Goal: Task Accomplishment & Management: Use online tool/utility

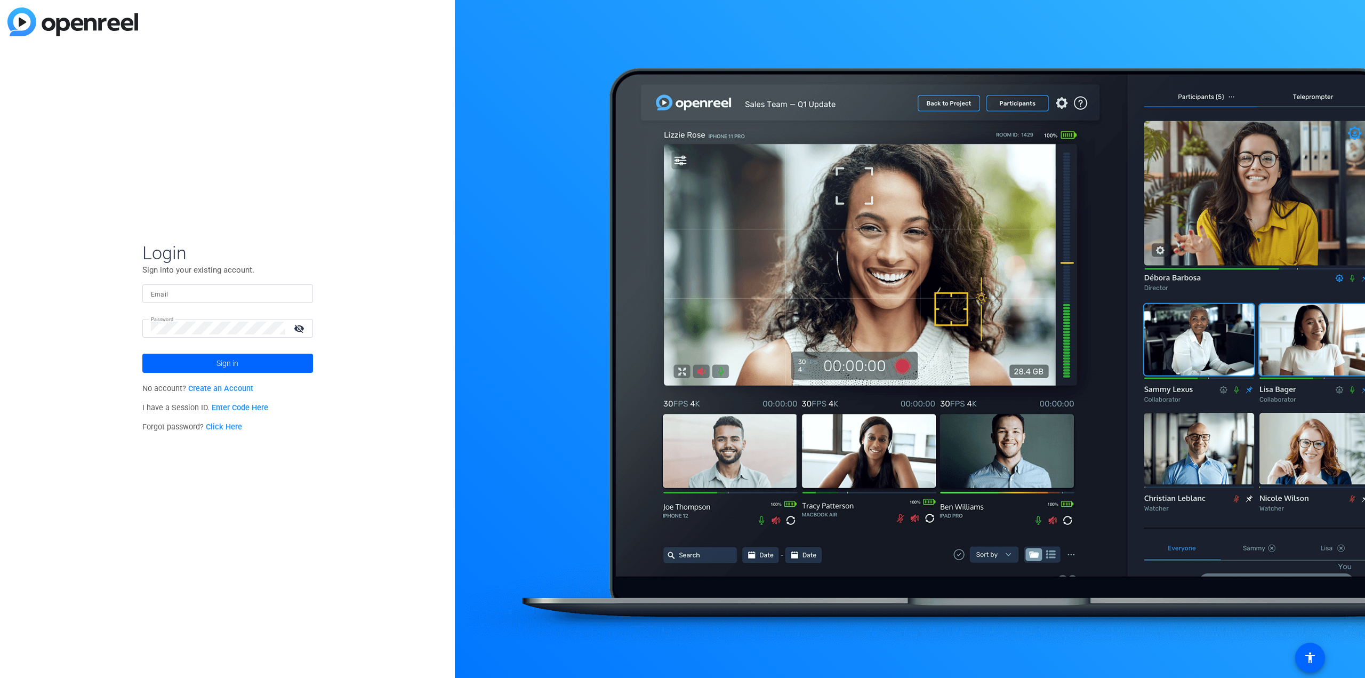
click at [195, 289] on input "Email" at bounding box center [228, 293] width 154 height 13
type input "[PERSON_NAME][EMAIL_ADDRESS][PERSON_NAME][DOMAIN_NAME]"
click at [217, 360] on span "Sign in" at bounding box center [227, 363] width 22 height 27
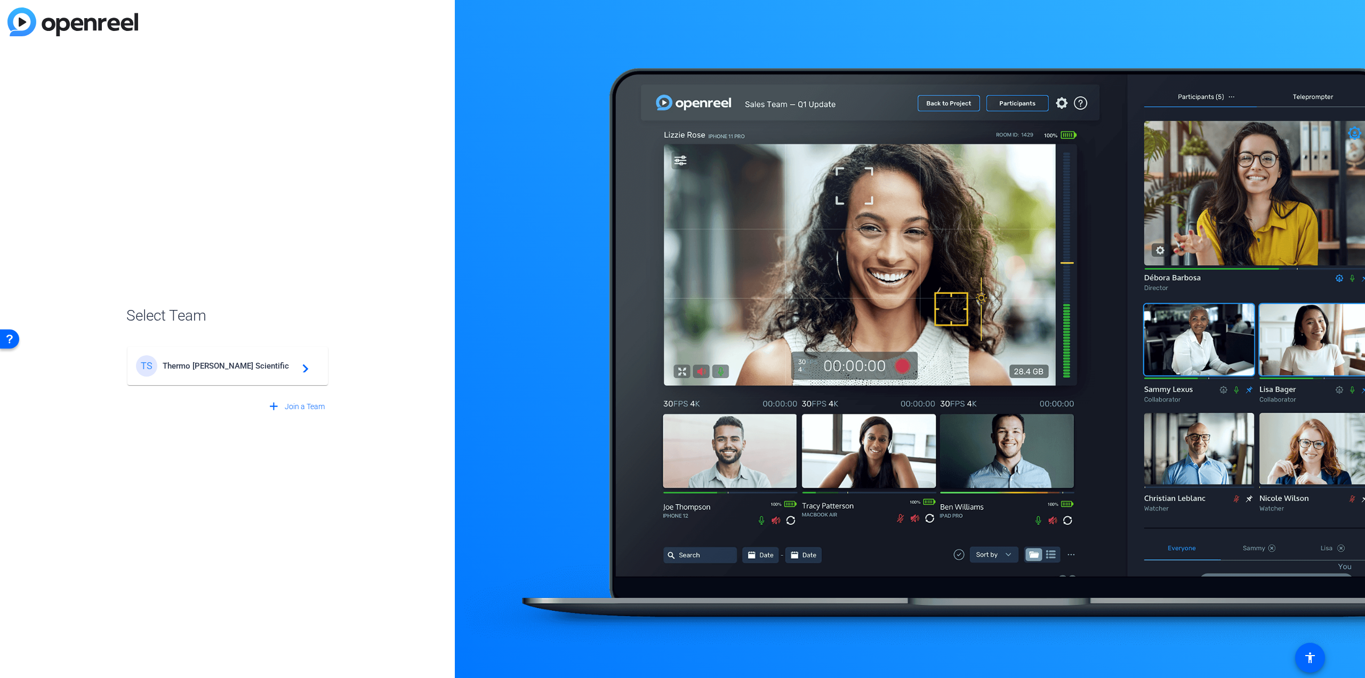
click at [214, 363] on span "Thermo Fisher Scientific" at bounding box center [229, 366] width 133 height 10
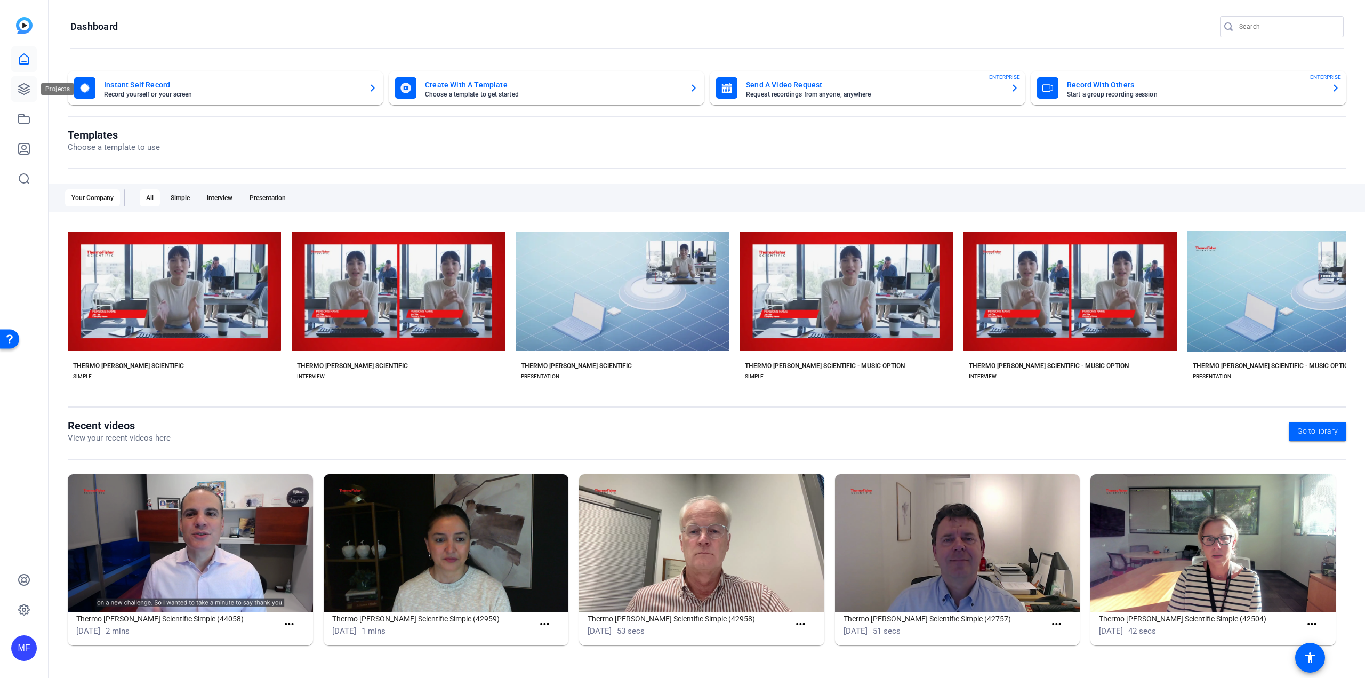
click at [35, 93] on link at bounding box center [24, 89] width 26 height 26
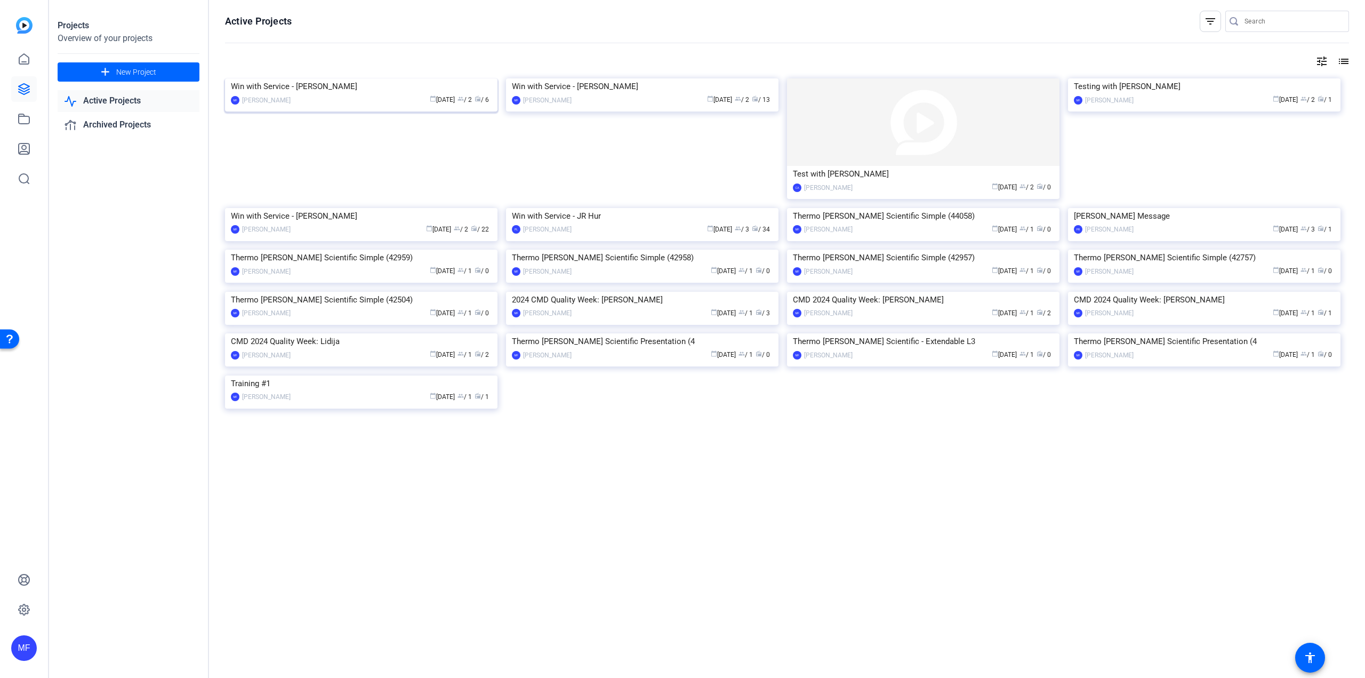
click at [355, 78] on img at bounding box center [361, 78] width 272 height 0
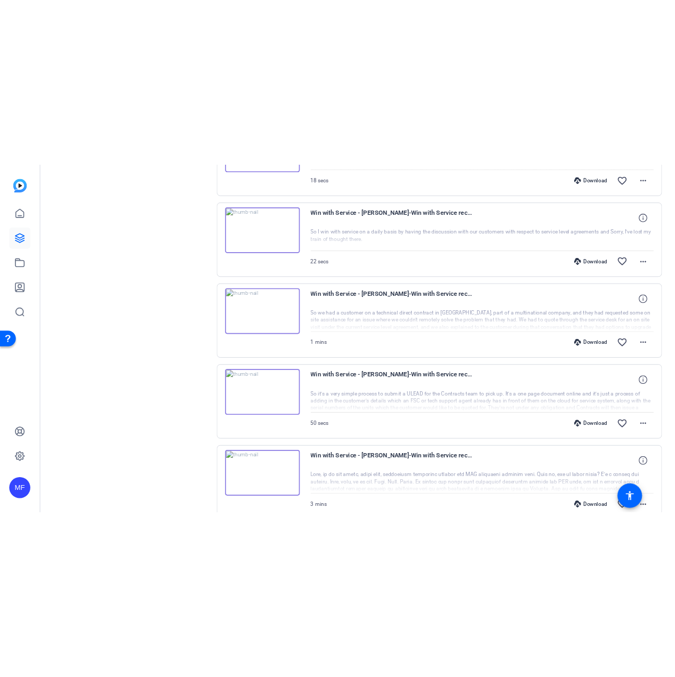
scroll to position [439, 0]
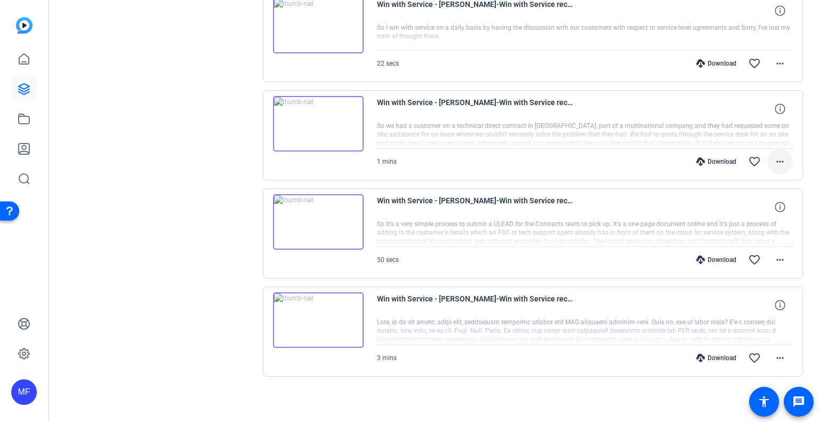
click at [776, 158] on mat-icon "more_horiz" at bounding box center [780, 161] width 13 height 13
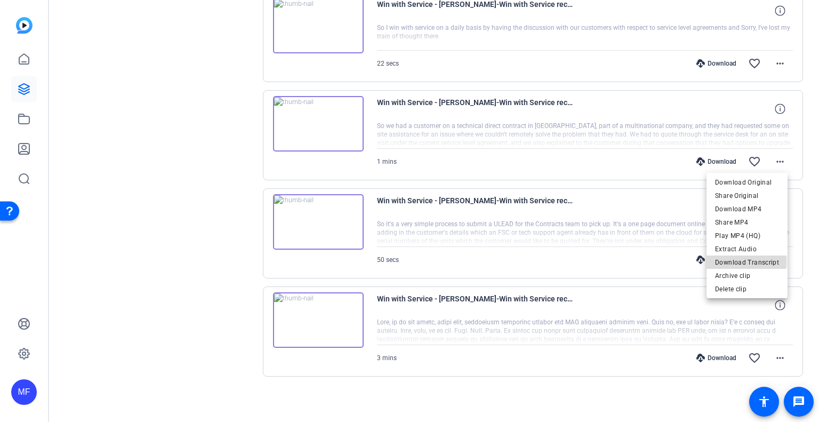
click at [737, 261] on span "Download Transcript" at bounding box center [747, 262] width 64 height 13
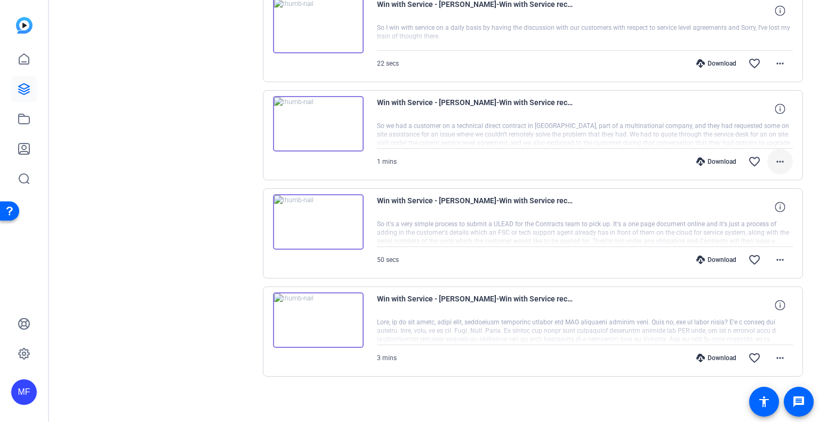
click at [783, 160] on span at bounding box center [780, 162] width 26 height 26
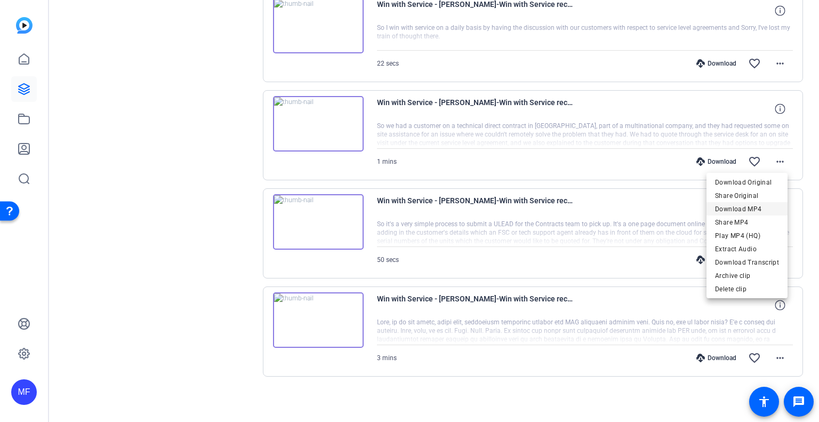
click at [736, 212] on span "Download MP4" at bounding box center [747, 209] width 64 height 13
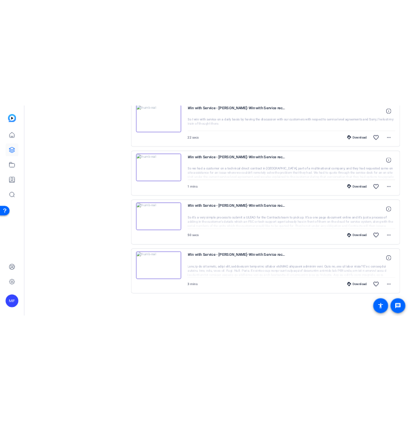
scroll to position [186, 0]
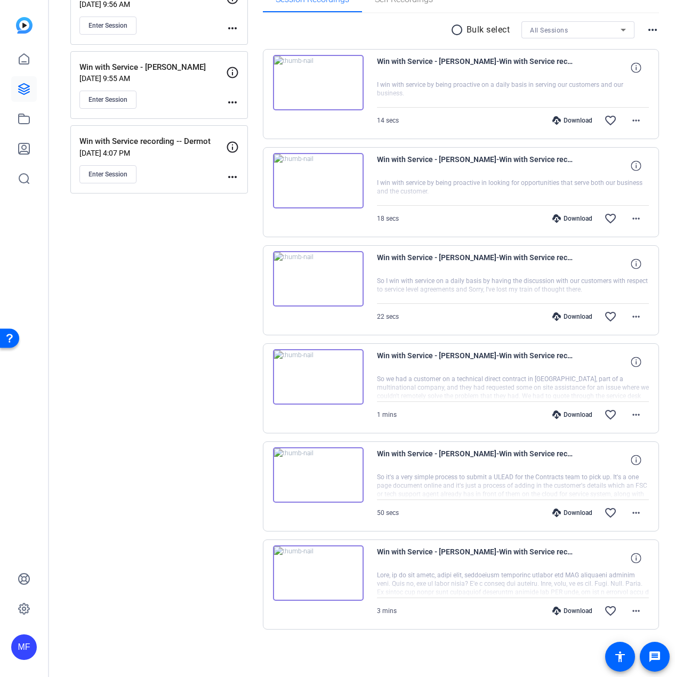
click at [120, 321] on div "Sessions Scripts Sessions more_horiz Win with Service - Colette Dahan Aug 21, 2…" at bounding box center [159, 278] width 178 height 772
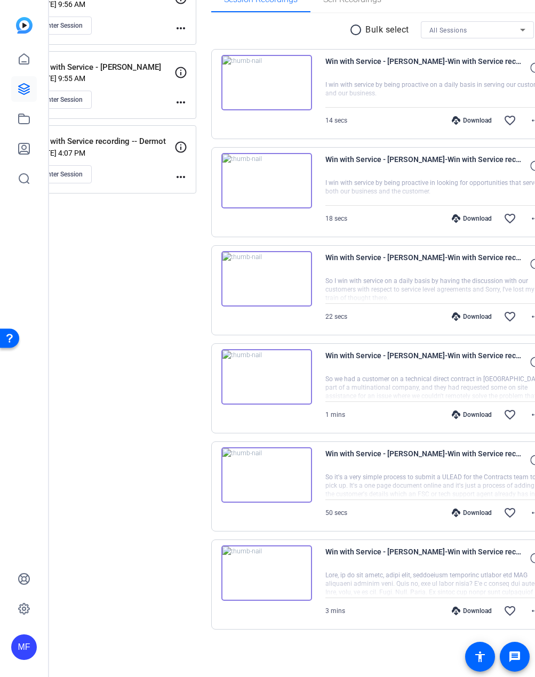
scroll to position [0, 0]
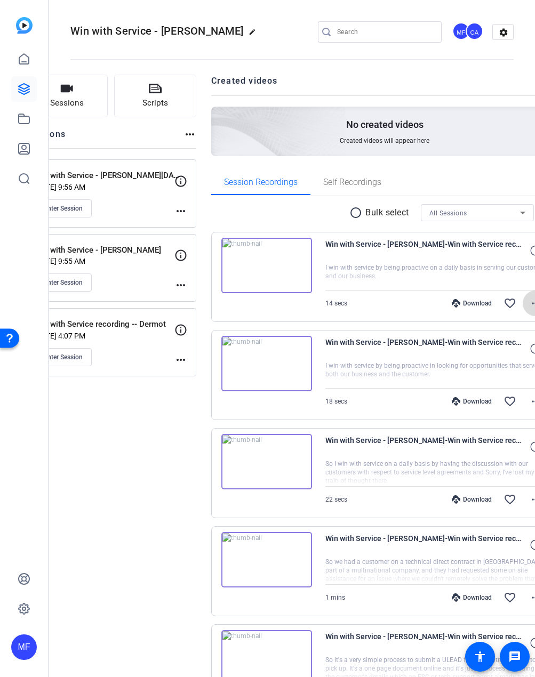
click at [522, 310] on span at bounding box center [535, 304] width 26 height 26
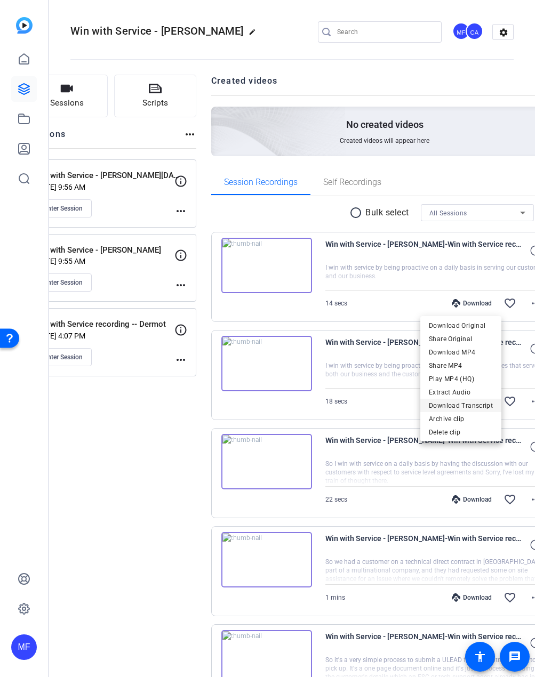
click at [456, 401] on span "Download Transcript" at bounding box center [461, 405] width 64 height 13
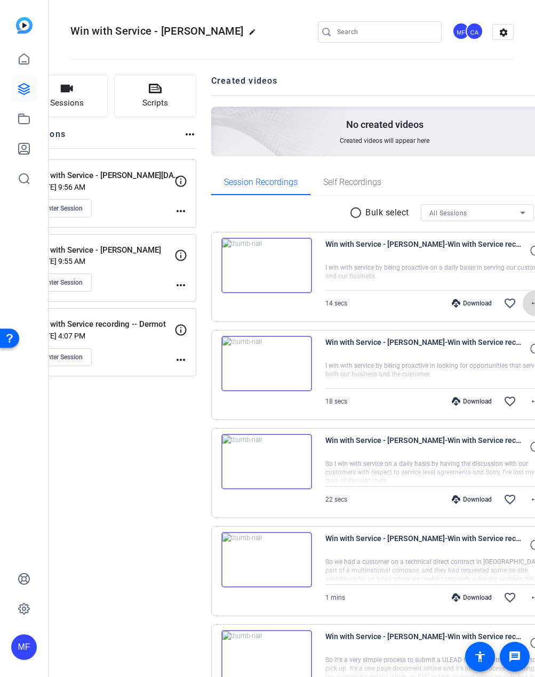
click at [529, 308] on mat-icon "more_horiz" at bounding box center [535, 303] width 13 height 13
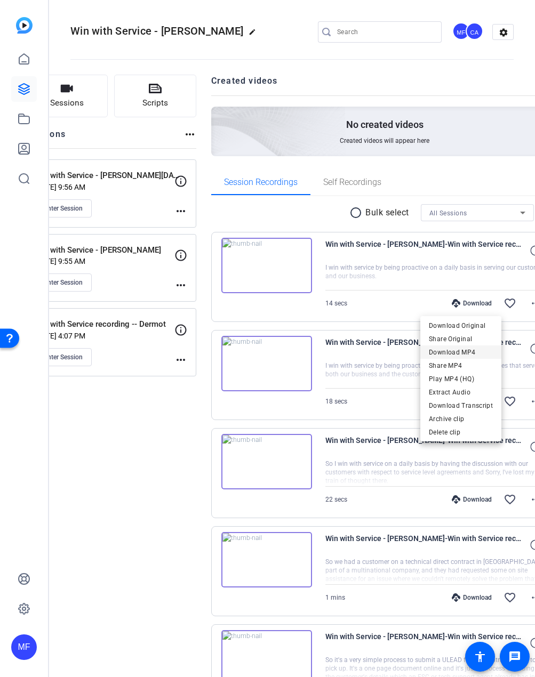
click at [457, 350] on span "Download MP4" at bounding box center [461, 352] width 64 height 13
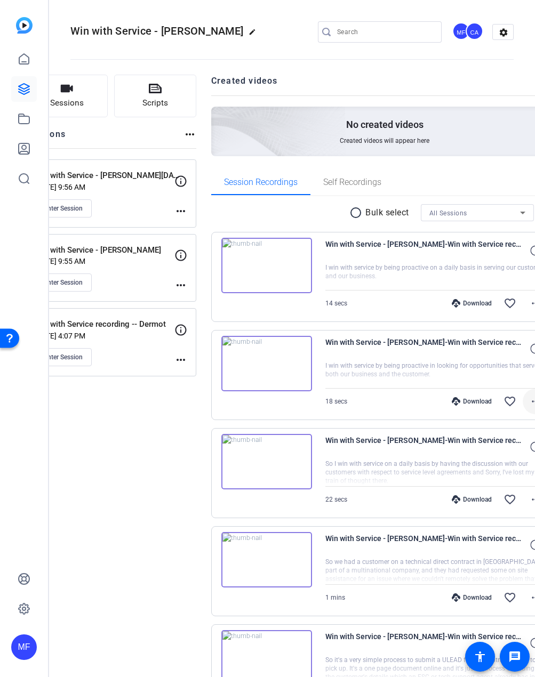
click at [529, 401] on mat-icon "more_horiz" at bounding box center [535, 401] width 13 height 13
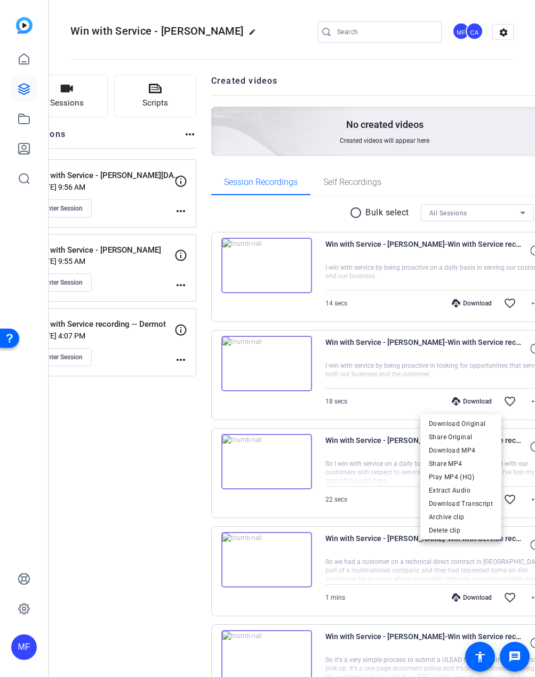
click at [377, 348] on div at bounding box center [267, 338] width 535 height 677
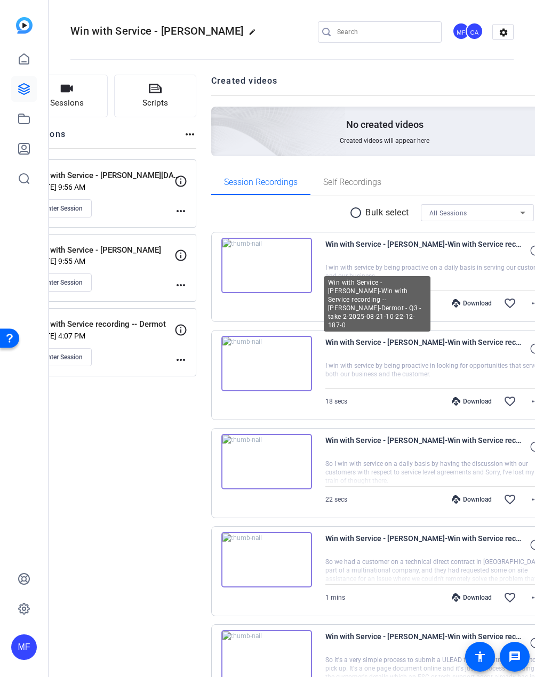
click at [325, 338] on span "Win with Service - [PERSON_NAME]-Win with Service recording -- [PERSON_NAME]-De…" at bounding box center [423, 349] width 197 height 26
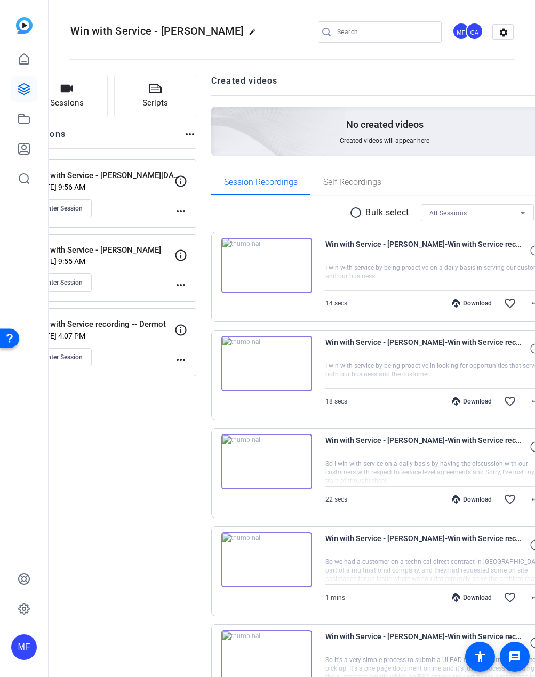
click at [366, 383] on div at bounding box center [436, 374] width 223 height 27
click at [529, 407] on mat-icon "more_horiz" at bounding box center [535, 401] width 13 height 13
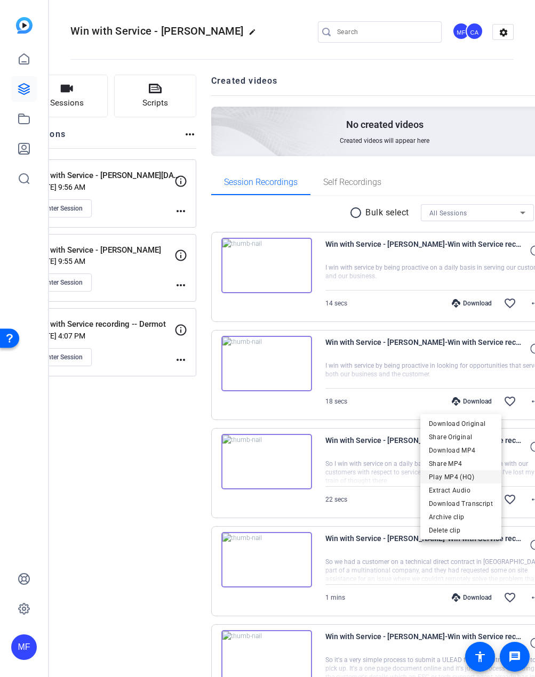
click at [454, 476] on span "Play MP4 (HQ)" at bounding box center [461, 477] width 64 height 13
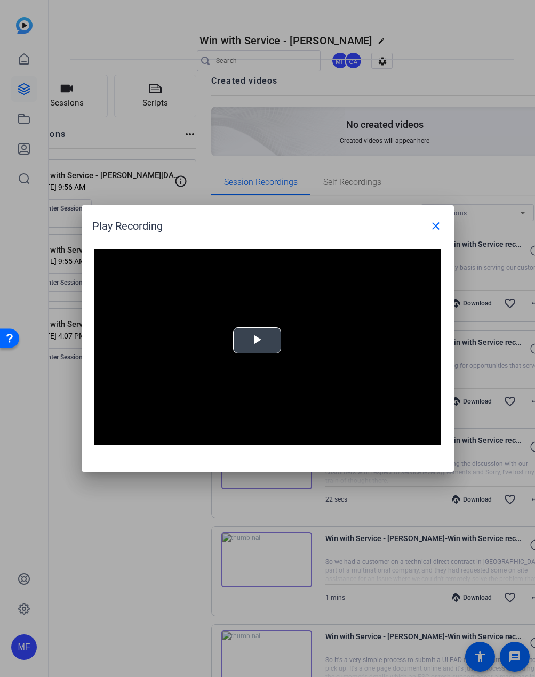
click at [257, 341] on span "Video Player" at bounding box center [257, 341] width 0 height 0
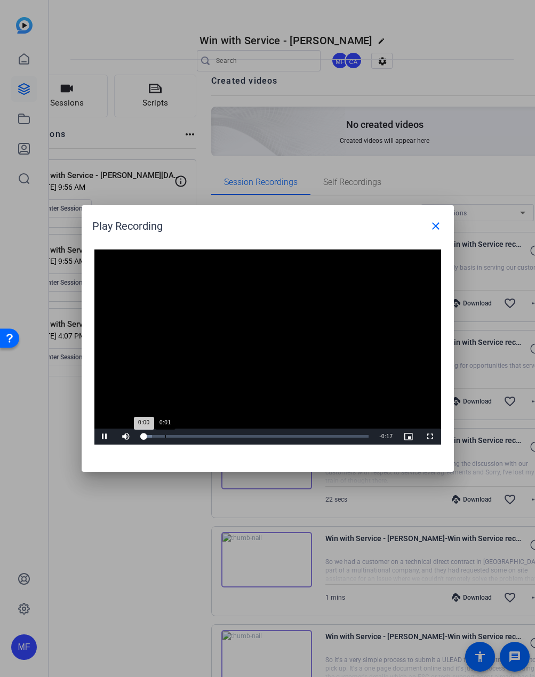
click at [165, 435] on div "0:01" at bounding box center [165, 436] width 1 height 3
click at [186, 437] on div "Loaded : 16.68% 0:03 0:03" at bounding box center [255, 436] width 227 height 3
click at [211, 437] on div "0:05" at bounding box center [211, 436] width 1 height 3
click at [437, 223] on mat-icon "close" at bounding box center [435, 226] width 13 height 13
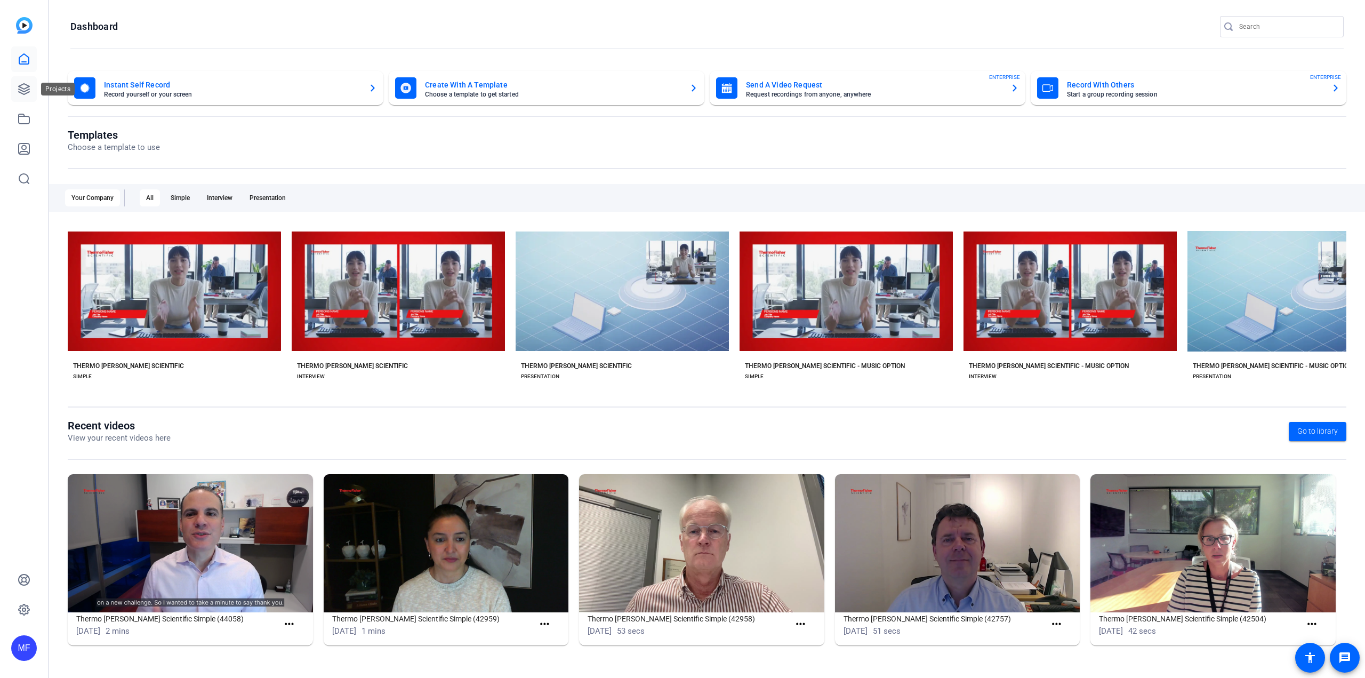
click at [14, 81] on link at bounding box center [24, 89] width 26 height 26
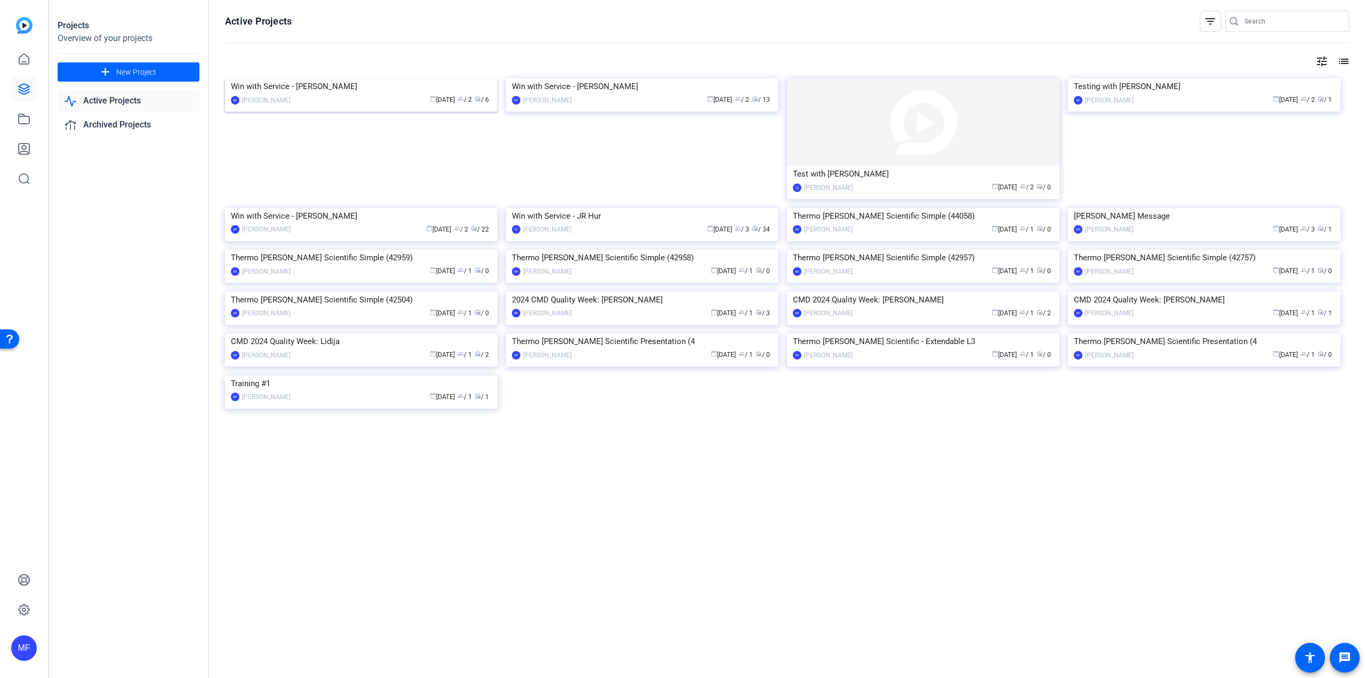
click at [387, 78] on img at bounding box center [361, 78] width 272 height 0
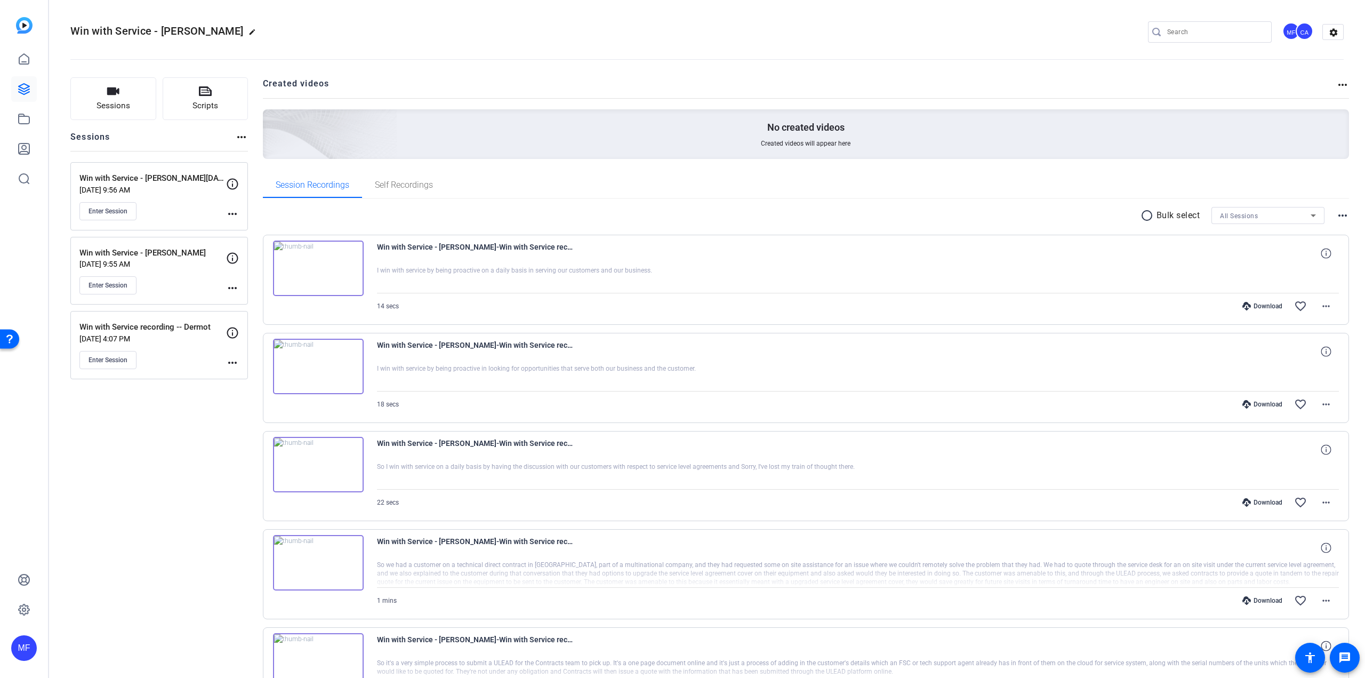
click at [229, 215] on mat-icon "more_horiz" at bounding box center [232, 213] width 13 height 13
click at [247, 228] on span "Edit Session" at bounding box center [259, 229] width 49 height 13
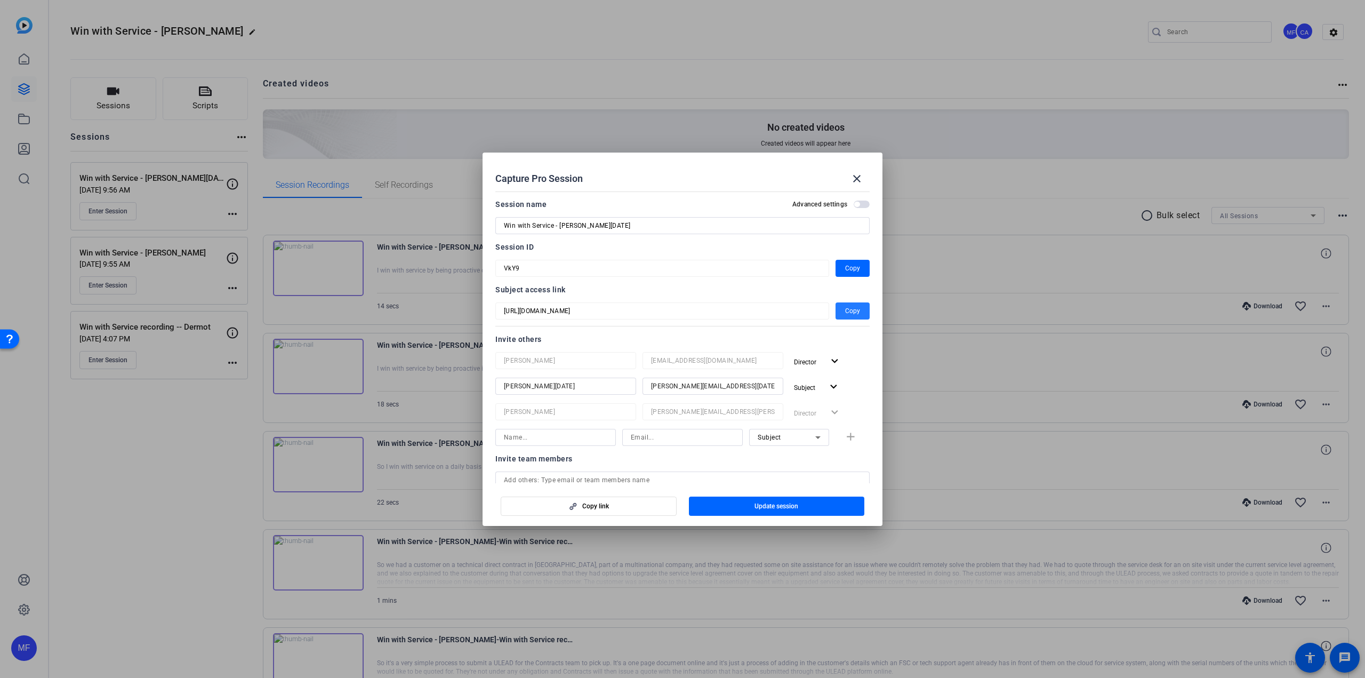
click at [852, 311] on span "Copy" at bounding box center [852, 310] width 15 height 13
click at [863, 181] on mat-icon "close" at bounding box center [856, 178] width 13 height 13
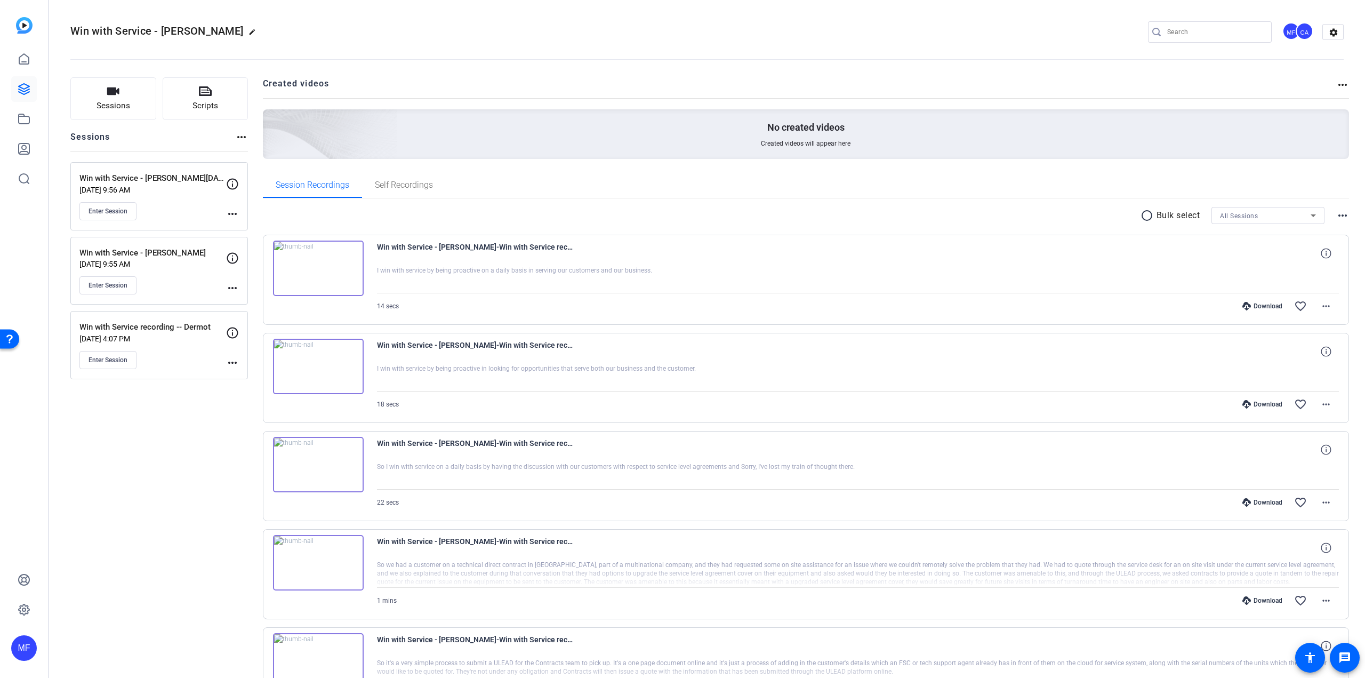
click at [237, 287] on mat-icon "more_horiz" at bounding box center [232, 287] width 13 height 13
click at [240, 300] on span "Edit Session" at bounding box center [259, 303] width 49 height 13
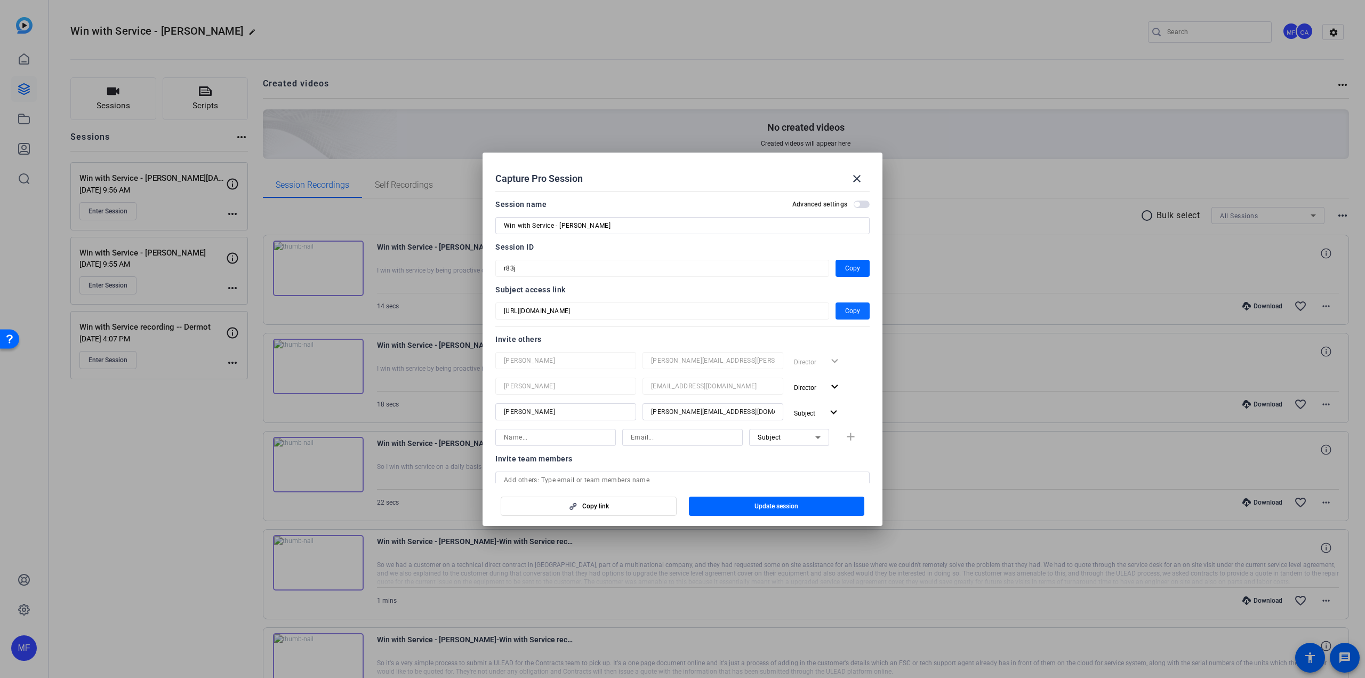
click at [852, 312] on span "Copy" at bounding box center [852, 310] width 15 height 13
click at [855, 177] on mat-icon "close" at bounding box center [856, 178] width 13 height 13
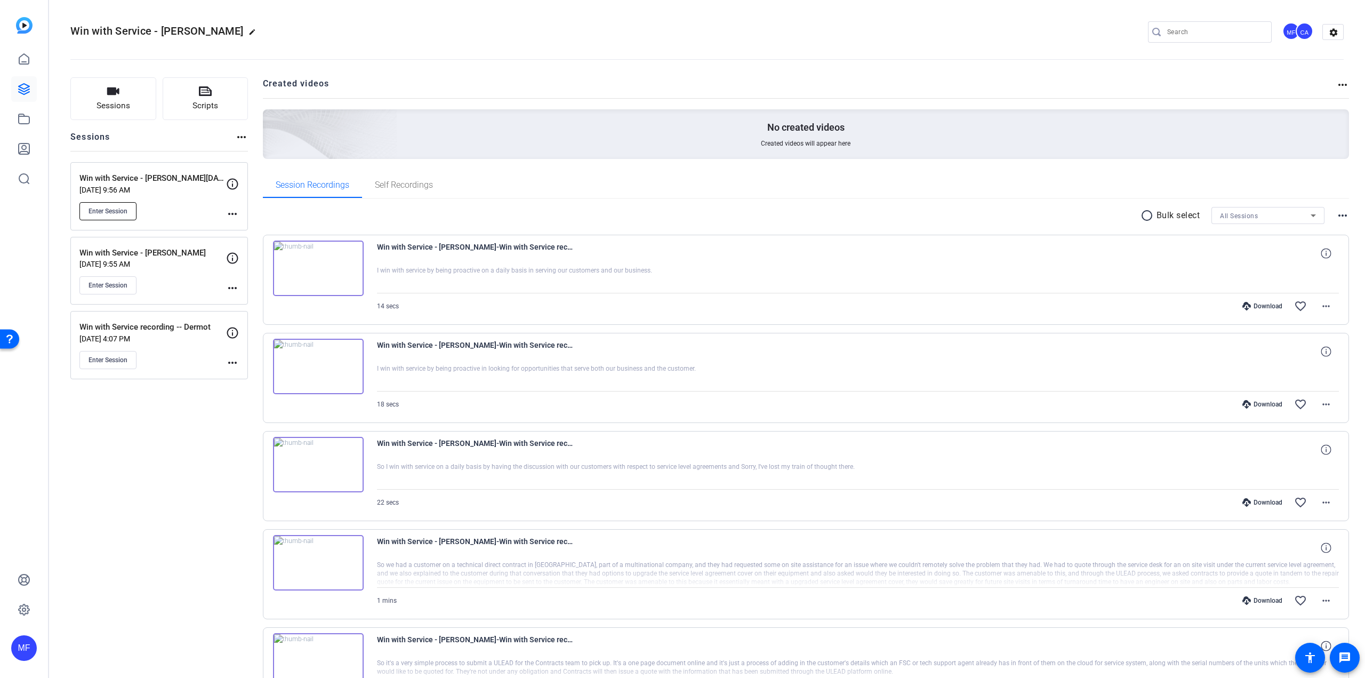
click at [104, 207] on span "Enter Session" at bounding box center [107, 211] width 39 height 9
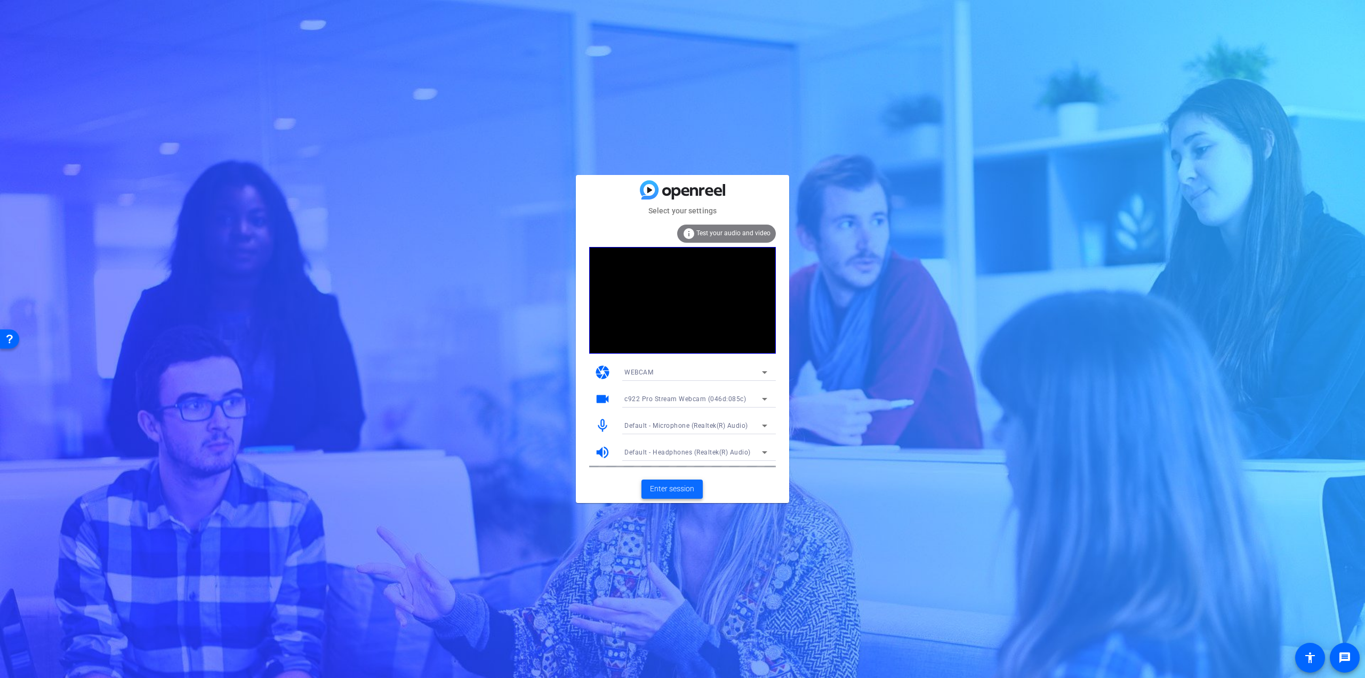
click at [693, 488] on span "Enter session" at bounding box center [672, 488] width 44 height 11
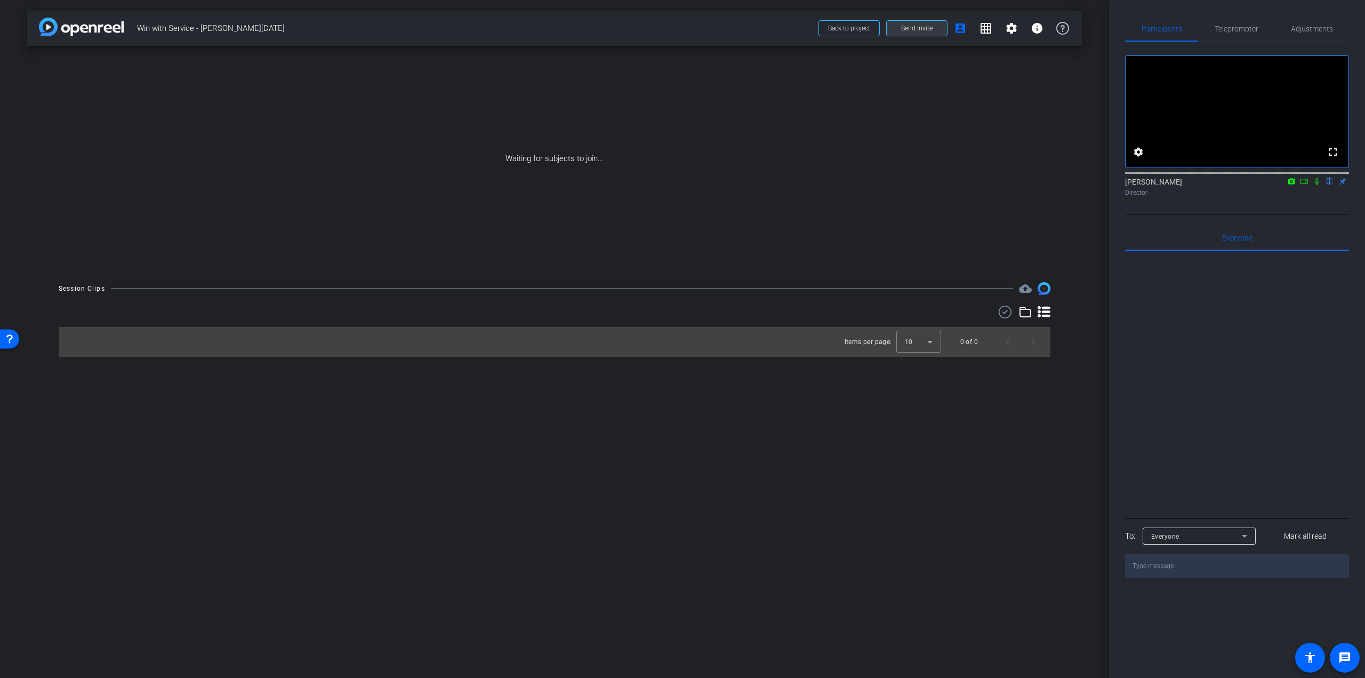
click at [921, 23] on span at bounding box center [917, 28] width 60 height 26
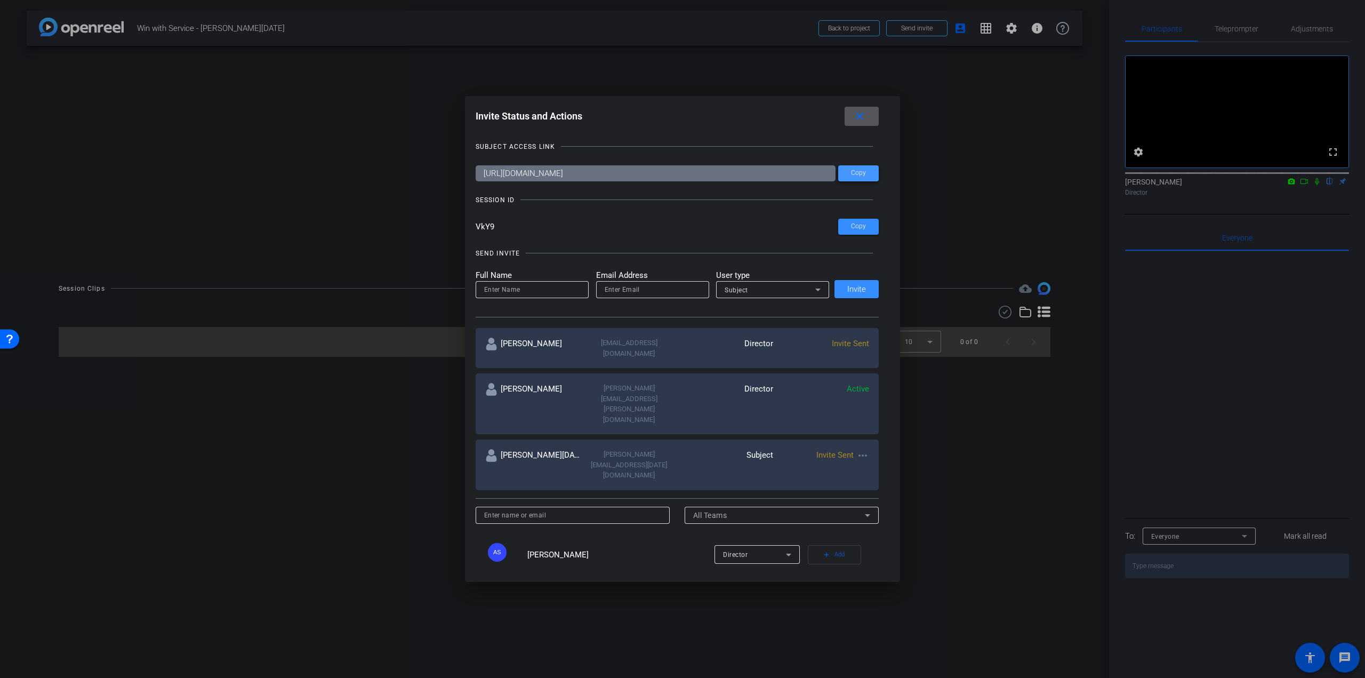
click at [859, 172] on span "Copy" at bounding box center [858, 173] width 15 height 8
click at [866, 118] on mat-icon "close" at bounding box center [859, 116] width 13 height 13
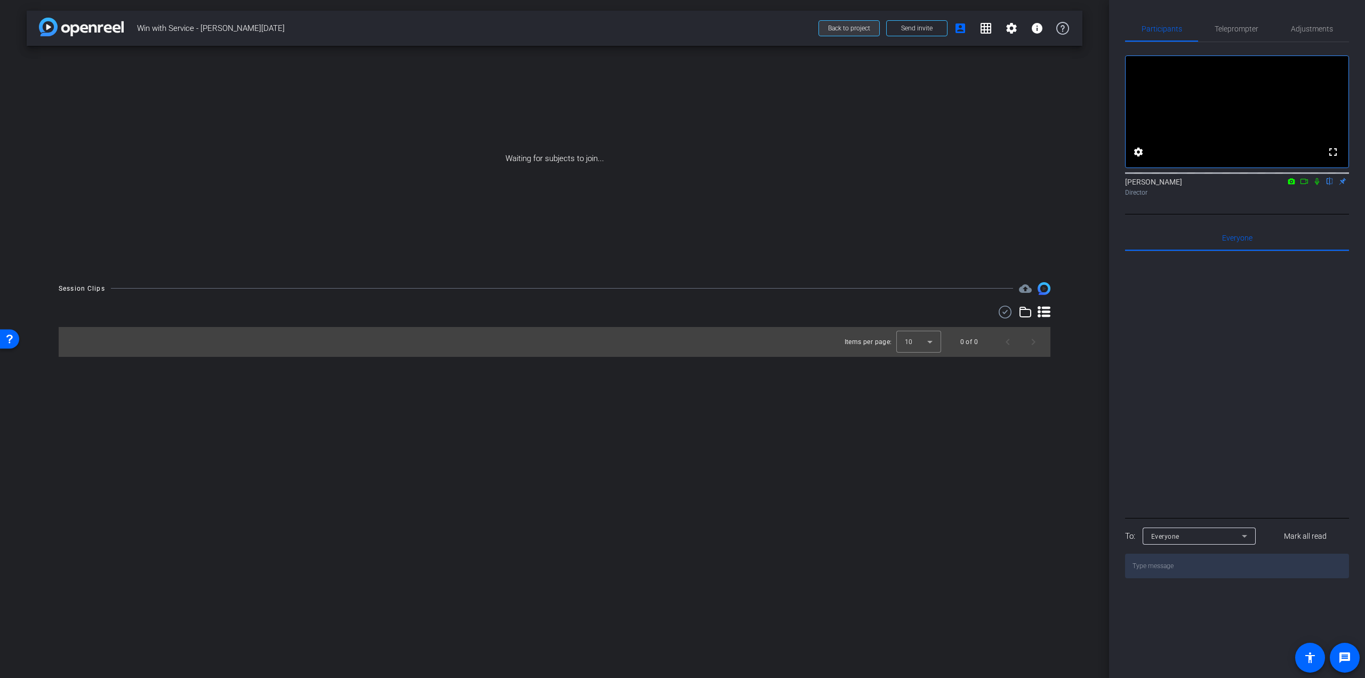
click at [849, 28] on span "Back to project" at bounding box center [849, 28] width 42 height 7
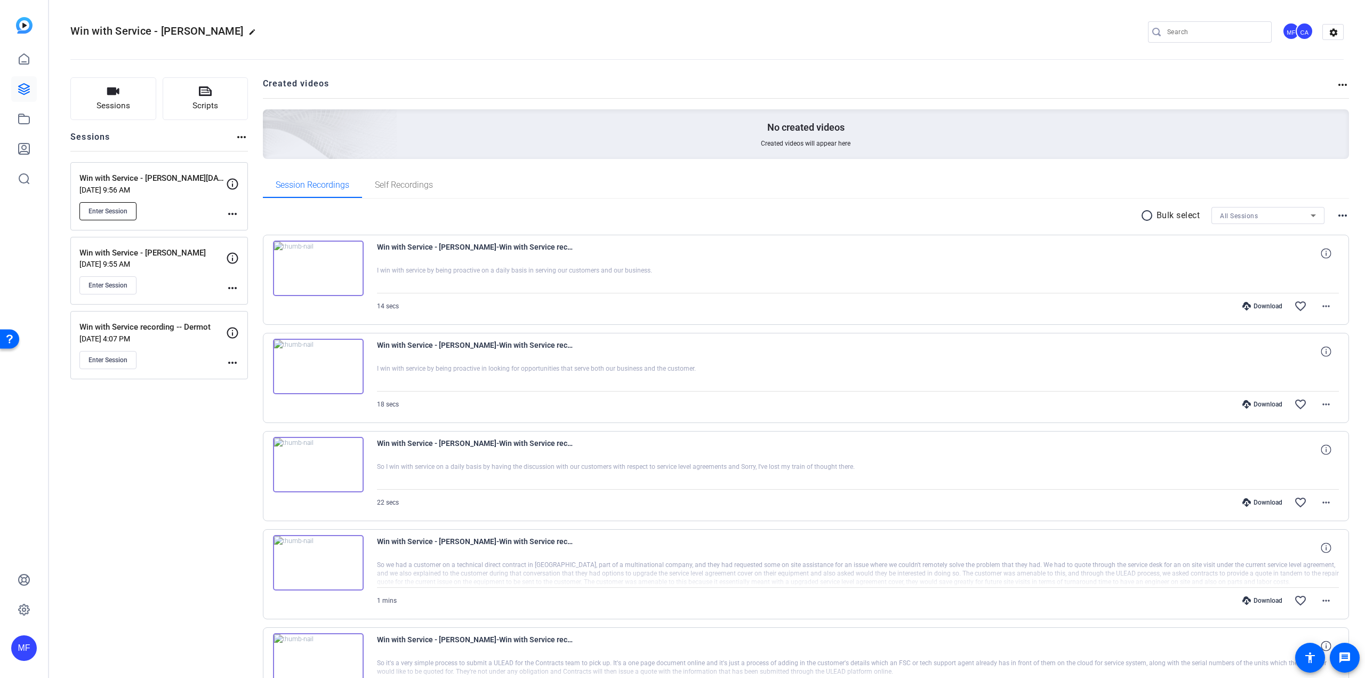
click at [114, 213] on span "Enter Session" at bounding box center [107, 211] width 39 height 9
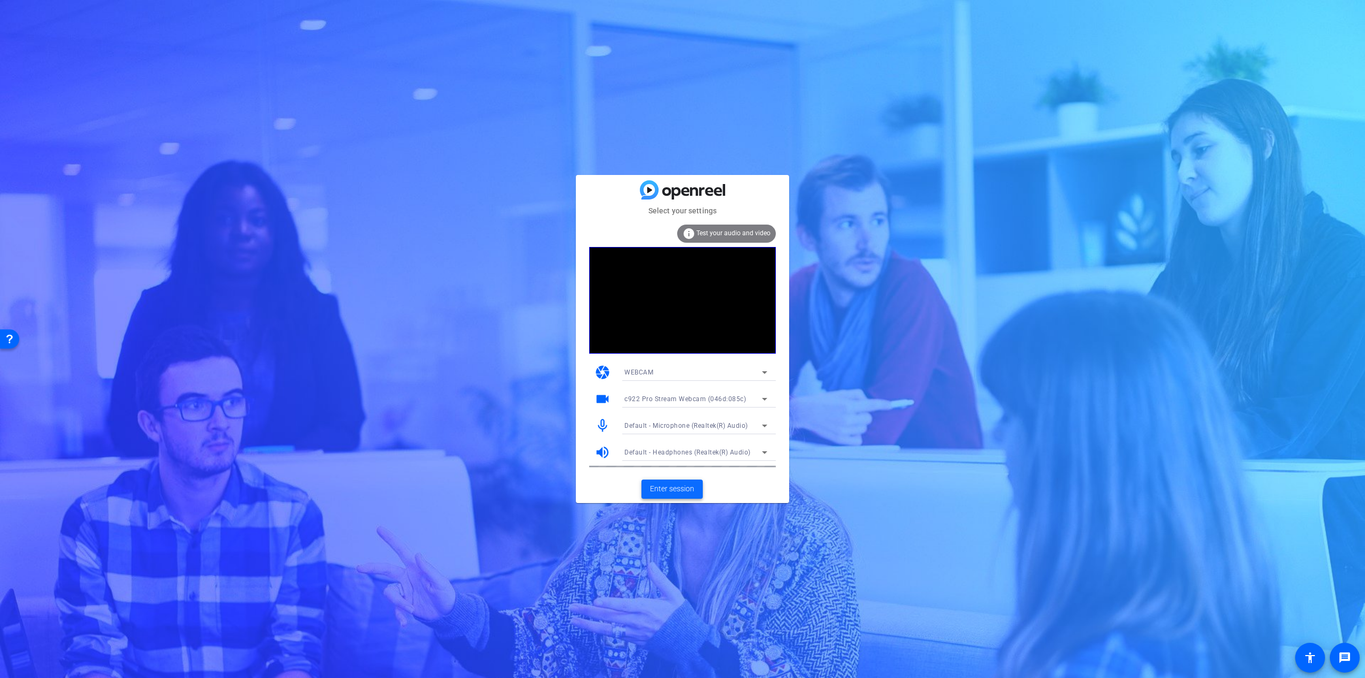
click at [676, 488] on span "Enter session" at bounding box center [672, 488] width 44 height 11
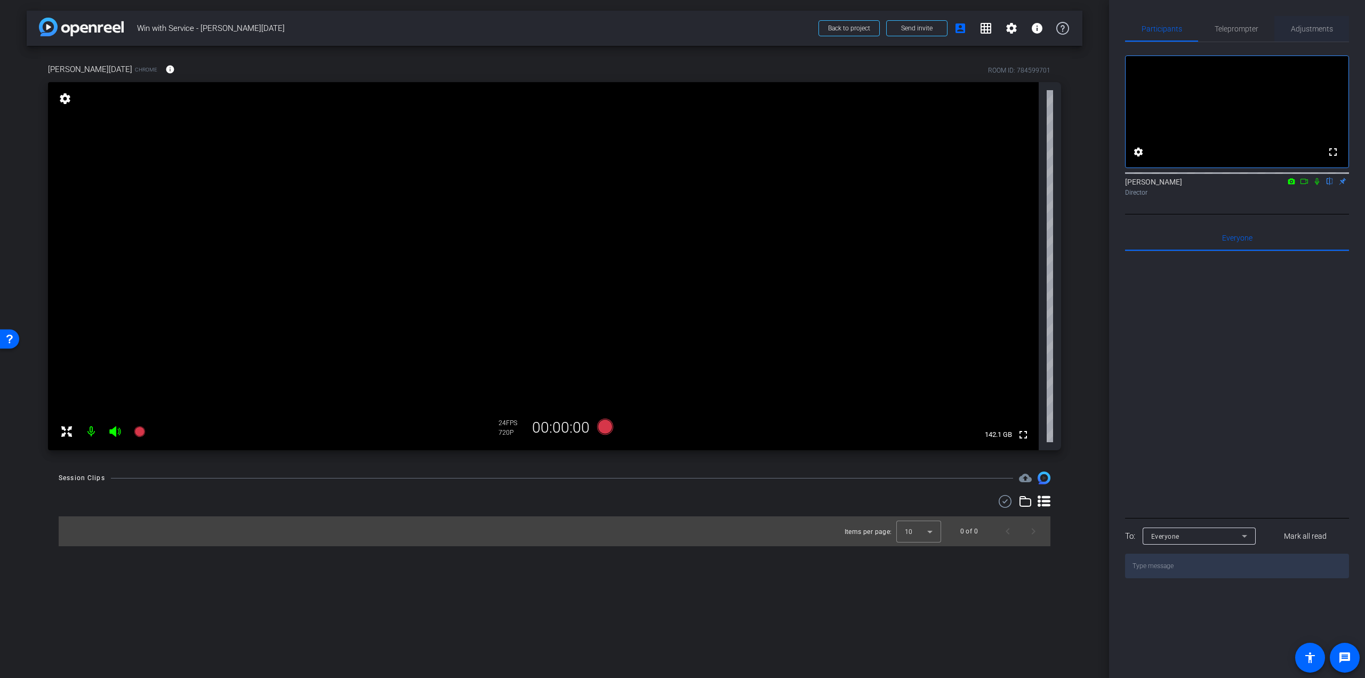
click at [1316, 27] on span "Adjustments" at bounding box center [1312, 28] width 42 height 7
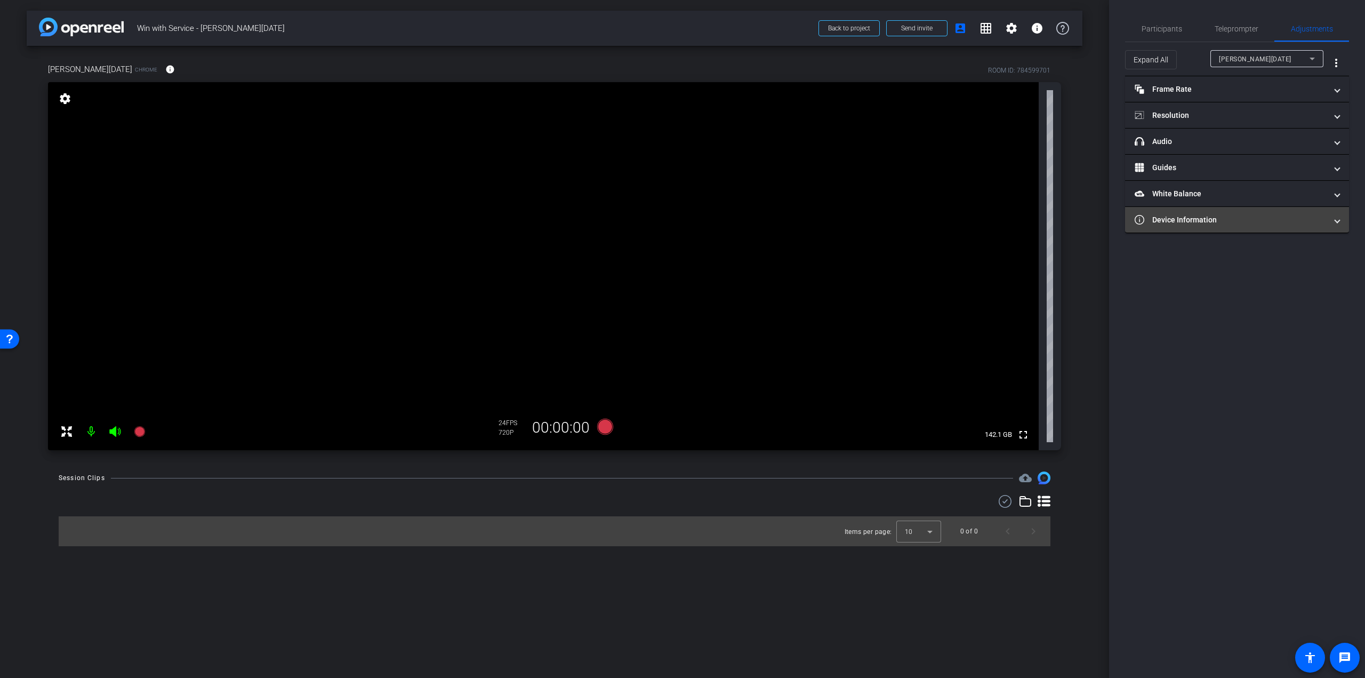
click at [1213, 216] on mat-panel-title "Device Information" at bounding box center [1230, 219] width 192 height 11
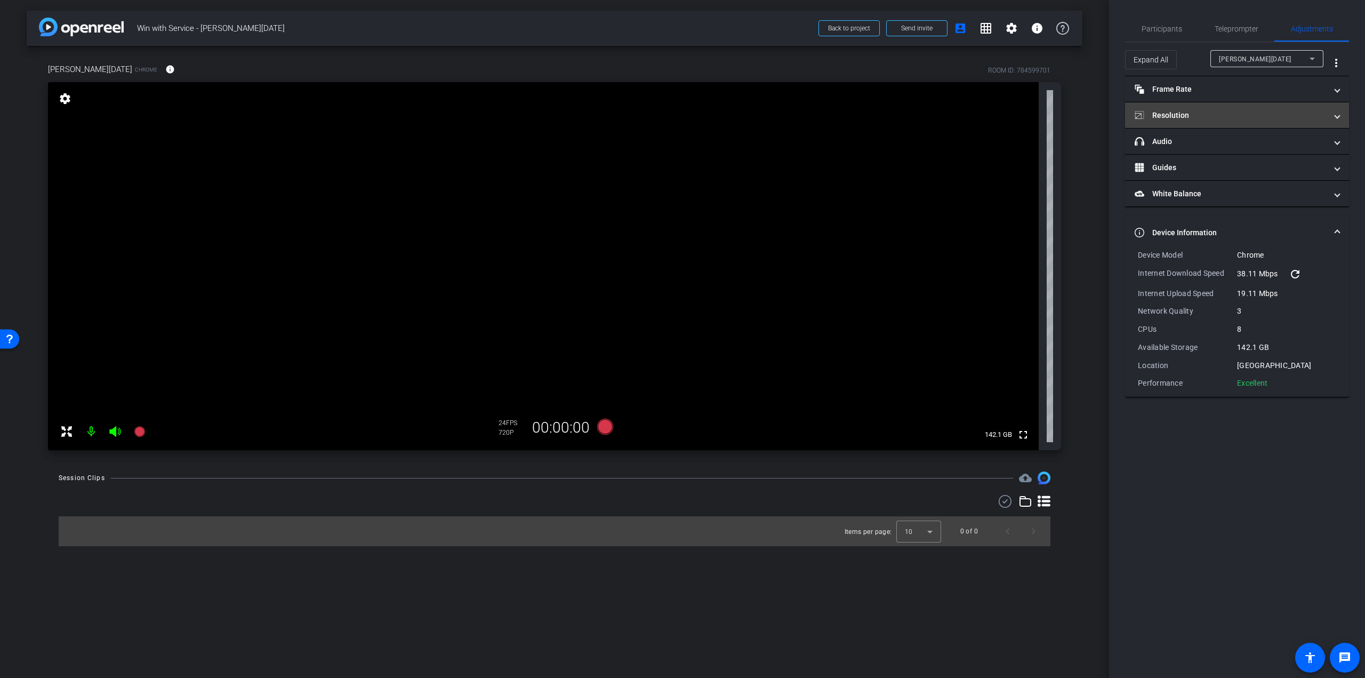
click at [1229, 108] on mat-expansion-panel-header "Resolution" at bounding box center [1237, 115] width 224 height 26
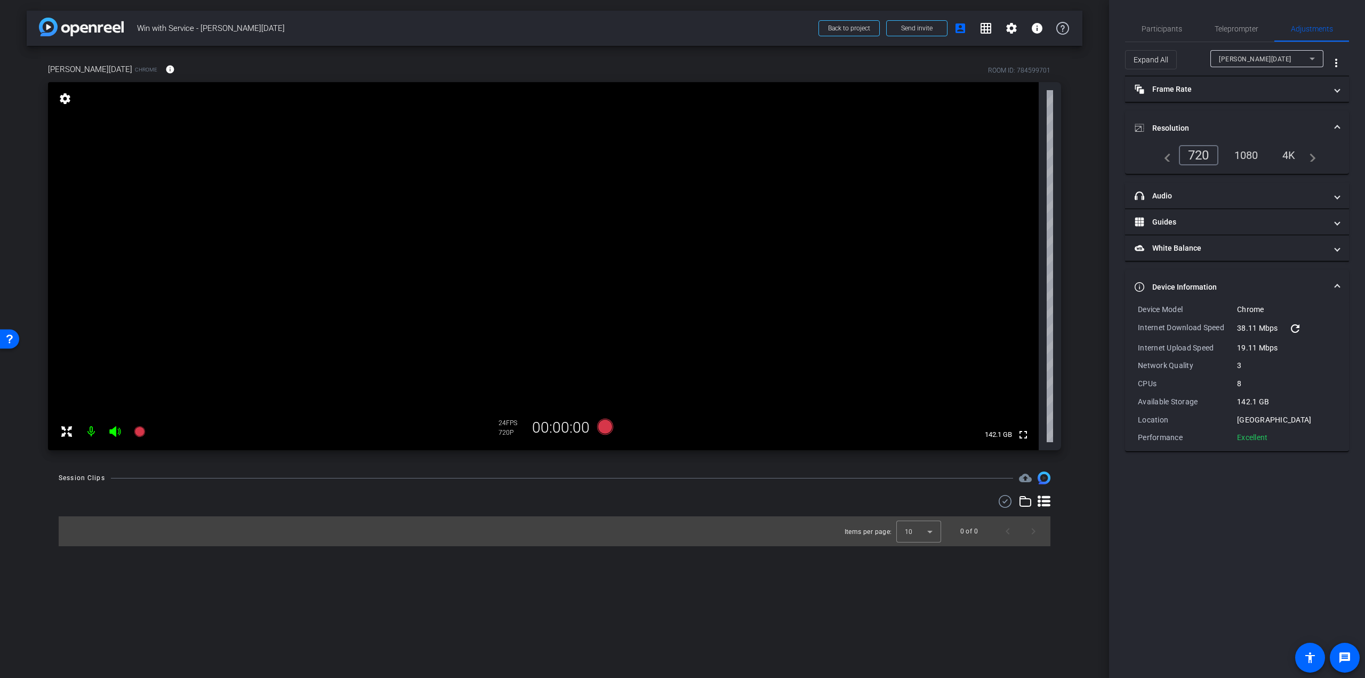
click at [1247, 149] on div "1080" at bounding box center [1246, 155] width 40 height 18
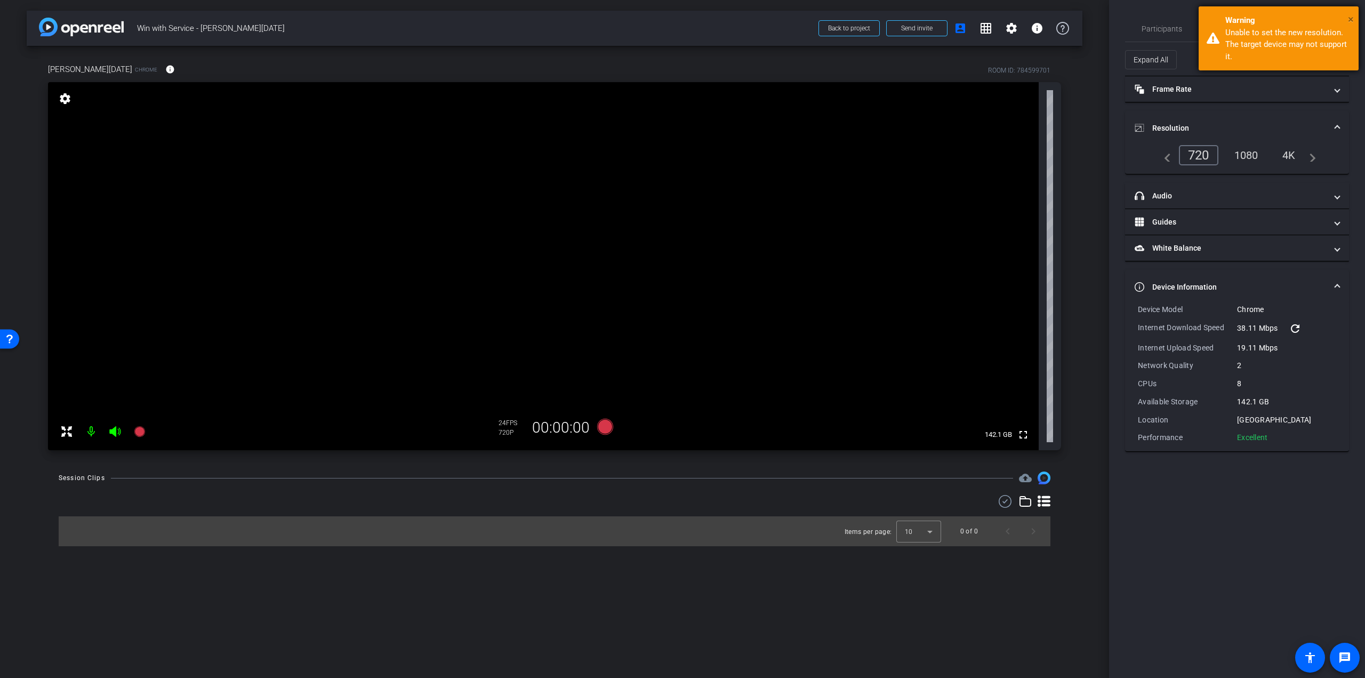
click at [1349, 16] on span "×" at bounding box center [1351, 19] width 6 height 13
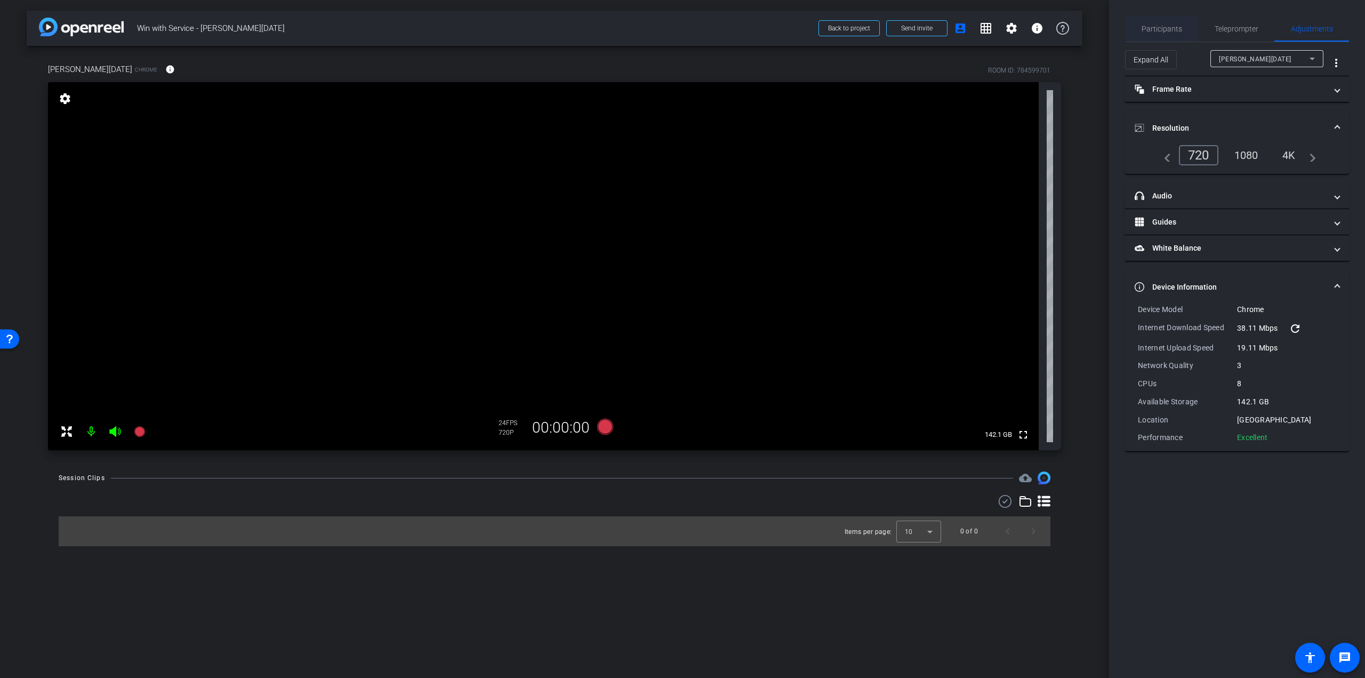
click at [1172, 31] on span "Participants" at bounding box center [1161, 28] width 41 height 7
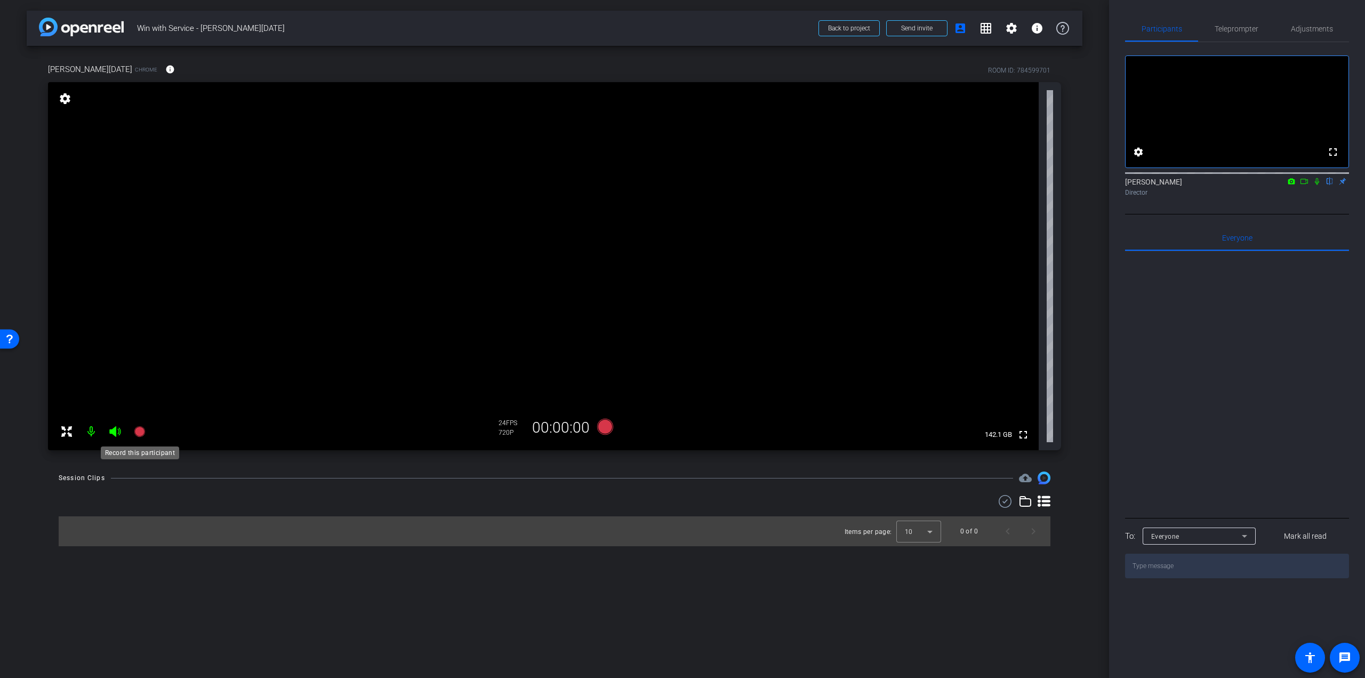
click at [135, 432] on icon at bounding box center [139, 431] width 11 height 11
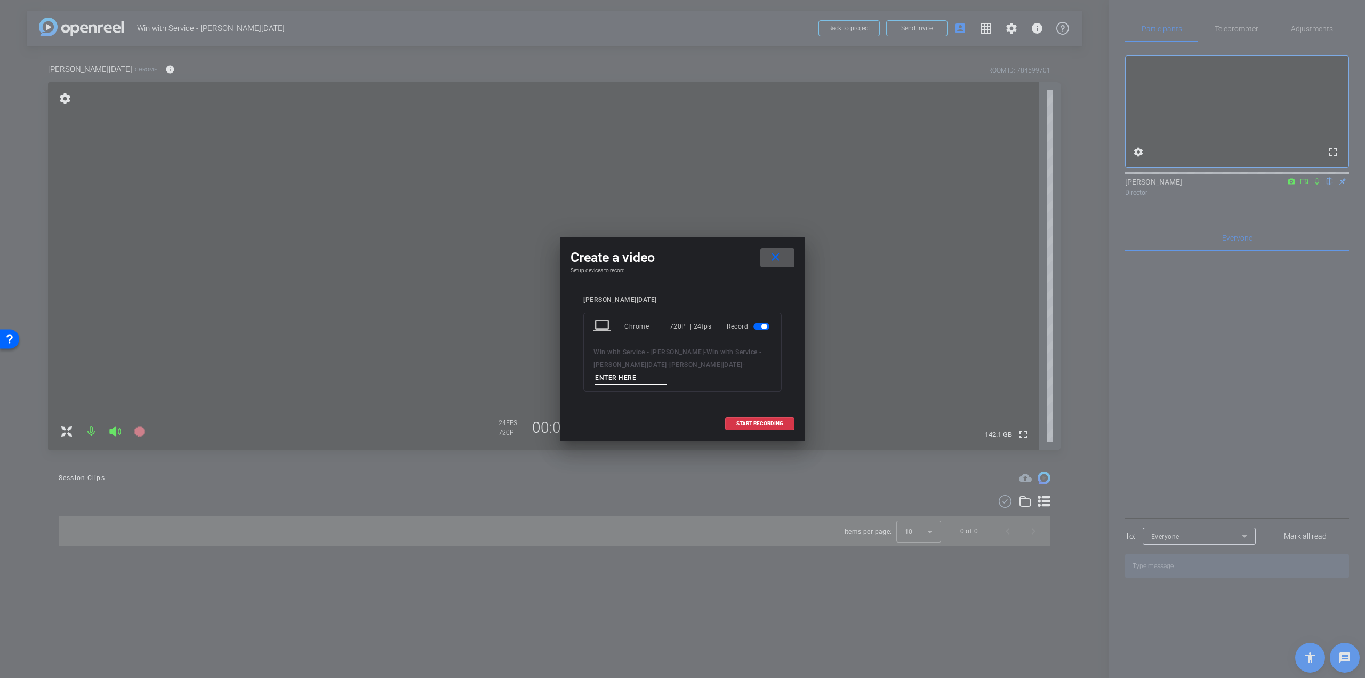
click at [719, 378] on div "laptop Chrome 720P | 24fps Record Win with Service - Dermot McGurrell - Win wit…" at bounding box center [682, 351] width 198 height 79
click at [666, 371] on input at bounding box center [630, 377] width 71 height 13
paste input "o Colette – Q1 – take 1"
drag, startPoint x: 695, startPoint y: 370, endPoint x: 678, endPoint y: 371, distance: 17.6
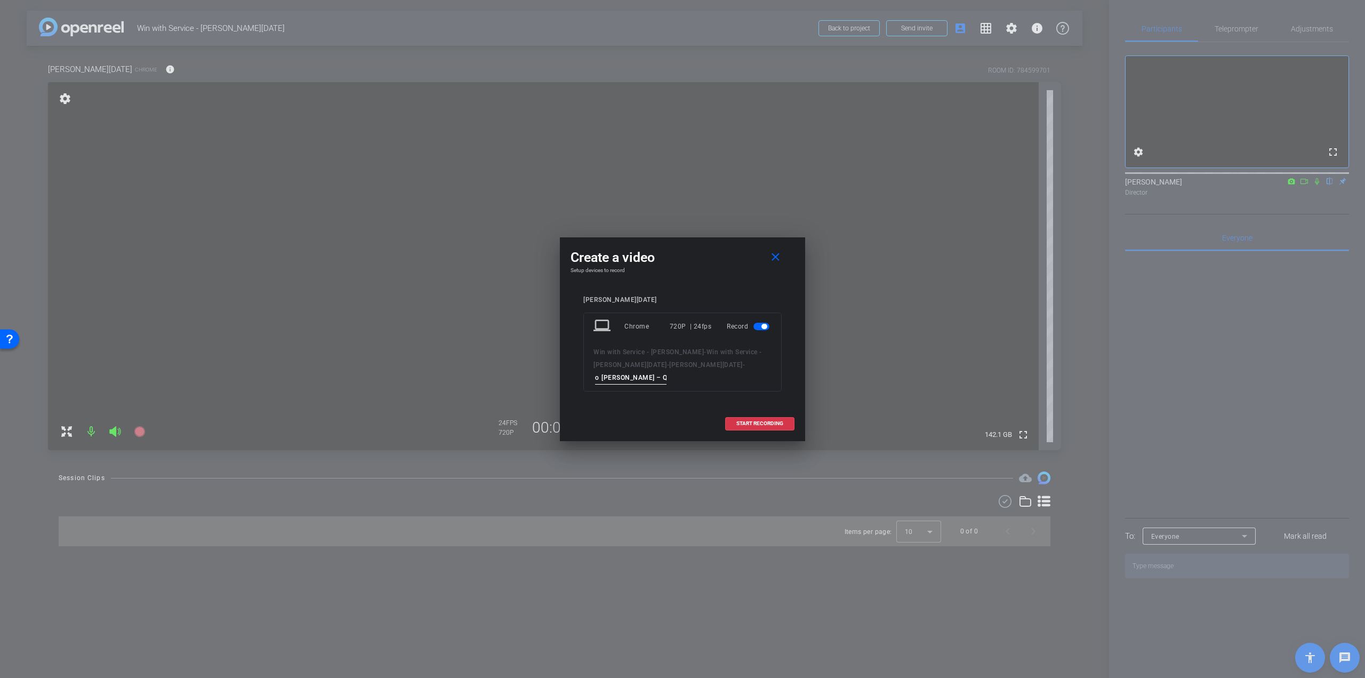
click at [678, 371] on div "Win with Service - Dermot McGurrell - Win with Service - Colette Dahan - colett…" at bounding box center [682, 364] width 178 height 39
type input "Colette – Q1 – take 1"
click at [772, 421] on span "START RECORDING" at bounding box center [759, 423] width 47 height 5
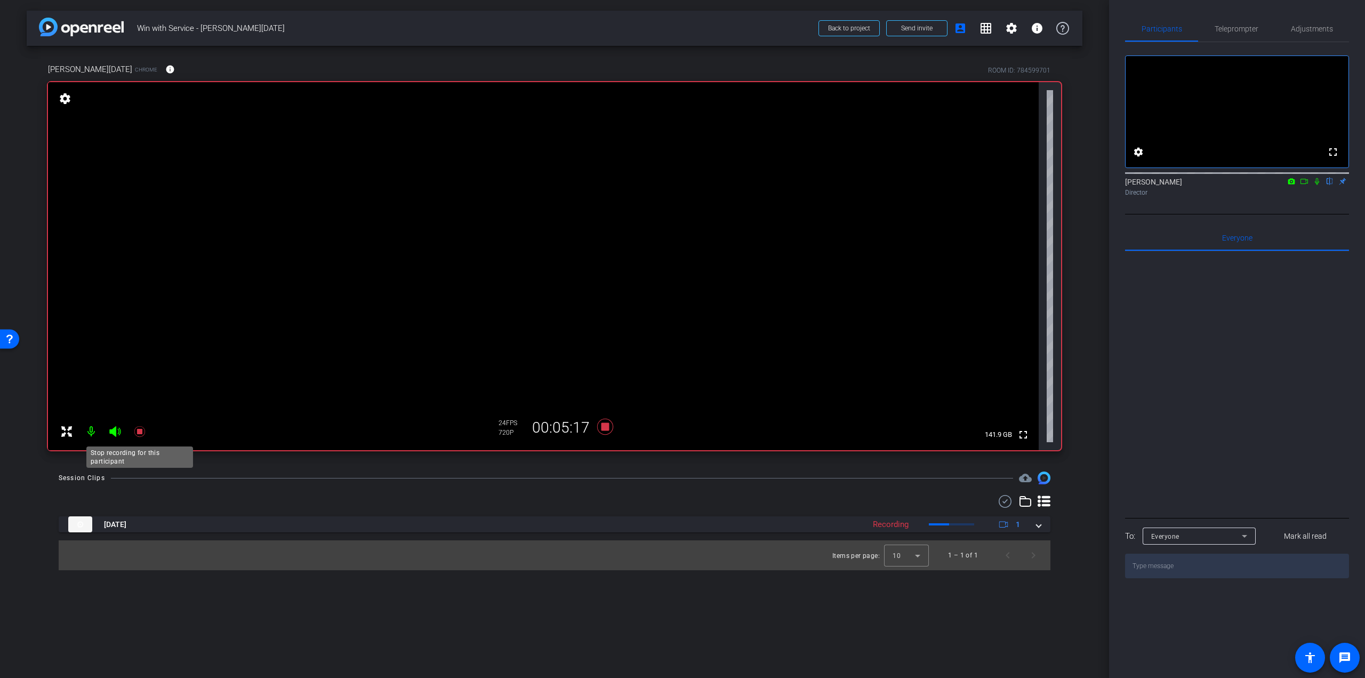
click at [138, 430] on icon at bounding box center [139, 431] width 11 height 11
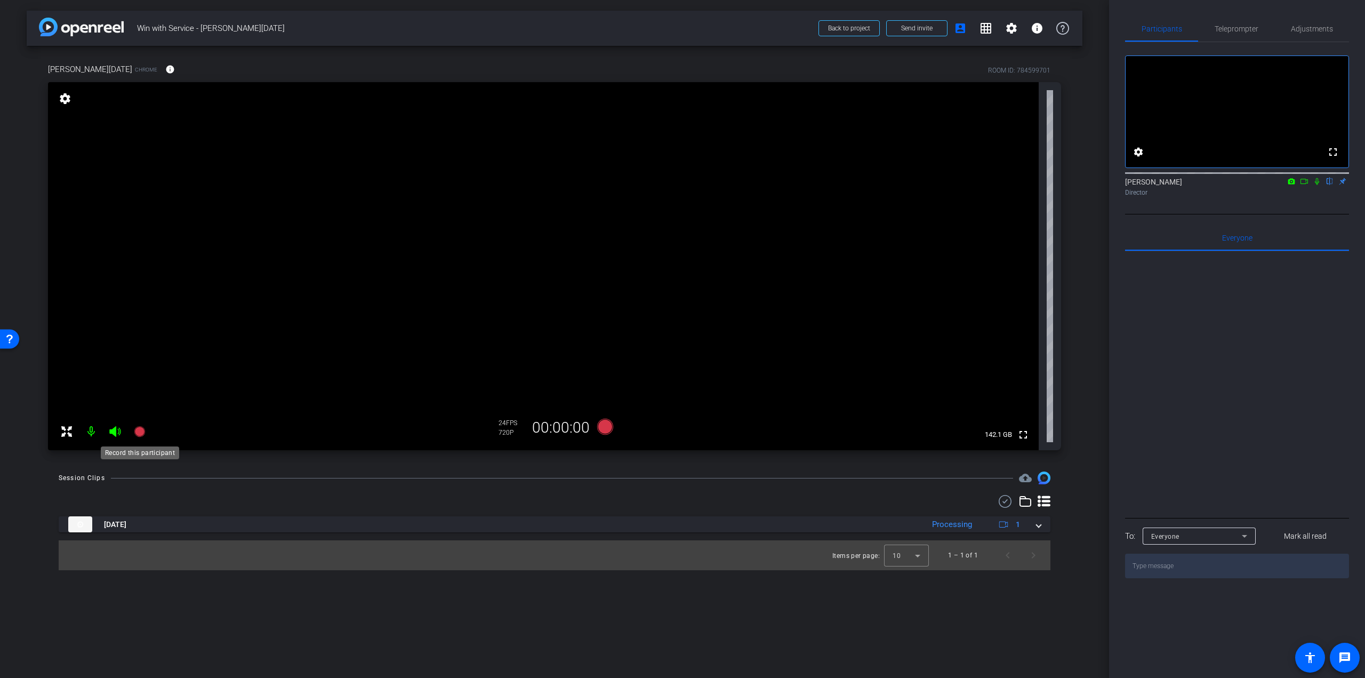
click at [142, 431] on icon at bounding box center [139, 431] width 11 height 11
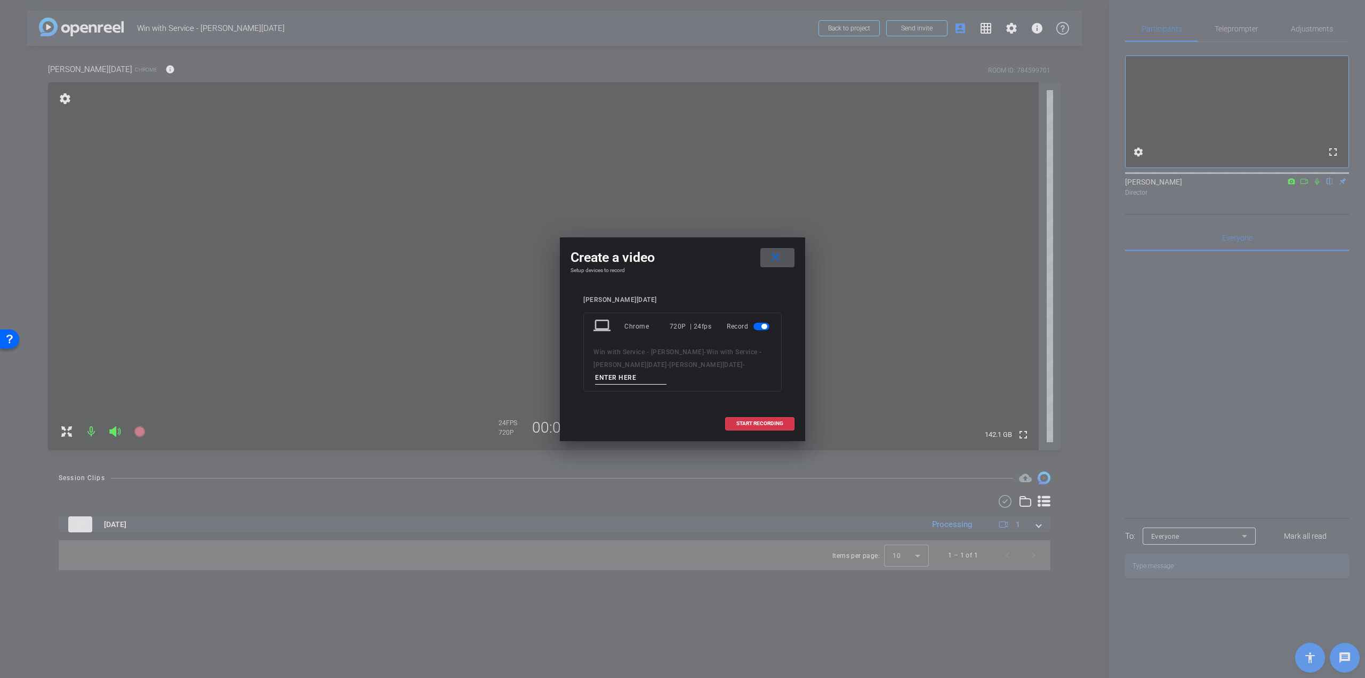
click at [666, 371] on input at bounding box center [630, 377] width 71 height 13
type input "Colette - take 2"
click at [742, 411] on span at bounding box center [760, 423] width 68 height 26
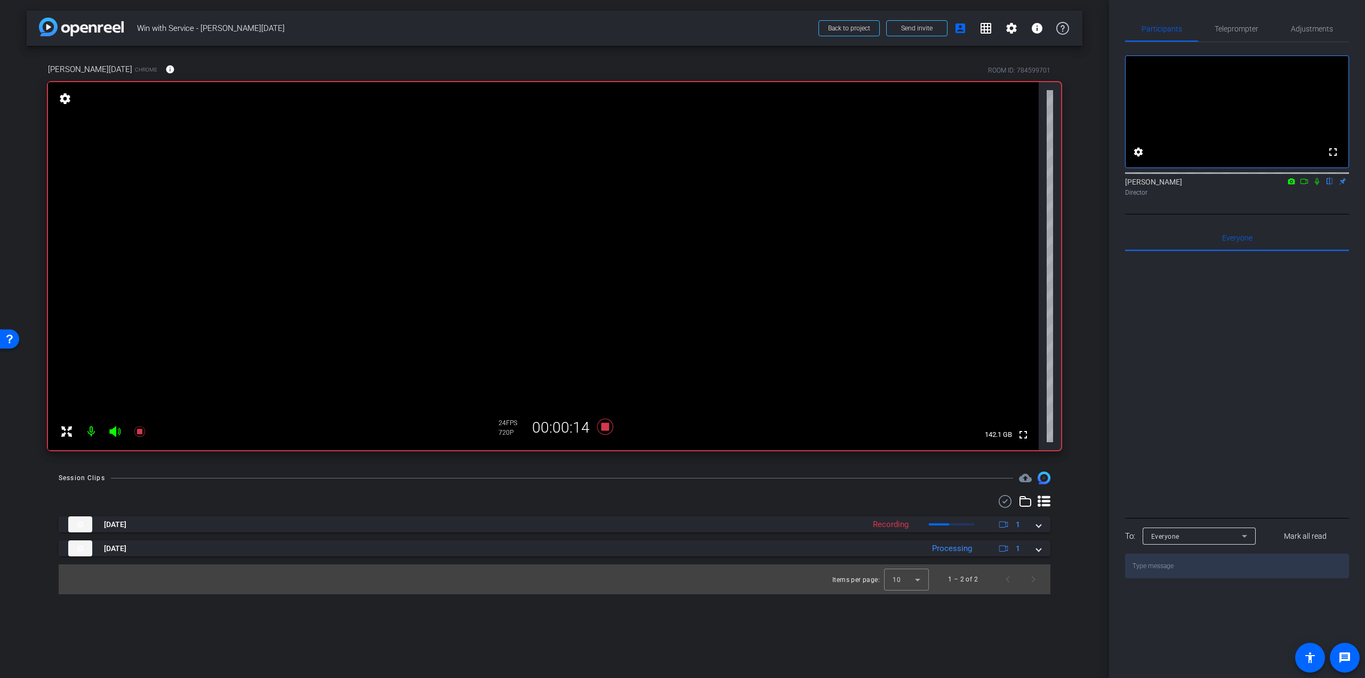
click at [1318, 185] on icon at bounding box center [1317, 181] width 9 height 7
click at [142, 433] on icon at bounding box center [139, 431] width 11 height 11
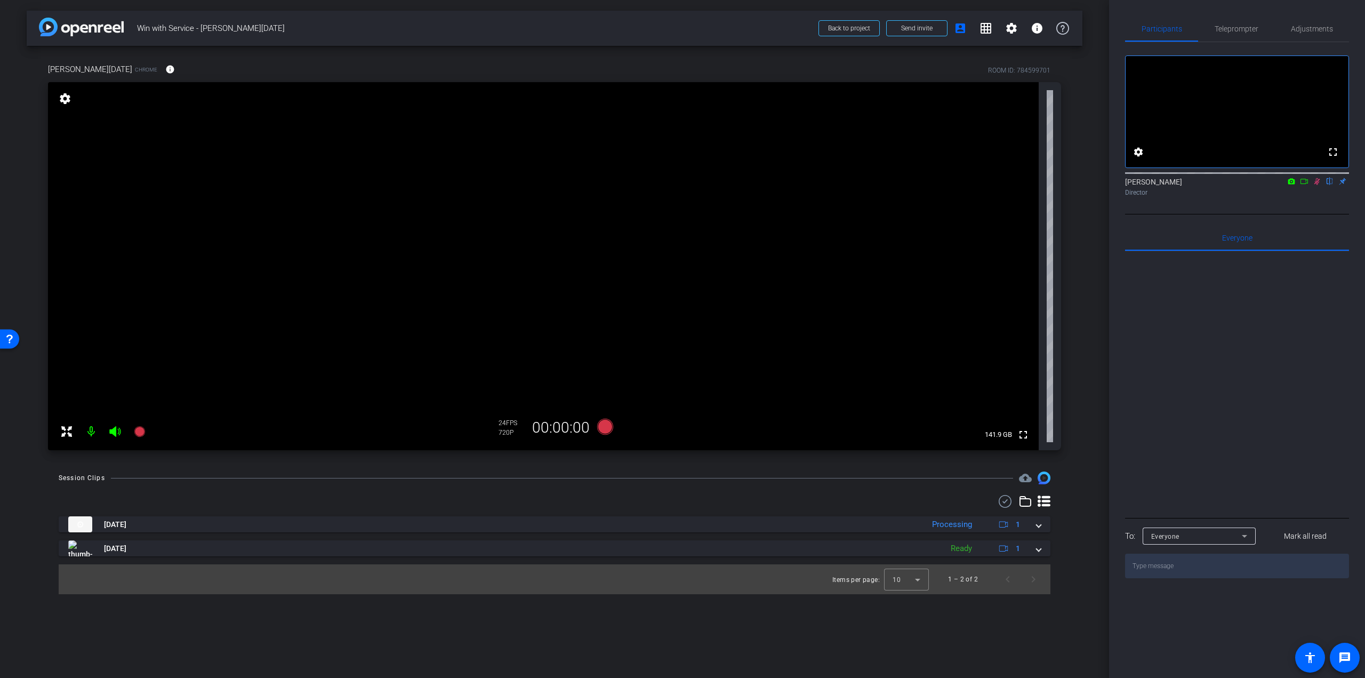
click at [1318, 186] on mat-icon at bounding box center [1316, 181] width 13 height 10
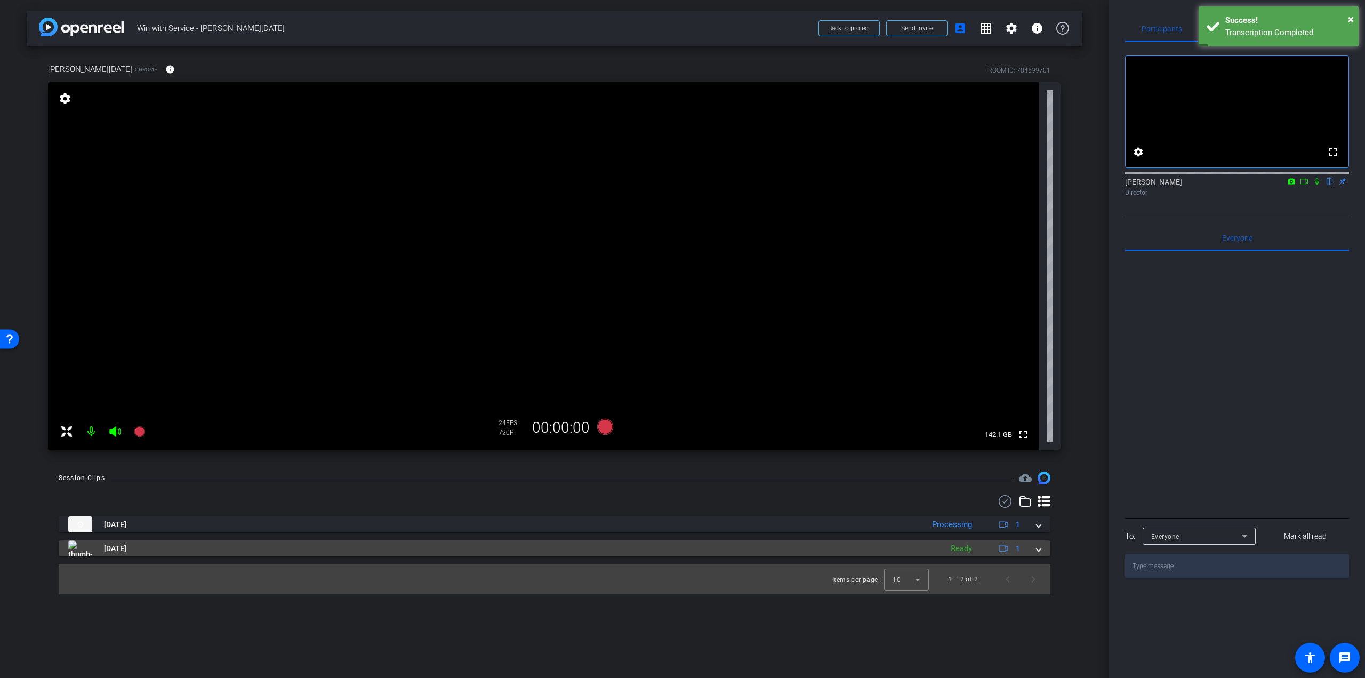
click at [961, 546] on div "Ready" at bounding box center [961, 548] width 32 height 12
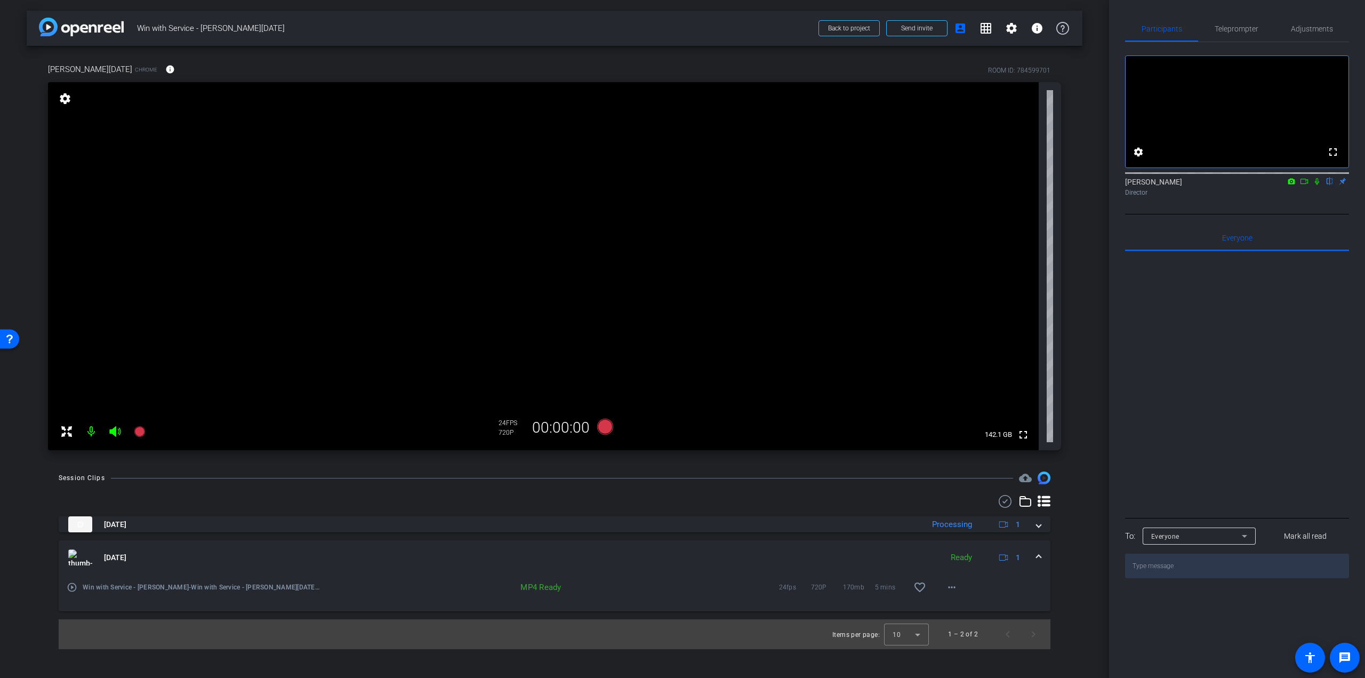
click at [74, 586] on mat-icon "play_circle_outline" at bounding box center [72, 587] width 11 height 11
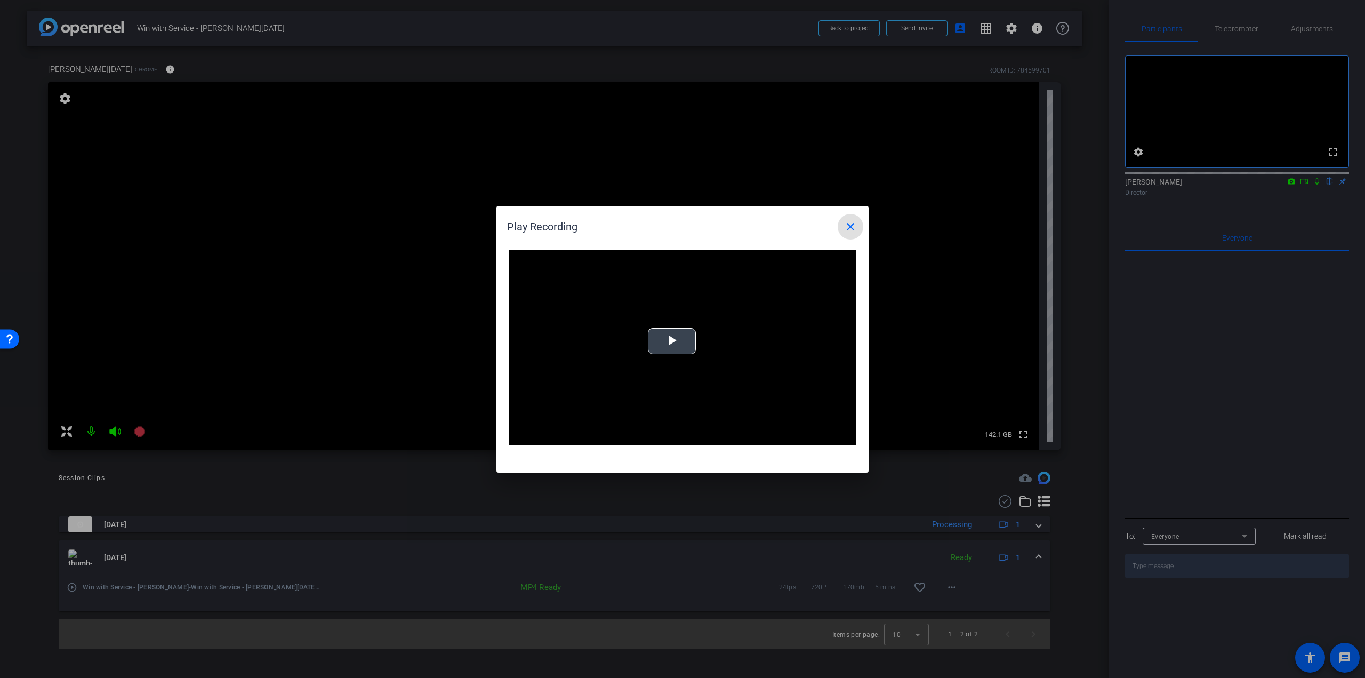
click at [672, 341] on span "Video Player" at bounding box center [672, 341] width 0 height 0
click at [623, 433] on div "Loaded : 0% 1:33 0:00" at bounding box center [670, 437] width 237 height 16
click at [522, 437] on span "Video Player" at bounding box center [519, 437] width 21 height 0
click at [851, 224] on mat-icon "close" at bounding box center [850, 226] width 13 height 13
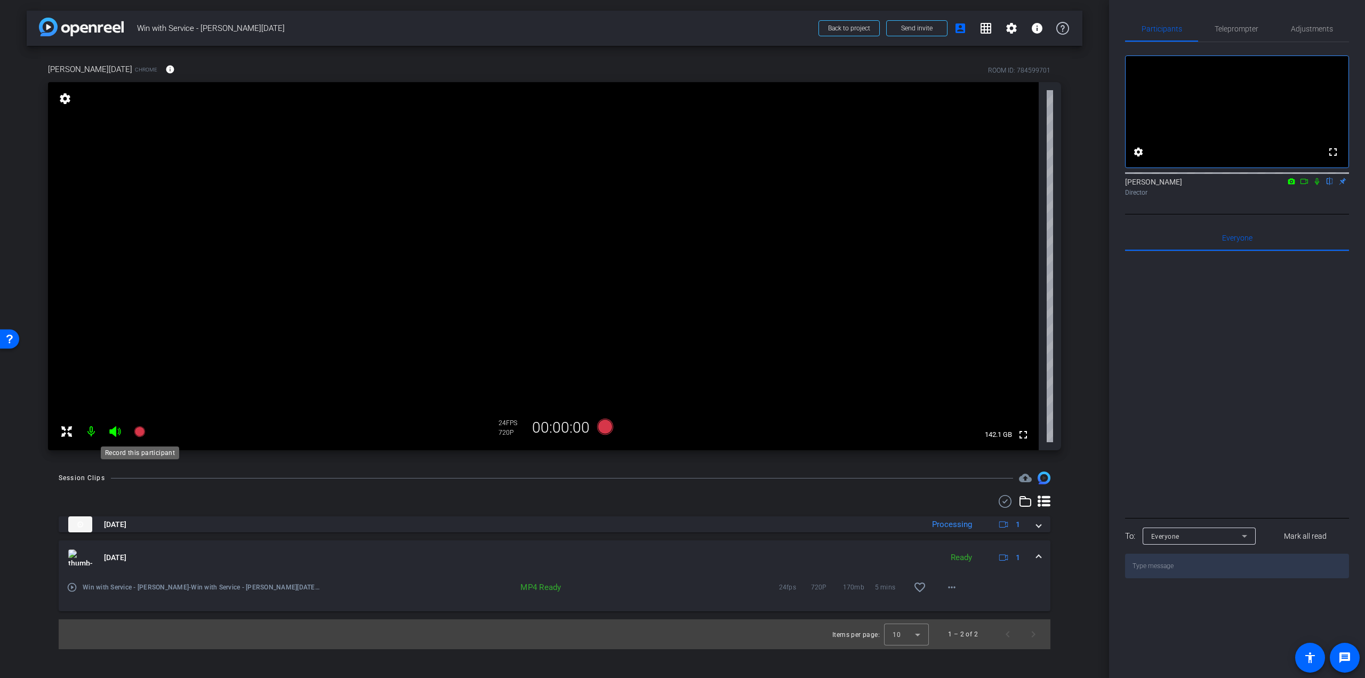
click at [139, 431] on icon at bounding box center [139, 431] width 11 height 11
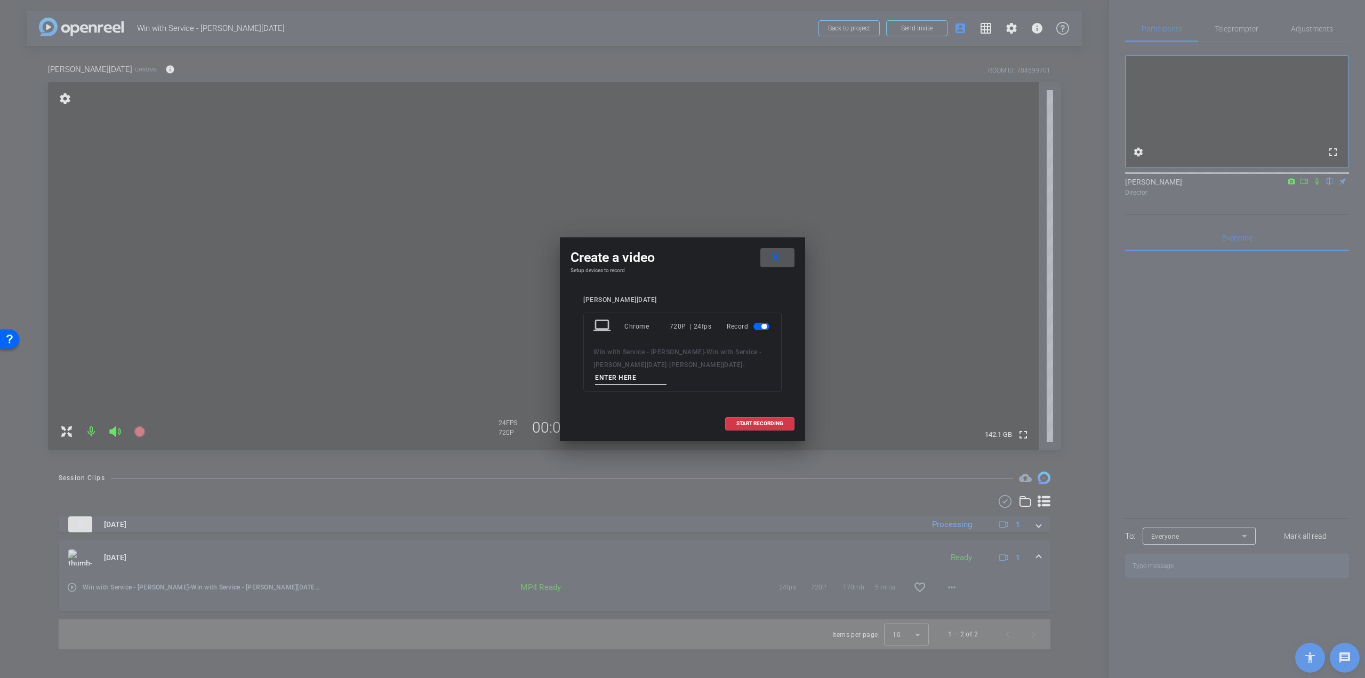
click at [666, 373] on input at bounding box center [630, 377] width 71 height 13
type input "Colette - submitting good leads"
click at [767, 421] on span "START RECORDING" at bounding box center [759, 423] width 47 height 5
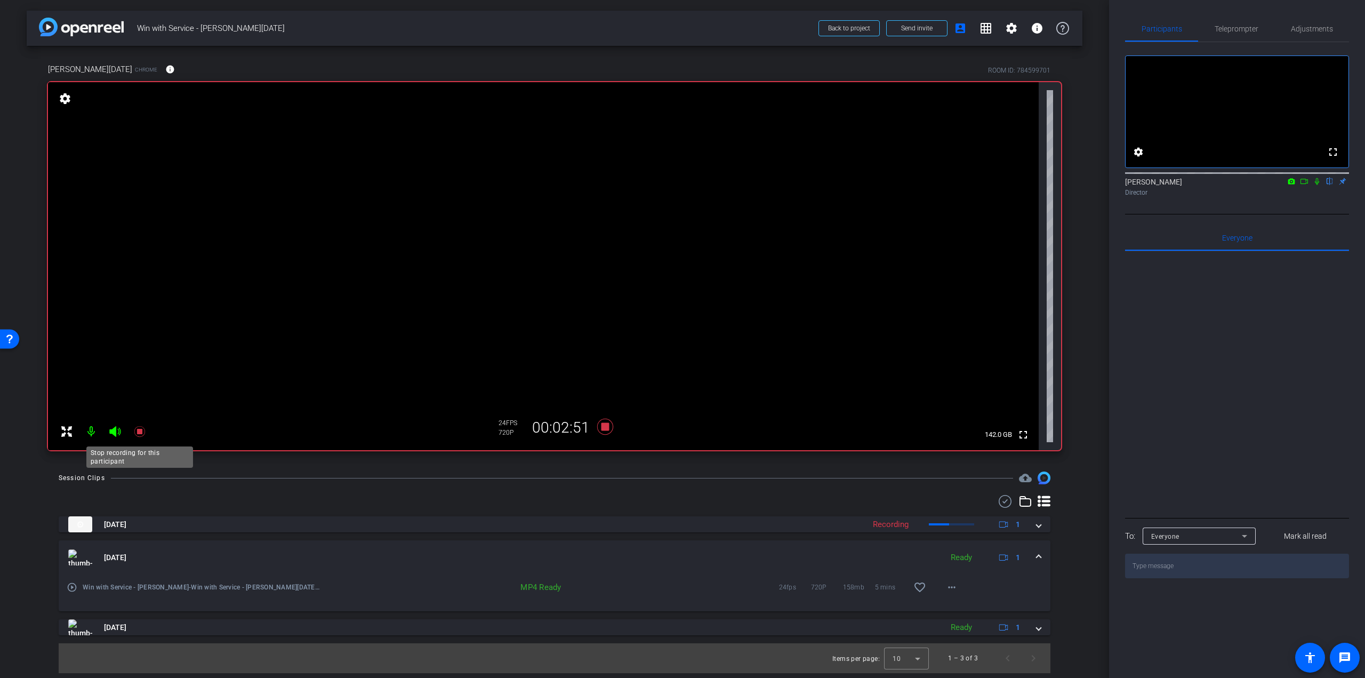
click at [137, 430] on icon at bounding box center [139, 431] width 11 height 11
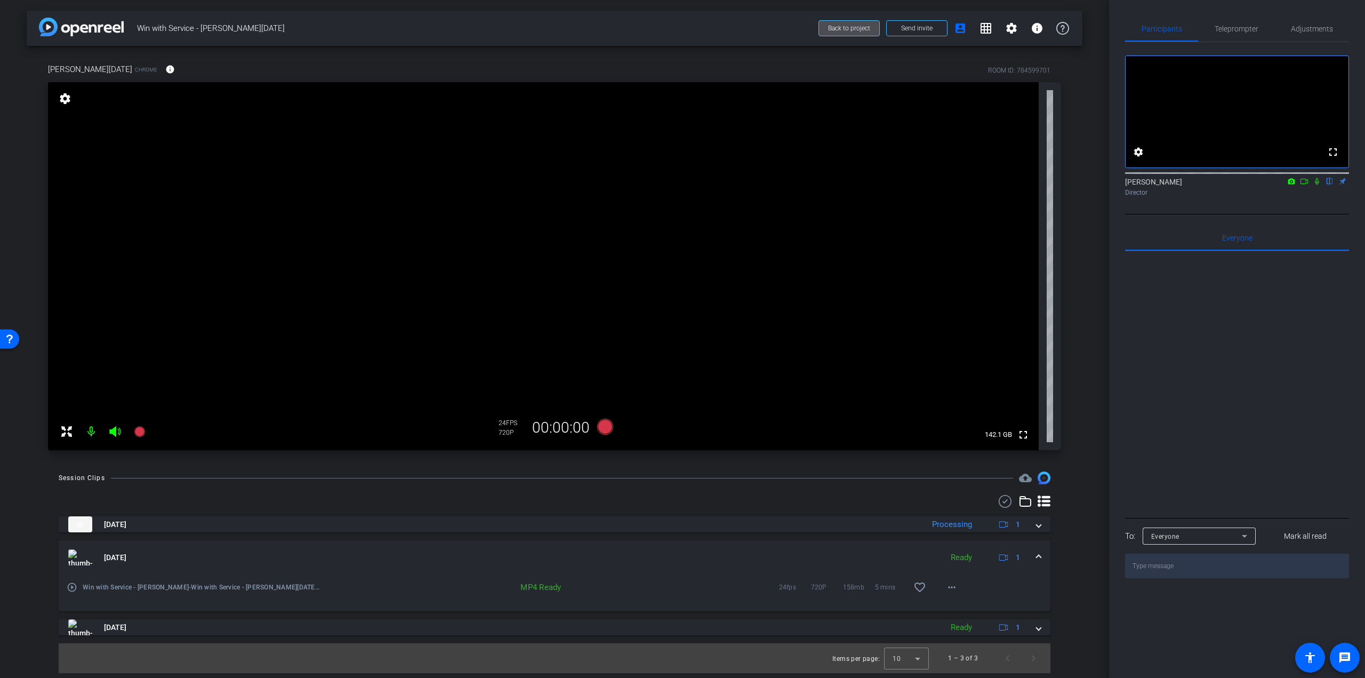
click at [850, 26] on span "Back to project" at bounding box center [849, 28] width 42 height 7
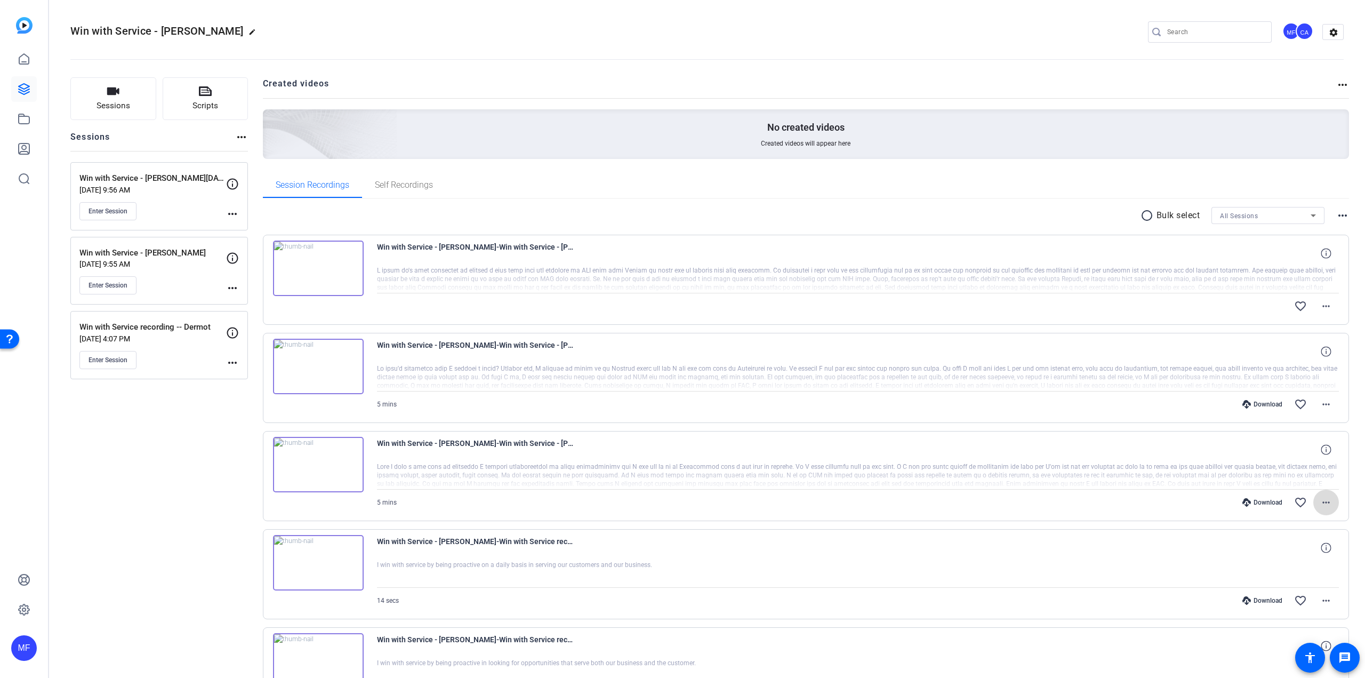
click at [1324, 506] on mat-icon "more_horiz" at bounding box center [1325, 502] width 13 height 13
click at [1289, 606] on span "Download Transcript" at bounding box center [1293, 604] width 64 height 13
click at [1319, 406] on mat-icon "more_horiz" at bounding box center [1325, 404] width 13 height 13
click at [1284, 506] on span "Download Transcript" at bounding box center [1293, 506] width 64 height 13
click at [1329, 305] on span at bounding box center [1326, 306] width 26 height 26
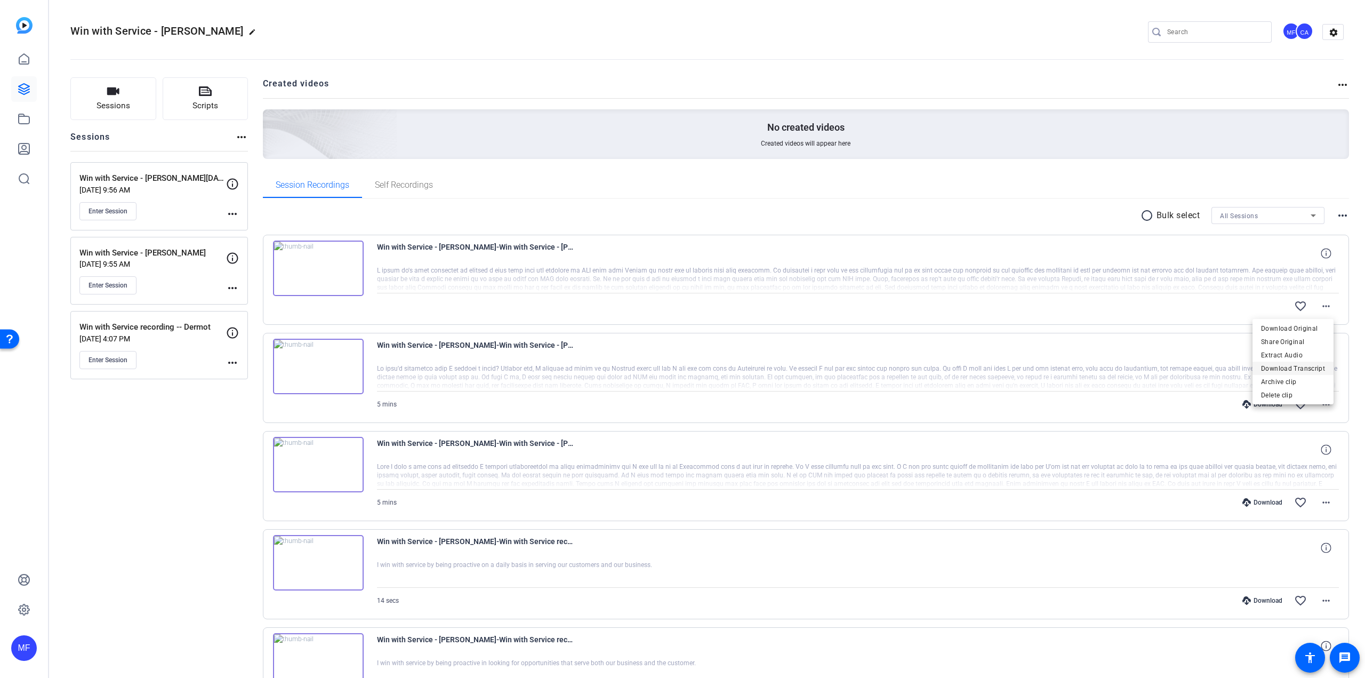
click at [1287, 369] on span "Download Transcript" at bounding box center [1293, 368] width 64 height 13
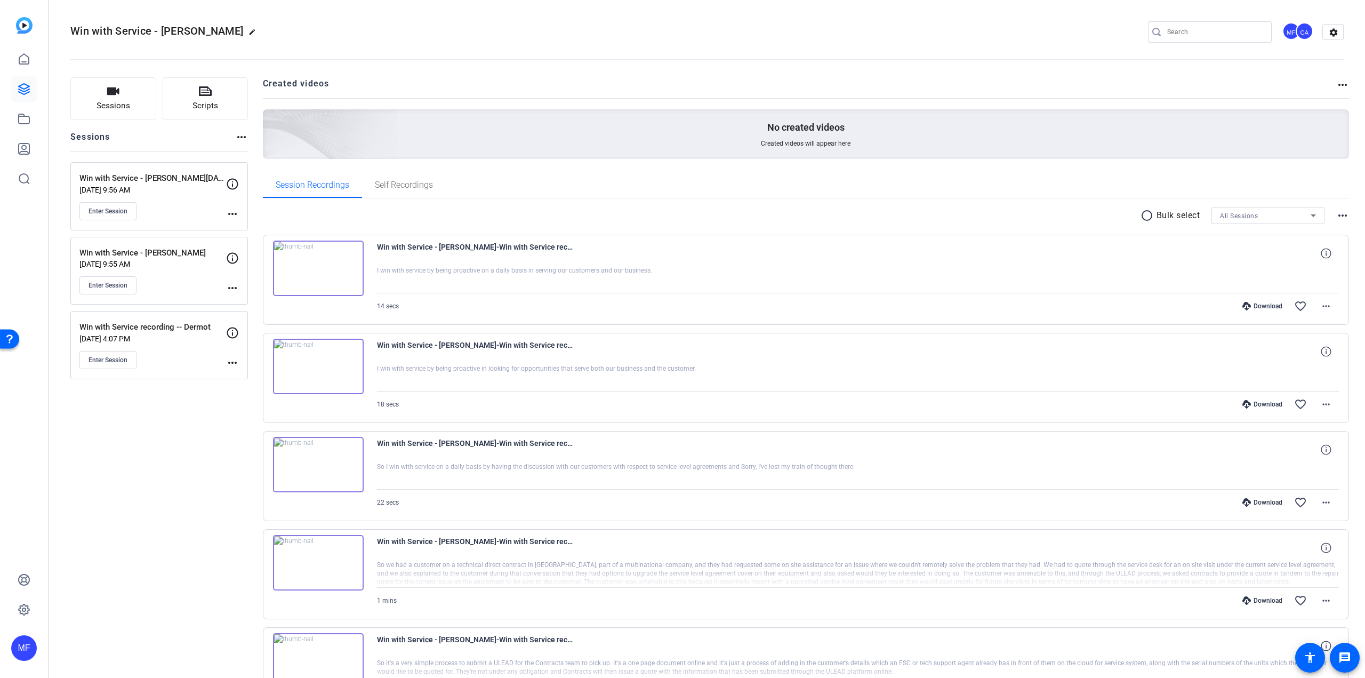
click at [237, 288] on mat-icon "more_horiz" at bounding box center [232, 287] width 13 height 13
click at [239, 299] on span "Edit Session" at bounding box center [259, 303] width 49 height 13
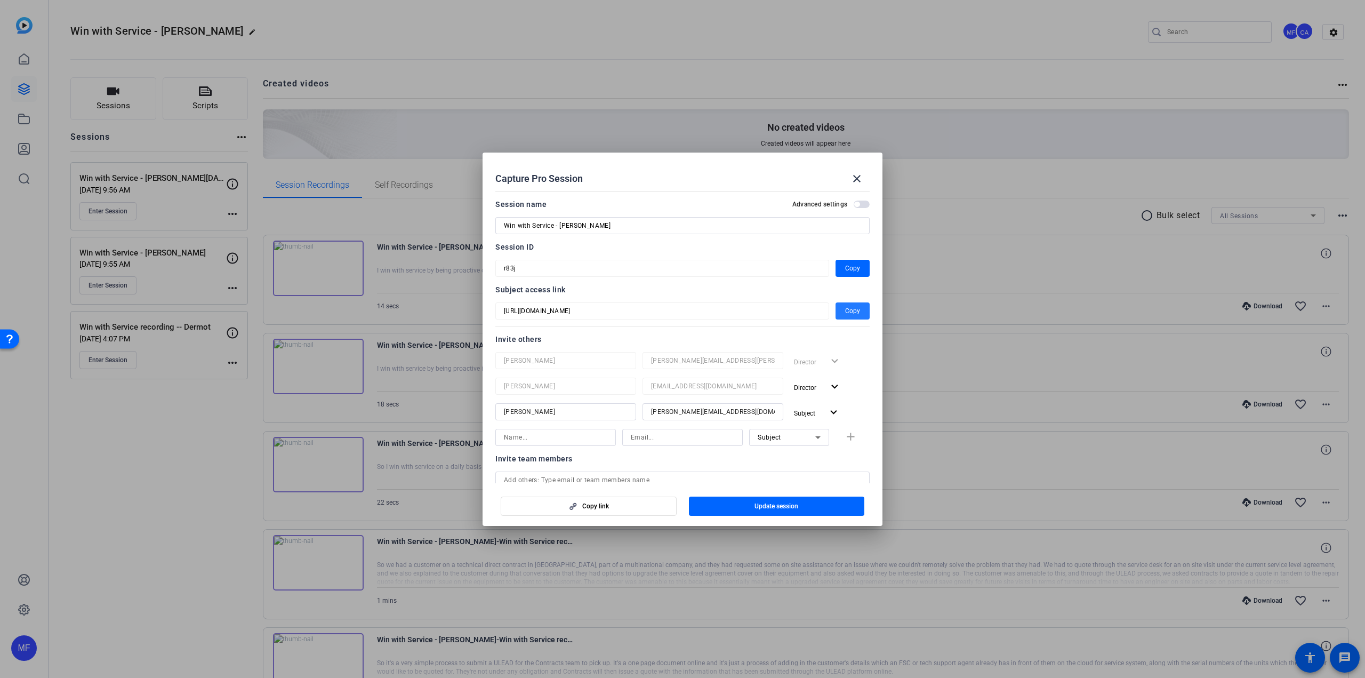
click at [846, 310] on span "Copy" at bounding box center [852, 310] width 15 height 13
click at [858, 181] on mat-icon "close" at bounding box center [856, 178] width 13 height 13
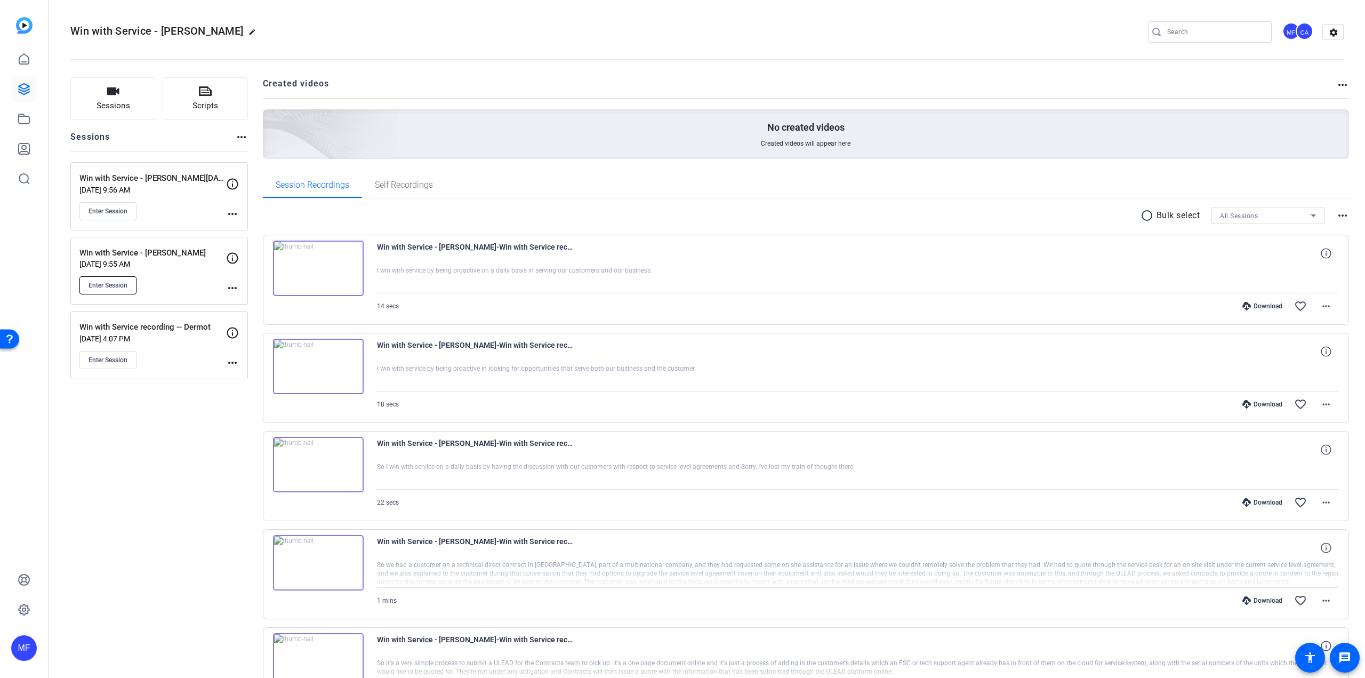
click at [103, 283] on span "Enter Session" at bounding box center [107, 285] width 39 height 9
click at [403, 179] on span "Self Recordings" at bounding box center [404, 185] width 58 height 26
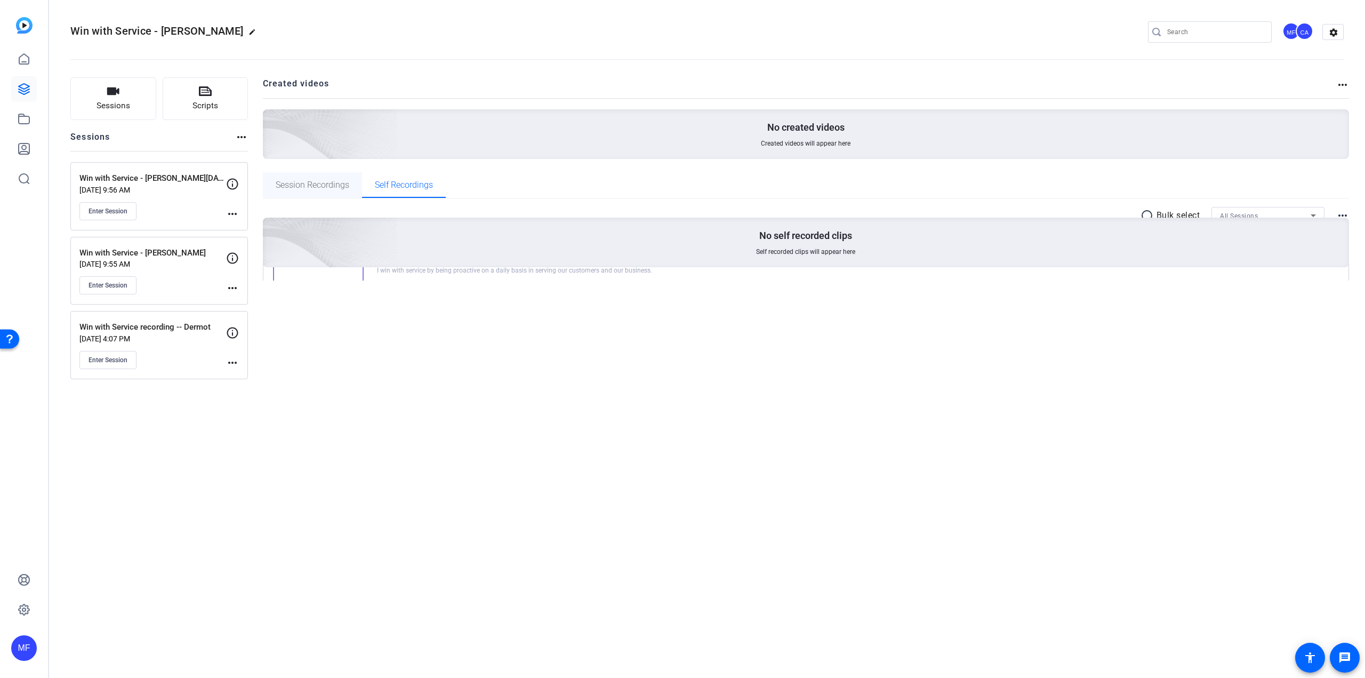
click at [323, 184] on span "Session Recordings" at bounding box center [313, 185] width 74 height 9
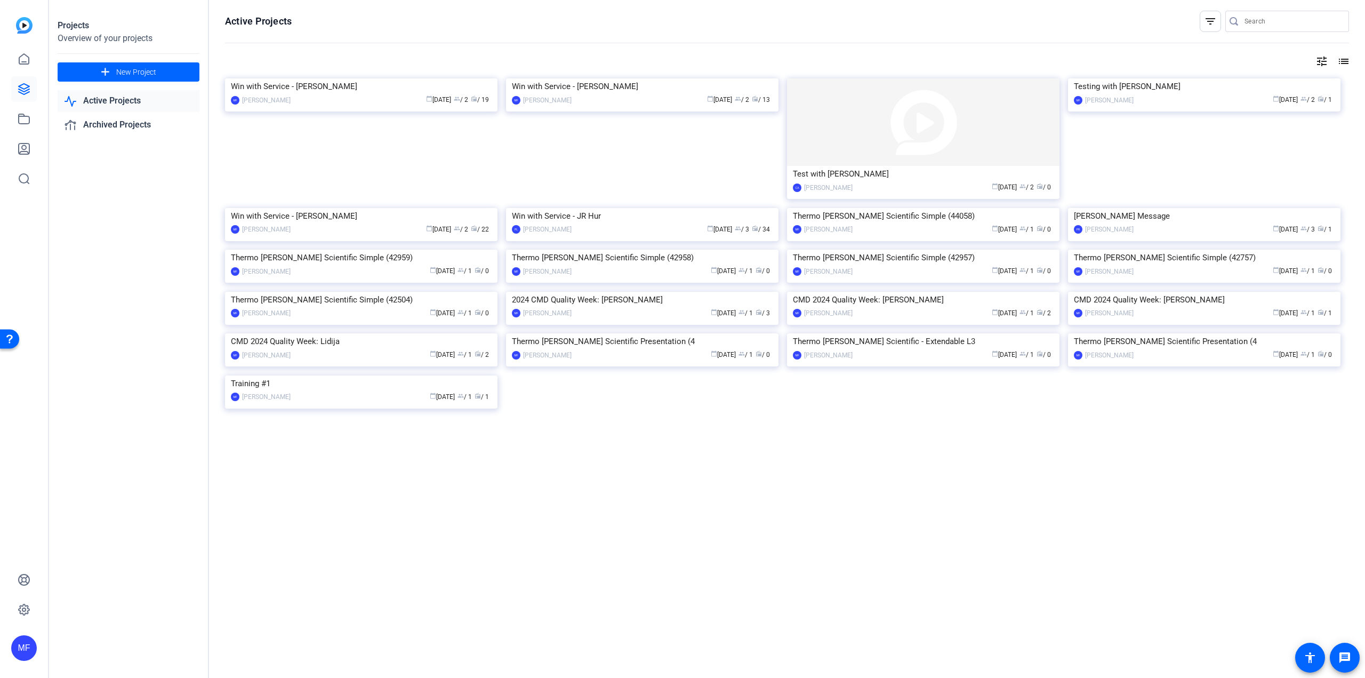
click at [389, 78] on img at bounding box center [361, 78] width 272 height 0
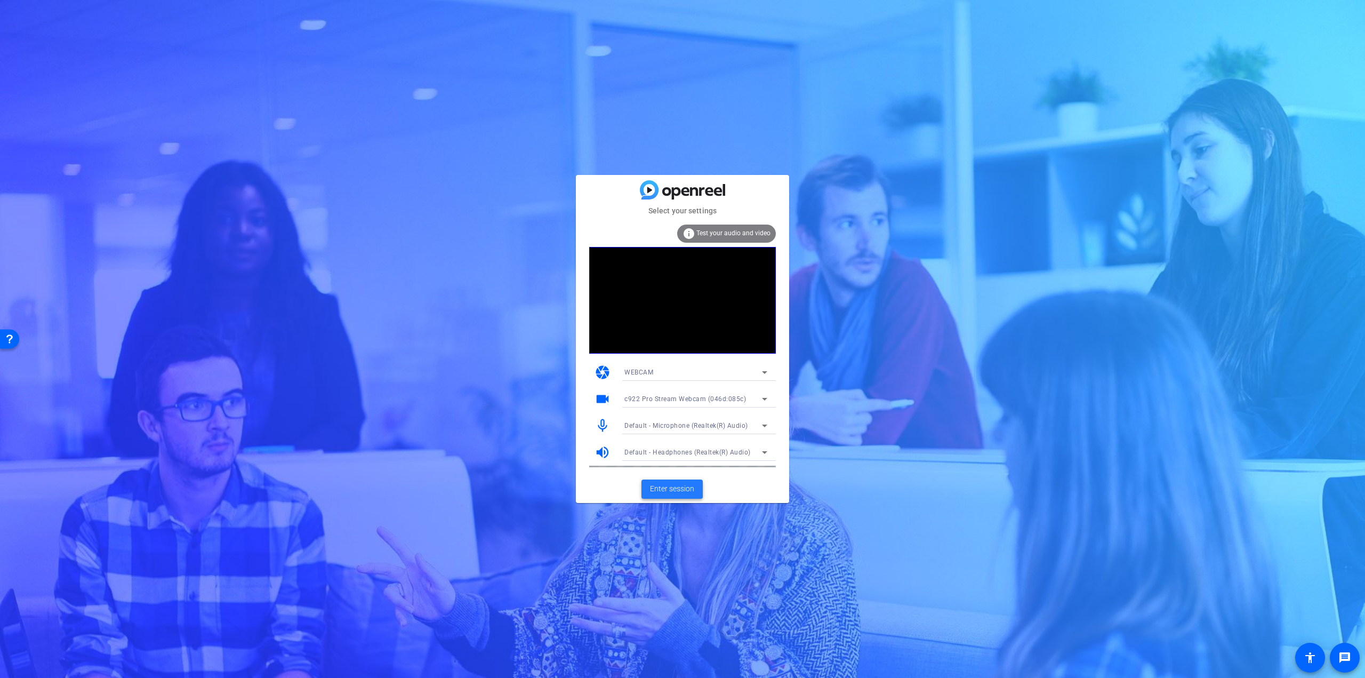
click at [658, 485] on span "Enter session" at bounding box center [672, 488] width 44 height 11
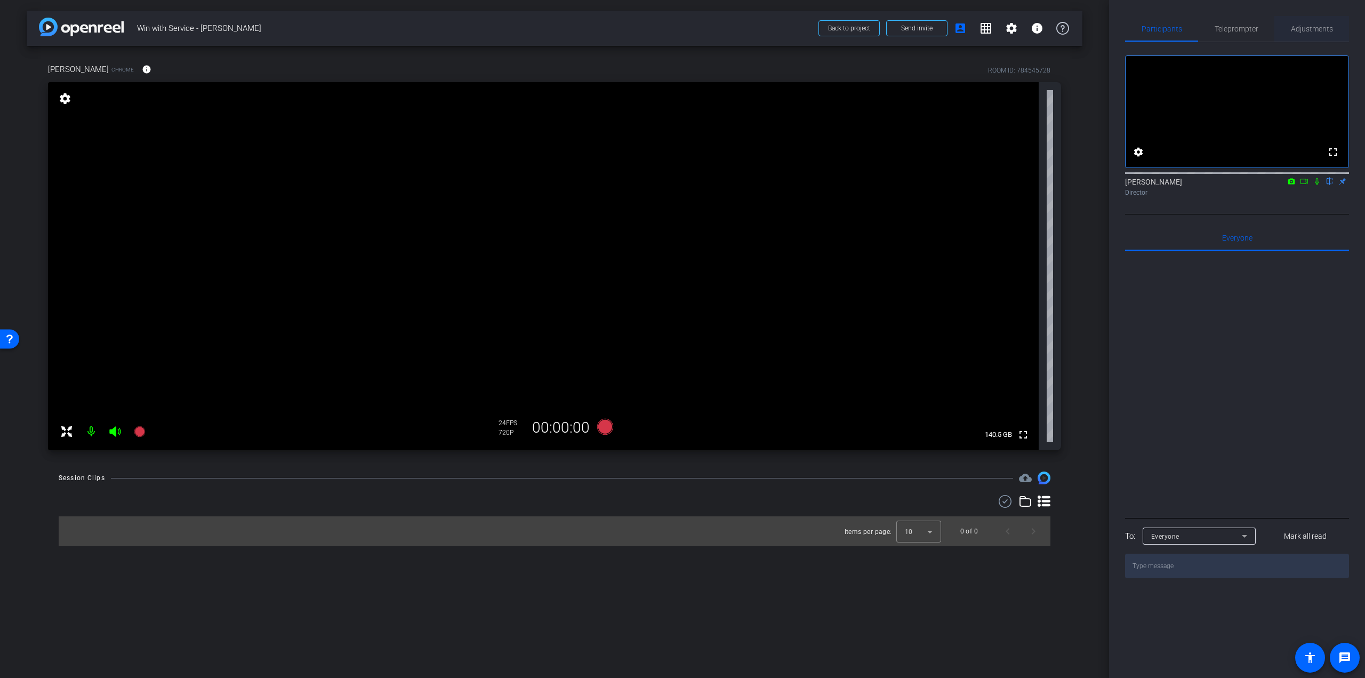
click at [1311, 25] on span "Adjustments" at bounding box center [1312, 28] width 42 height 7
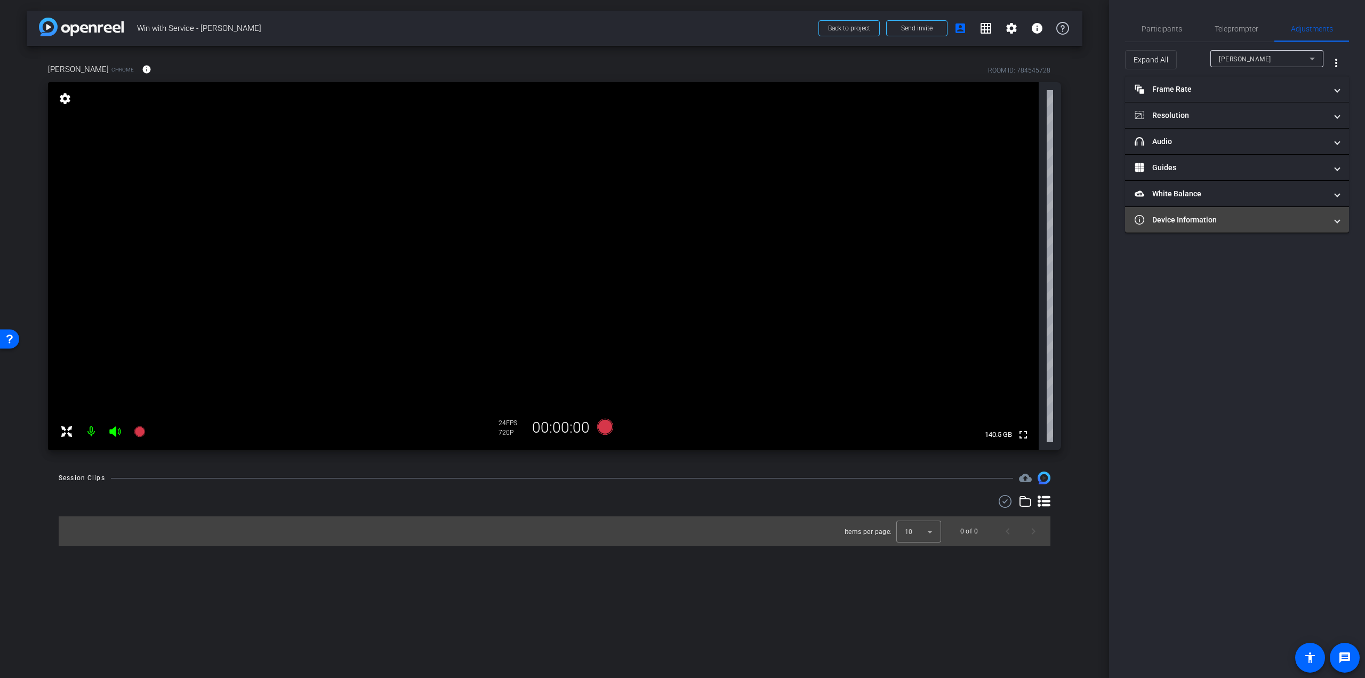
click at [1202, 223] on mat-panel-title "Device Information" at bounding box center [1230, 219] width 192 height 11
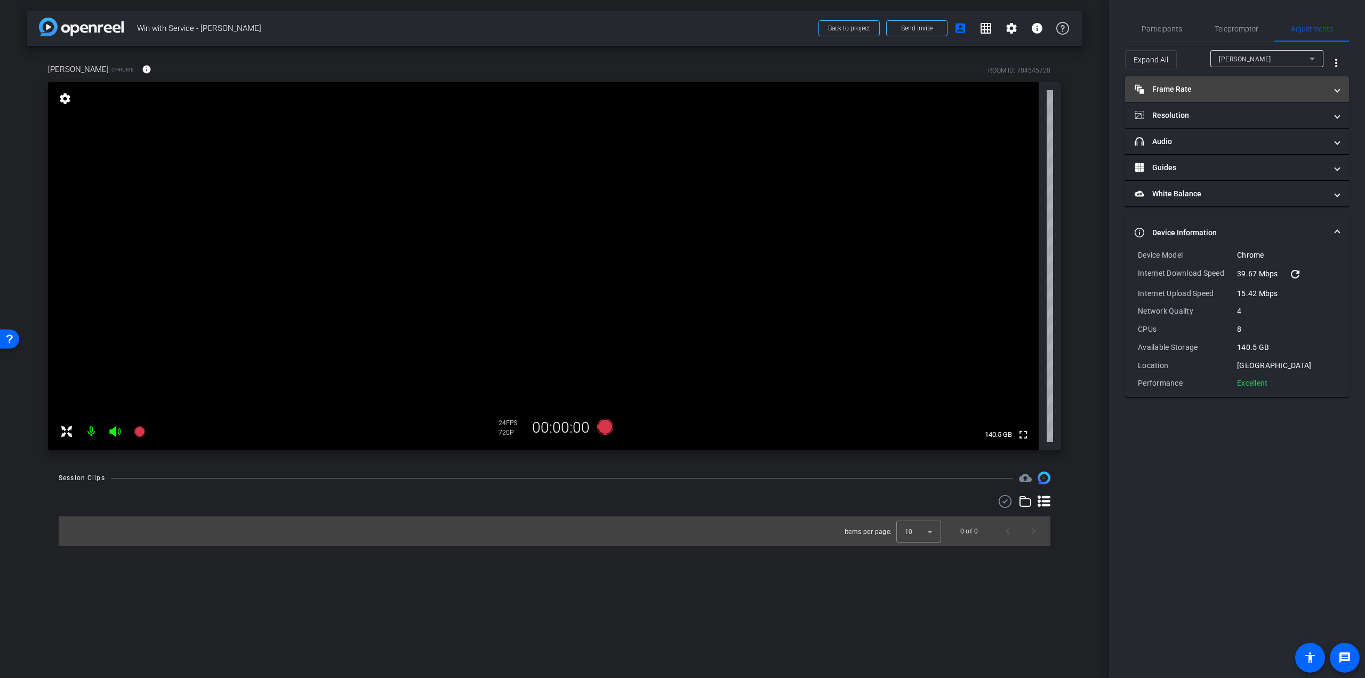
click at [1172, 81] on mat-expansion-panel-header "Frame Rate Frame Rate" at bounding box center [1237, 89] width 224 height 26
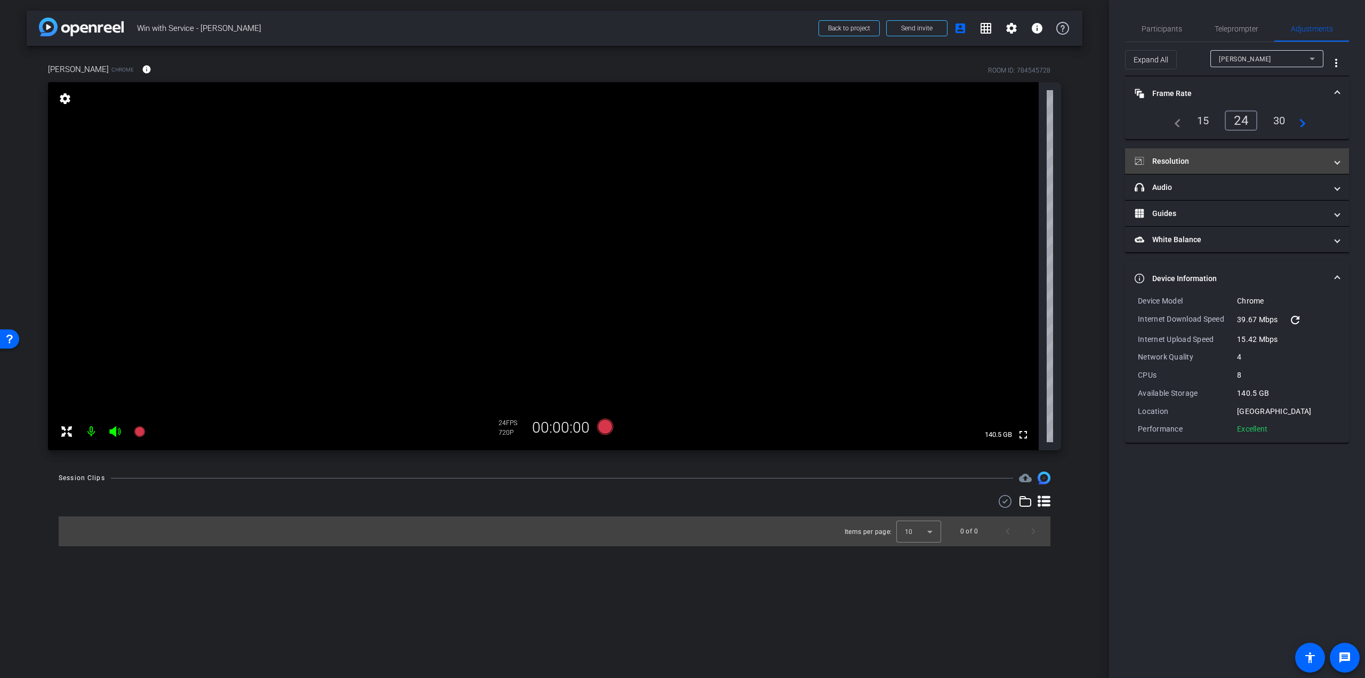
click at [1163, 156] on mat-panel-title "Resolution" at bounding box center [1230, 161] width 192 height 11
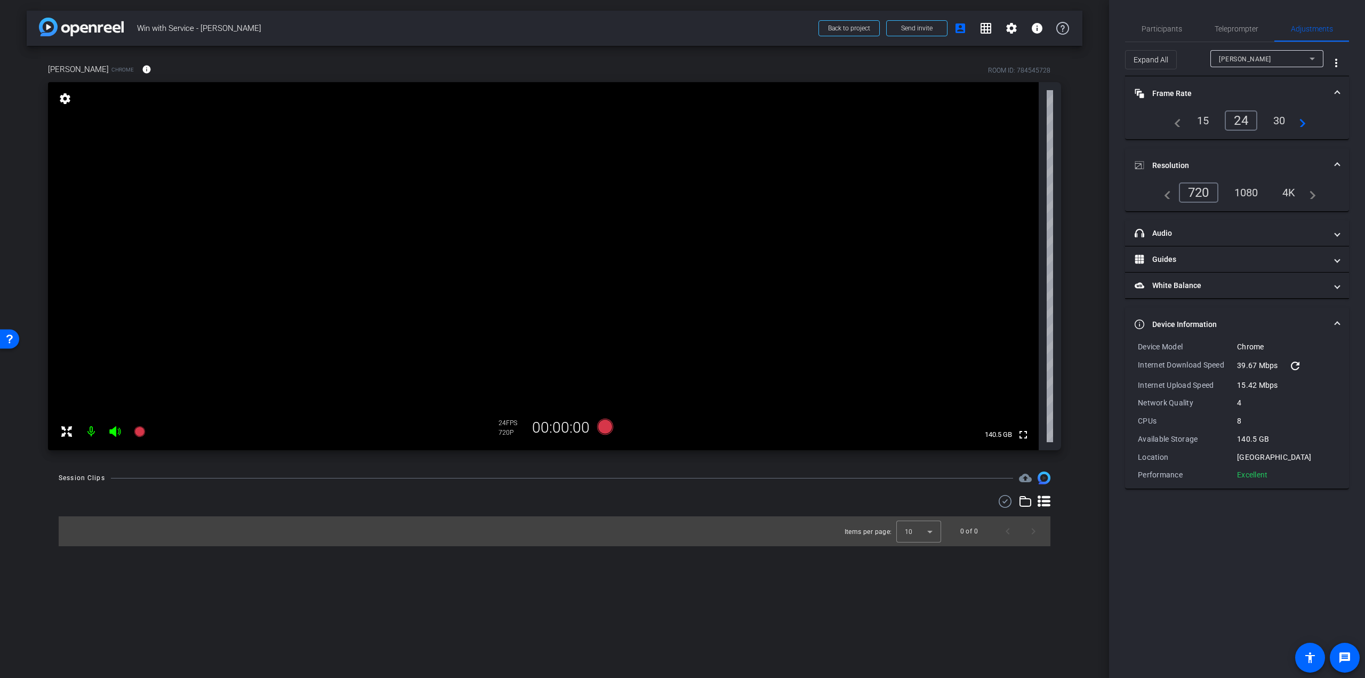
click at [1236, 190] on div "1080" at bounding box center [1246, 192] width 40 height 18
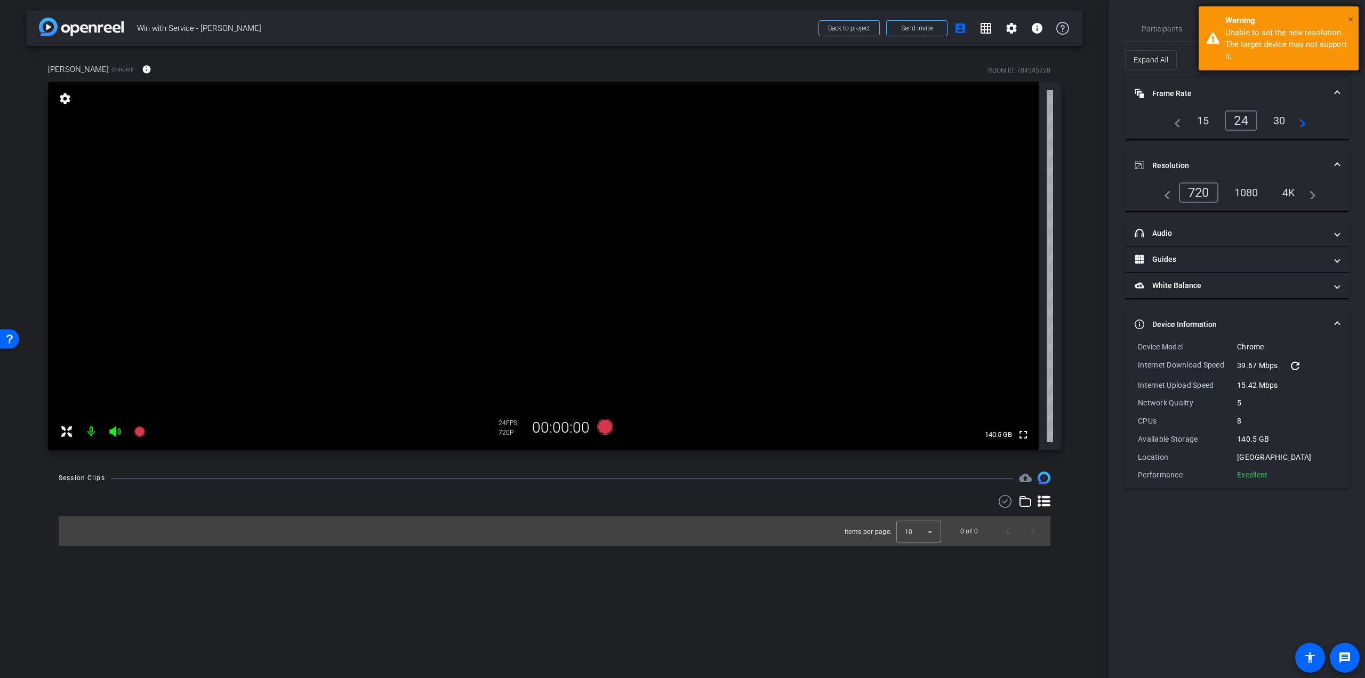
click at [1348, 21] on span "×" at bounding box center [1351, 19] width 6 height 13
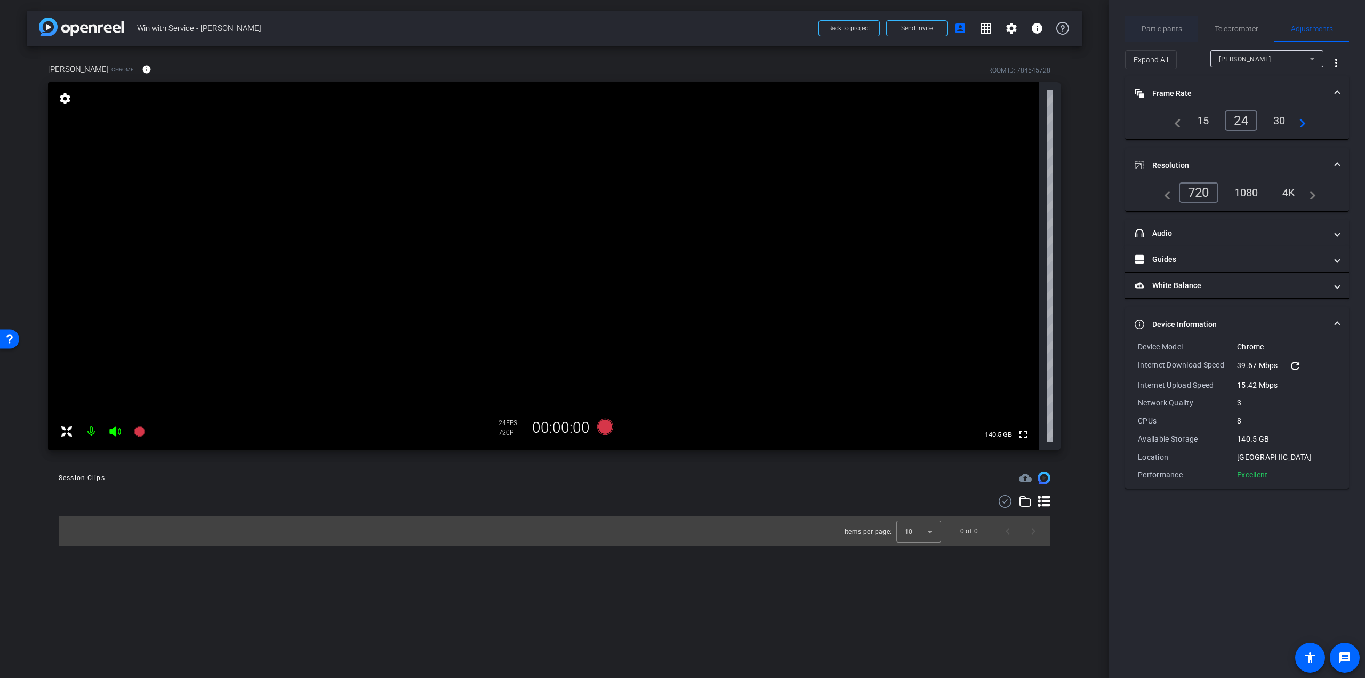
click at [1154, 20] on span "Participants" at bounding box center [1161, 29] width 41 height 26
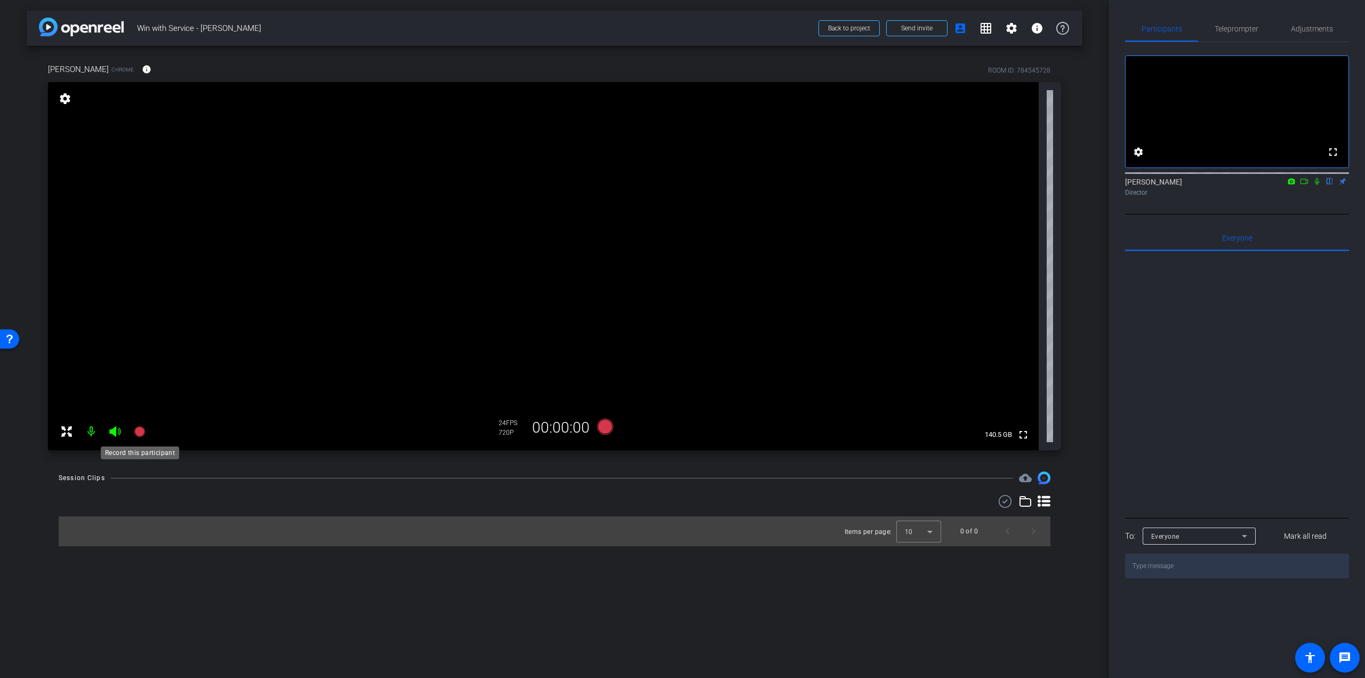
click at [137, 430] on icon at bounding box center [139, 431] width 11 height 11
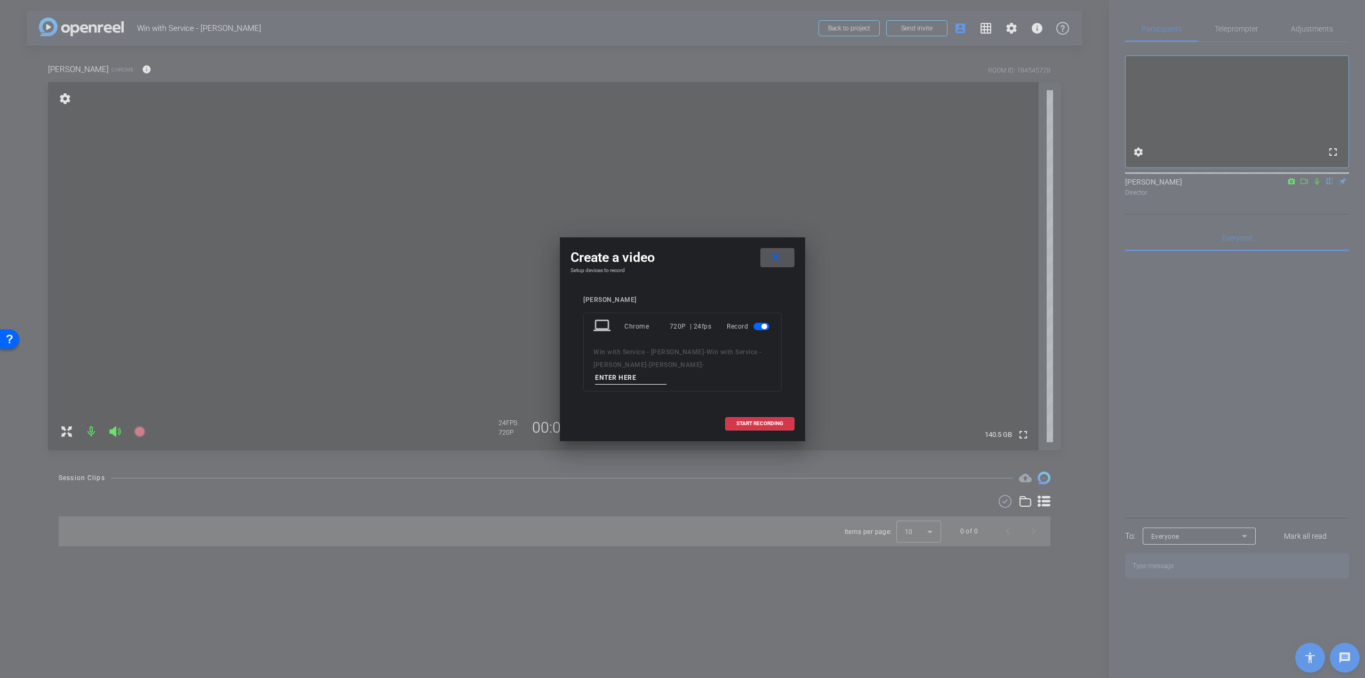
click at [615, 375] on input at bounding box center [630, 377] width 71 height 13
type input "[PERSON_NAME] - Q1 - take 1"
drag, startPoint x: 642, startPoint y: 376, endPoint x: 654, endPoint y: 375, distance: 11.2
click at [642, 376] on input "[PERSON_NAME] - Q1 - take 1" at bounding box center [630, 377] width 71 height 13
drag, startPoint x: 661, startPoint y: 375, endPoint x: 557, endPoint y: 371, distance: 104.0
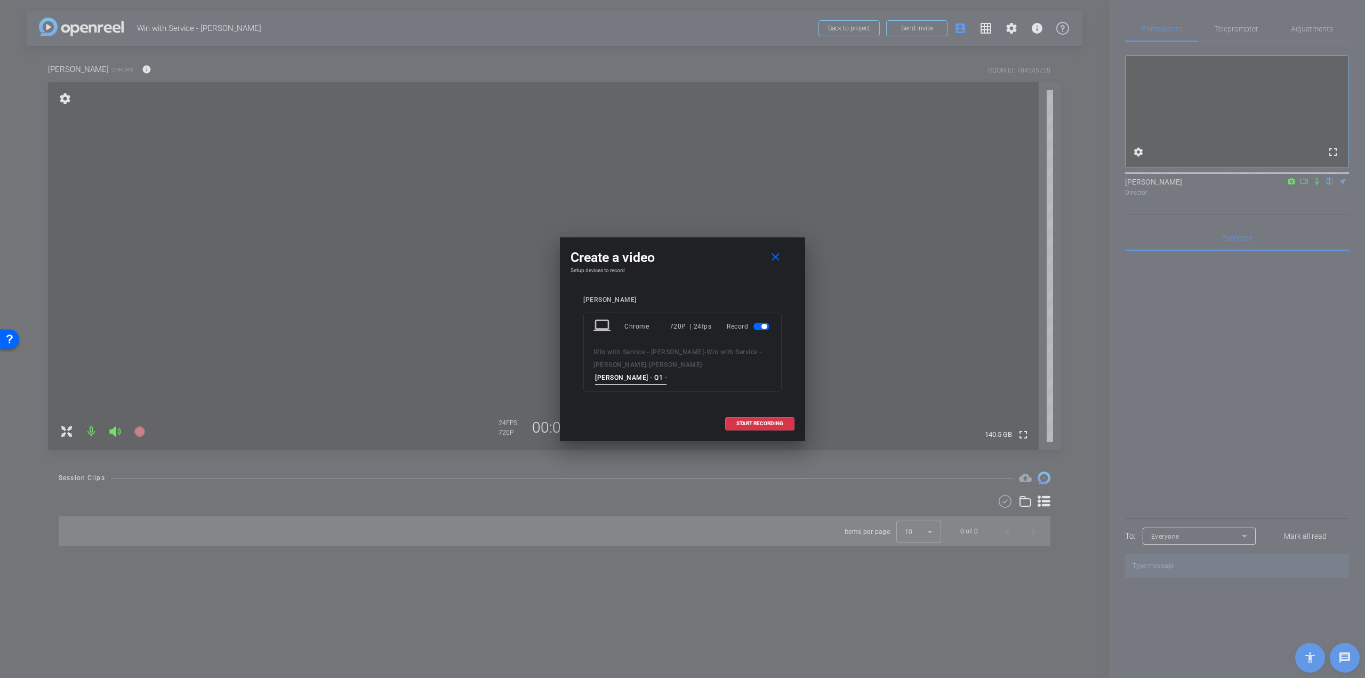
click at [557, 371] on div "Create a video close Setup devices to record [PERSON_NAME] laptop Chrome 720P |…" at bounding box center [682, 339] width 1365 height 678
click at [763, 419] on span at bounding box center [760, 423] width 68 height 26
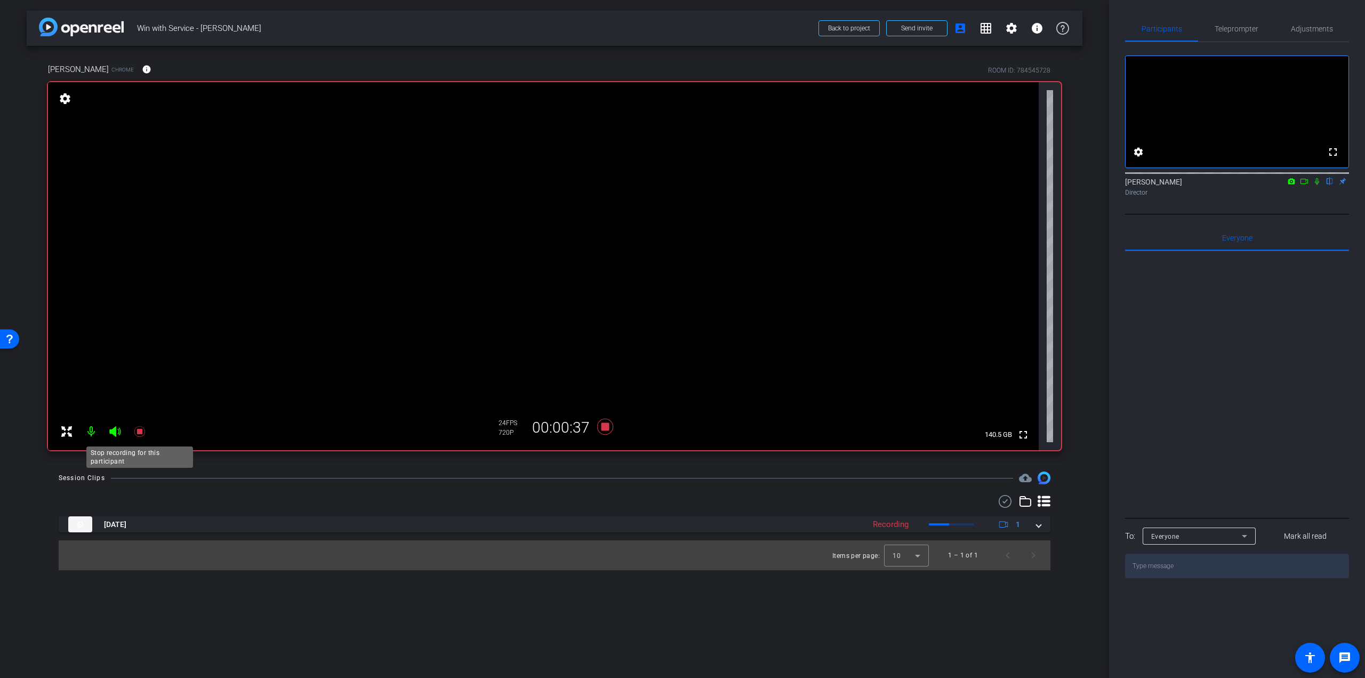
click at [137, 432] on icon at bounding box center [139, 431] width 11 height 11
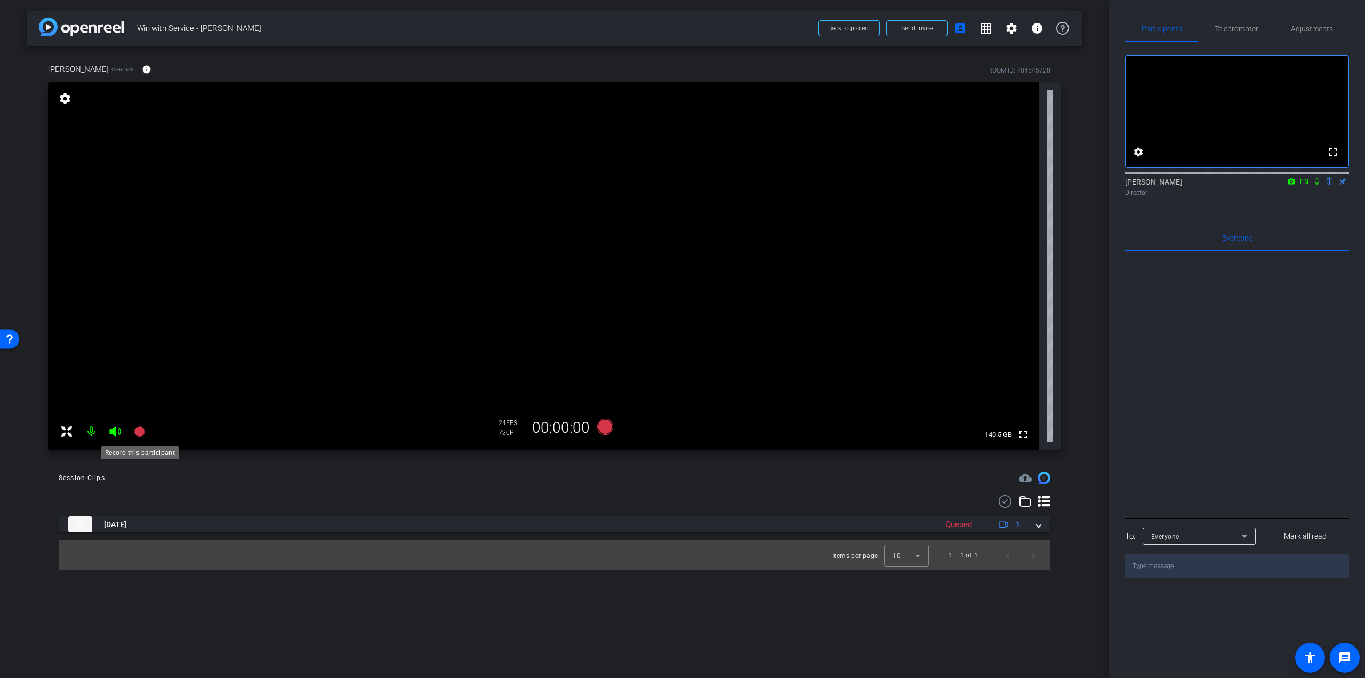
click at [141, 431] on icon at bounding box center [139, 431] width 11 height 11
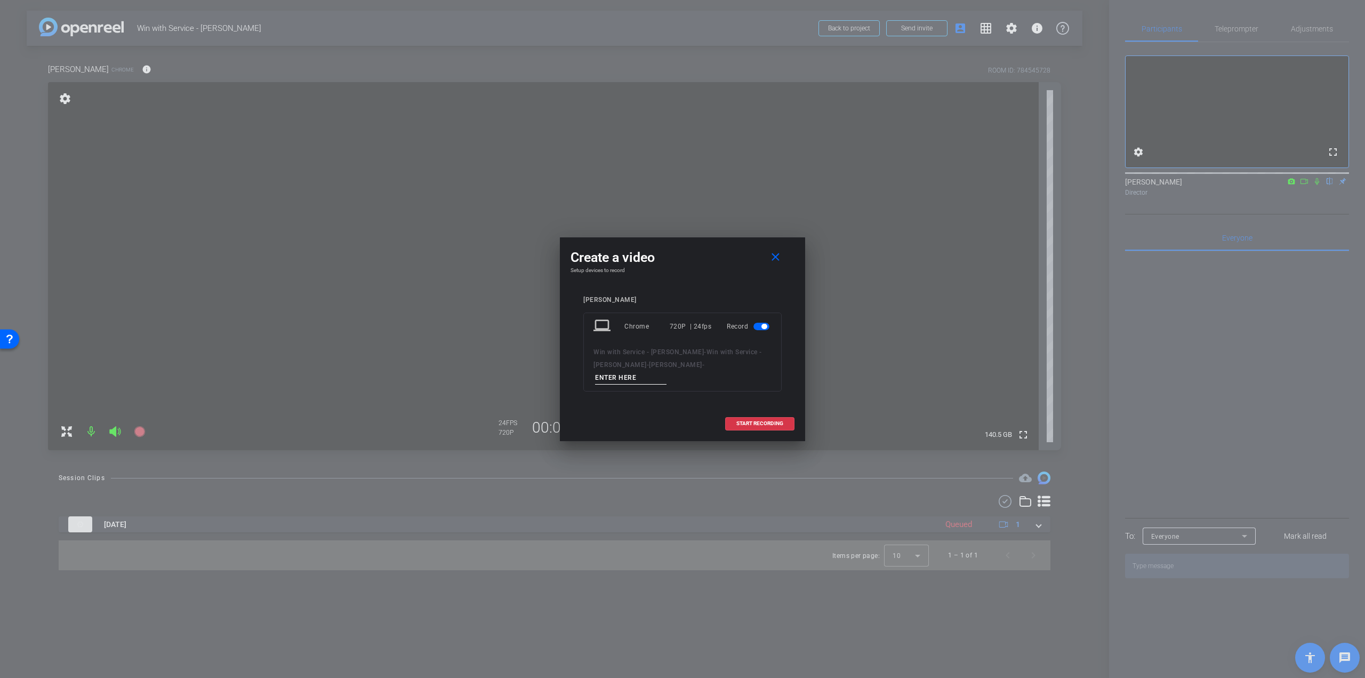
click at [611, 383] on input at bounding box center [630, 377] width 71 height 13
paste input "o [PERSON_NAME] - Q1 - take 2"
drag, startPoint x: 602, startPoint y: 375, endPoint x: 579, endPoint y: 377, distance: 22.4
click at [579, 377] on div "[PERSON_NAME] laptop Chrome 720P | 24fps Record Win with Service - [PERSON_NAME…" at bounding box center [682, 351] width 224 height 132
type input "[PERSON_NAME] - Q1 - take 2"
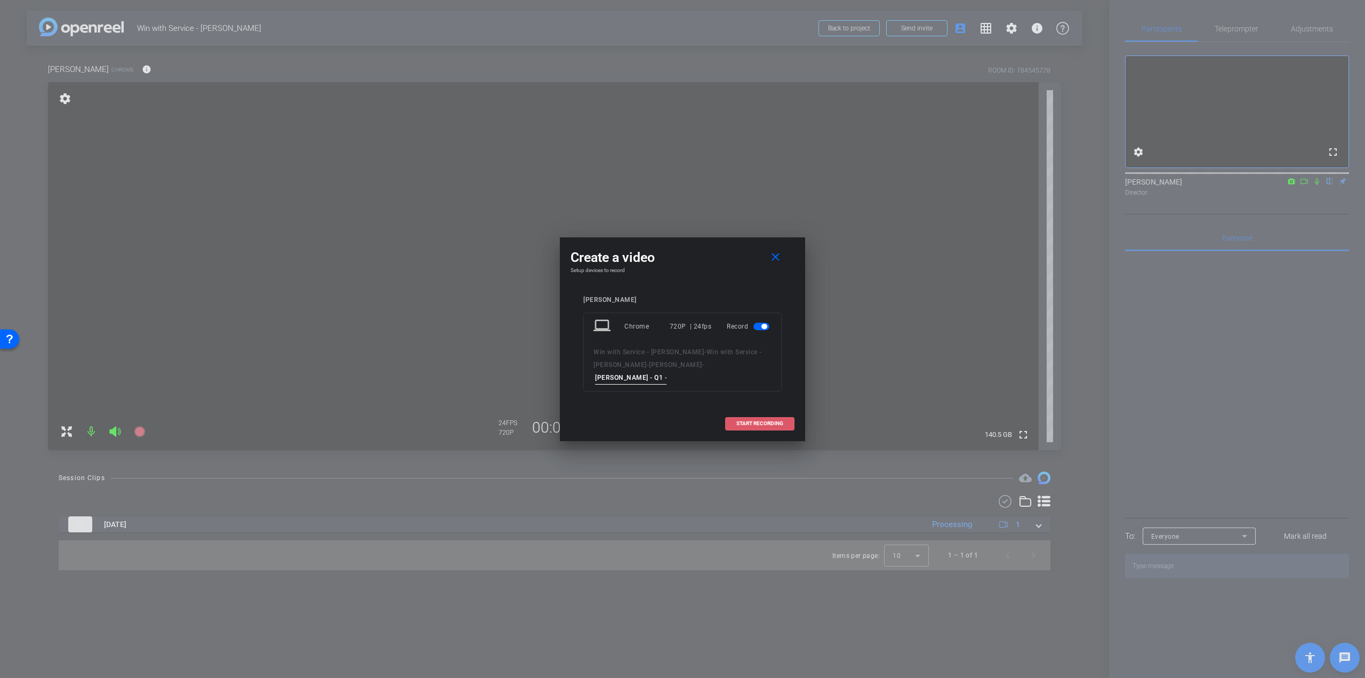
click at [762, 421] on span "START RECORDING" at bounding box center [759, 423] width 47 height 5
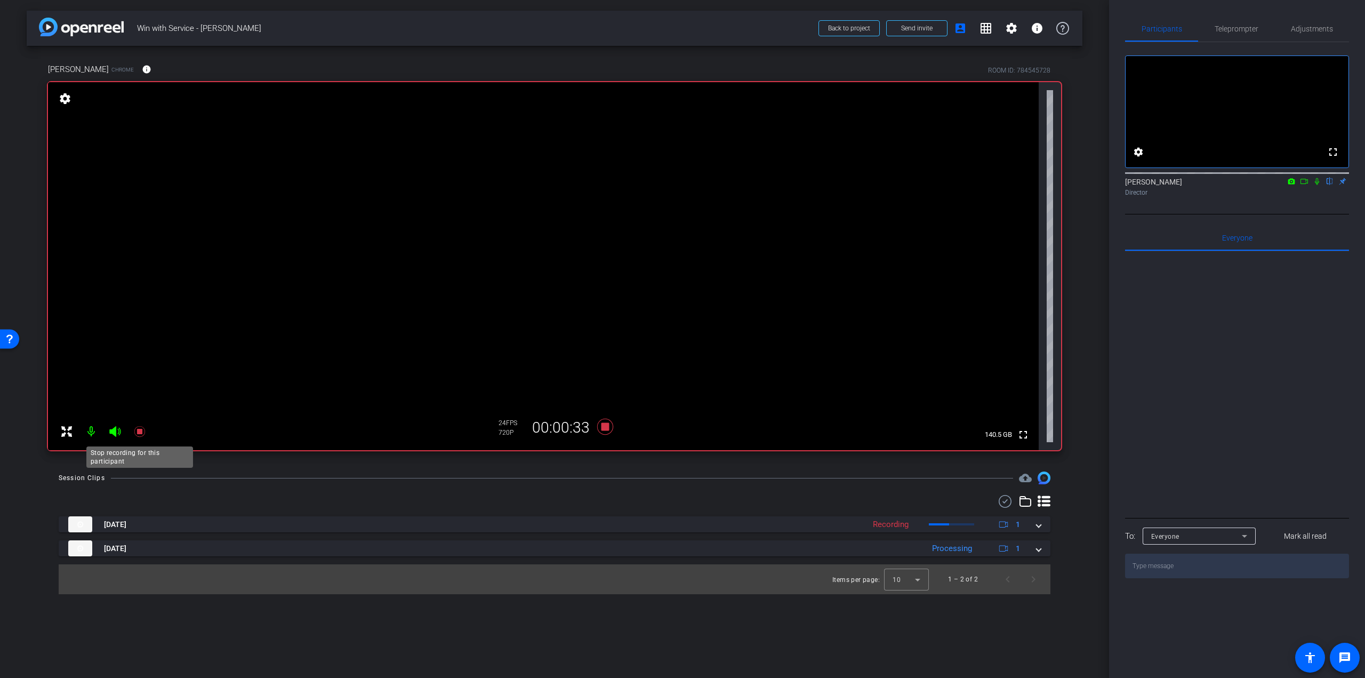
click at [136, 431] on icon at bounding box center [139, 431] width 13 height 13
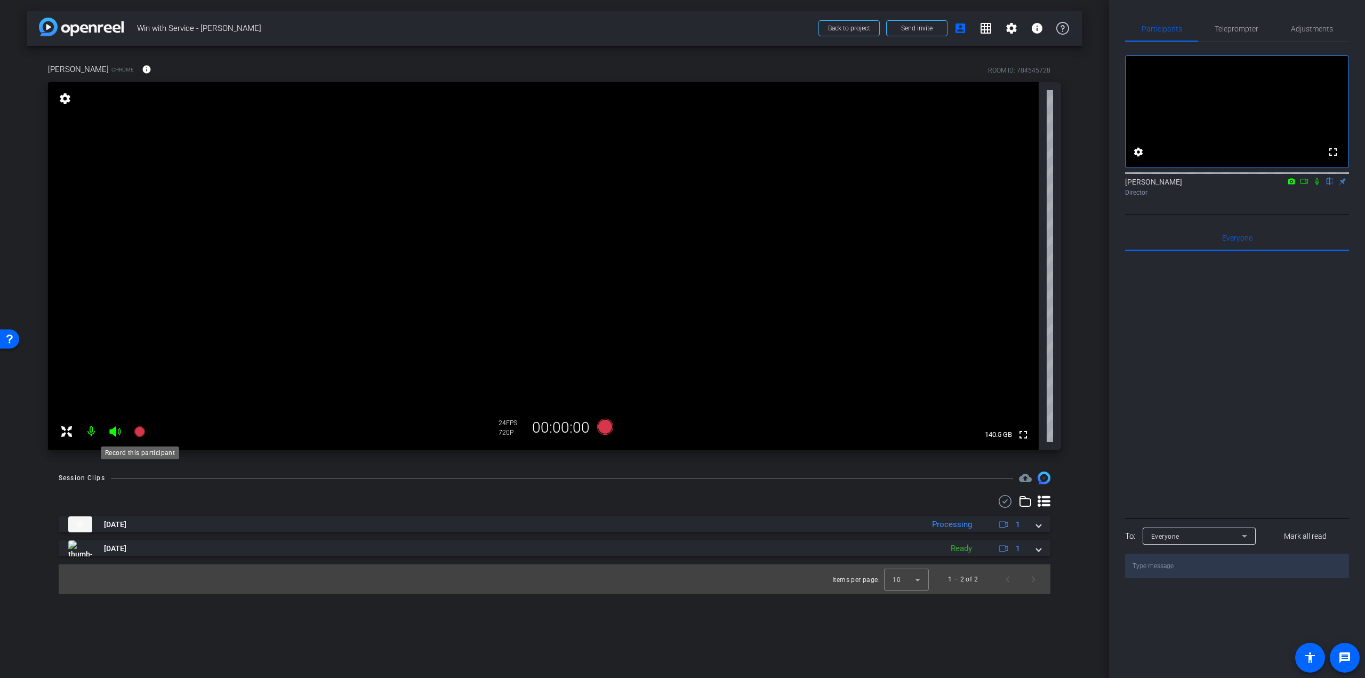
click at [141, 433] on icon at bounding box center [139, 431] width 11 height 11
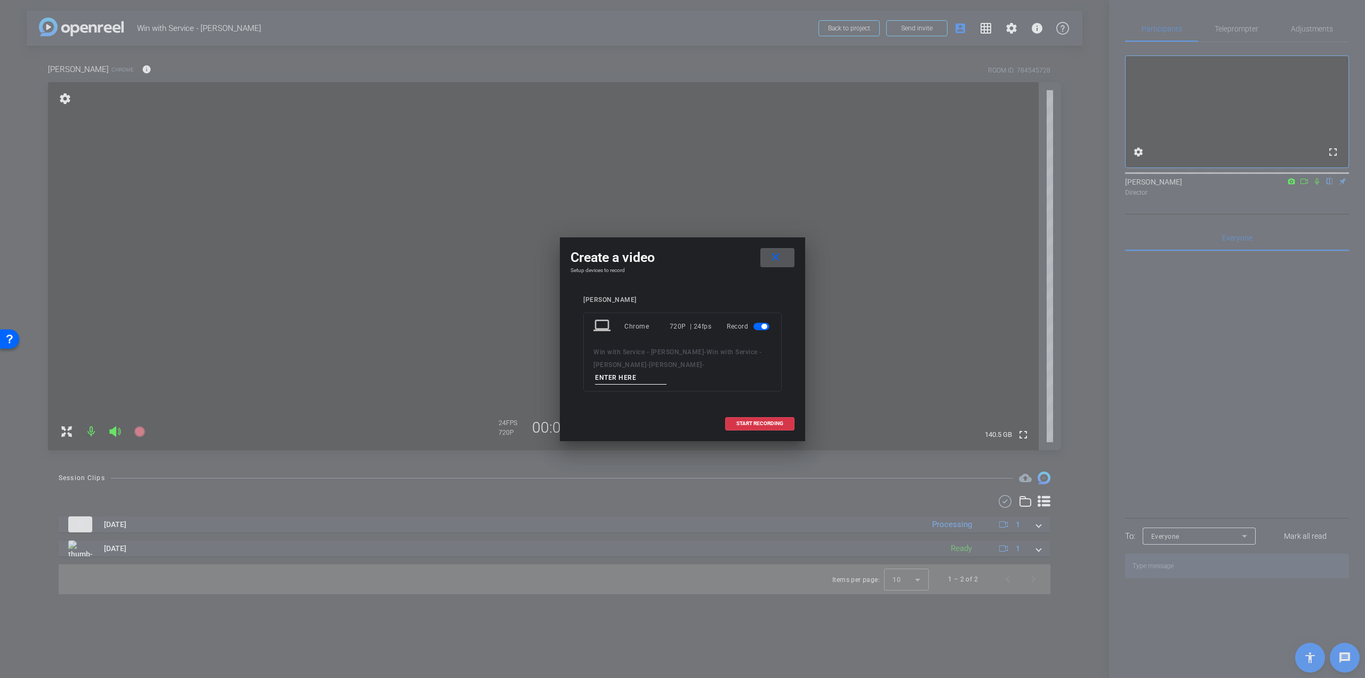
click at [784, 248] on span at bounding box center [777, 258] width 34 height 26
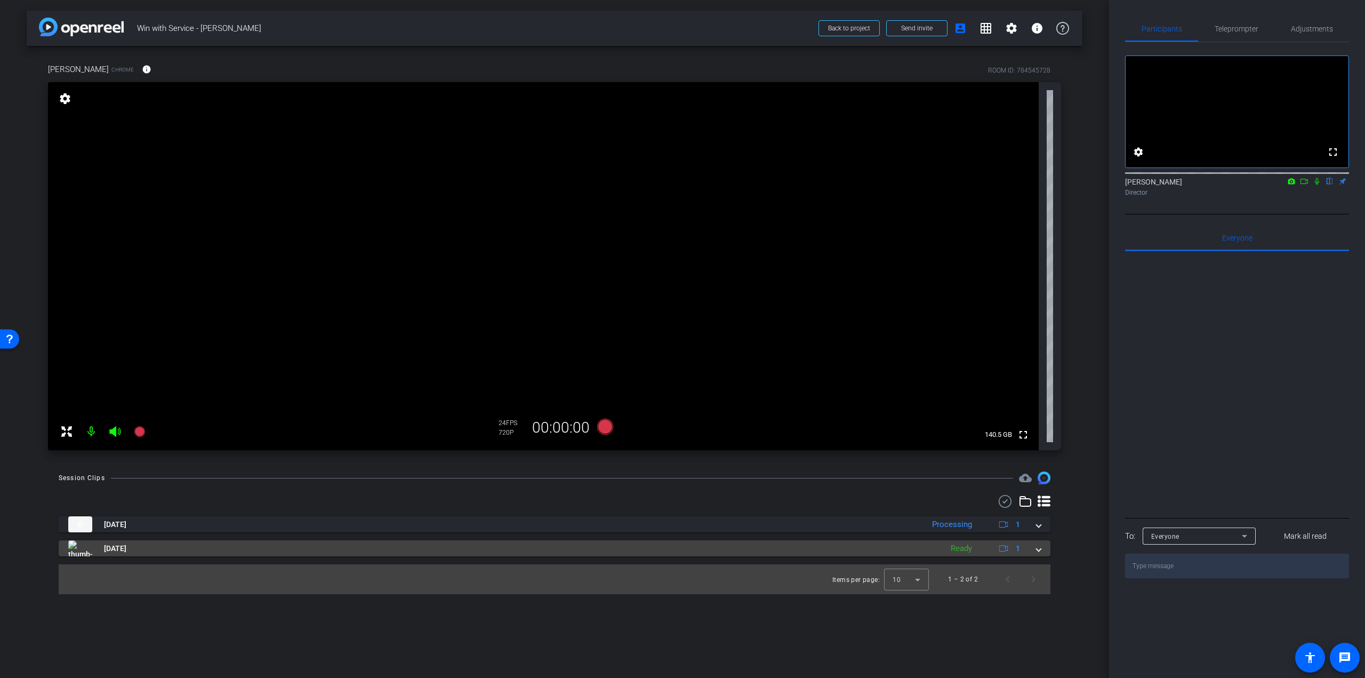
click at [117, 549] on span "[DATE]" at bounding box center [115, 548] width 22 height 11
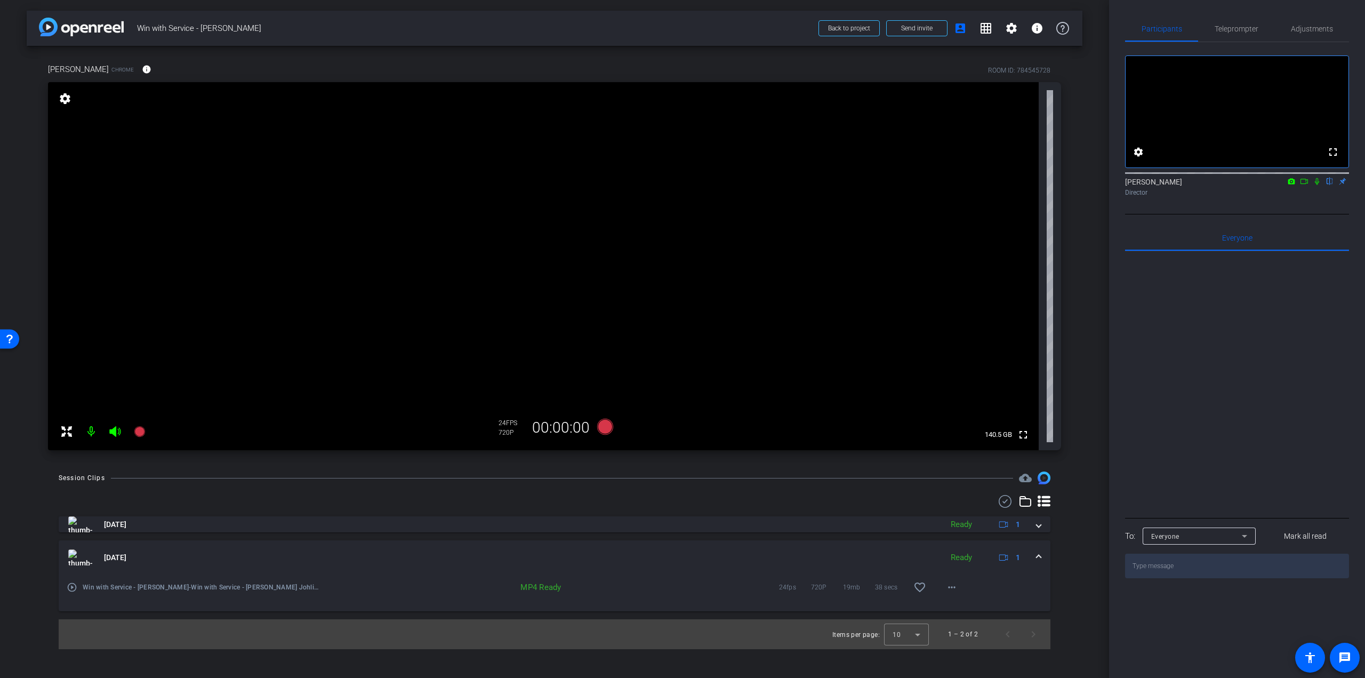
click at [75, 586] on mat-icon "play_circle_outline" at bounding box center [72, 587] width 11 height 11
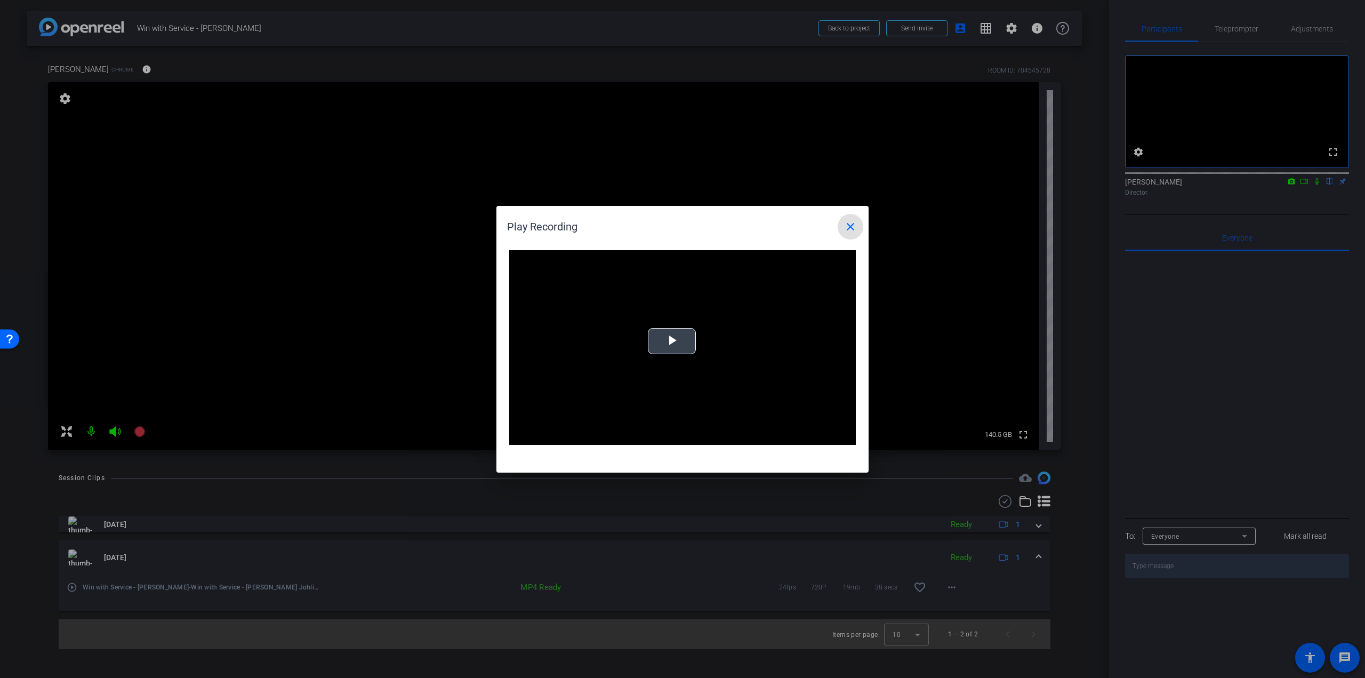
click at [672, 341] on span "Video Player" at bounding box center [672, 341] width 0 height 0
click at [622, 432] on div "Loaded : 0% -:- 0:00" at bounding box center [670, 437] width 237 height 16
click at [686, 432] on div "Loaded : 100.00% 0:21 0:13" at bounding box center [670, 437] width 237 height 16
click at [852, 223] on mat-icon "close" at bounding box center [850, 226] width 13 height 13
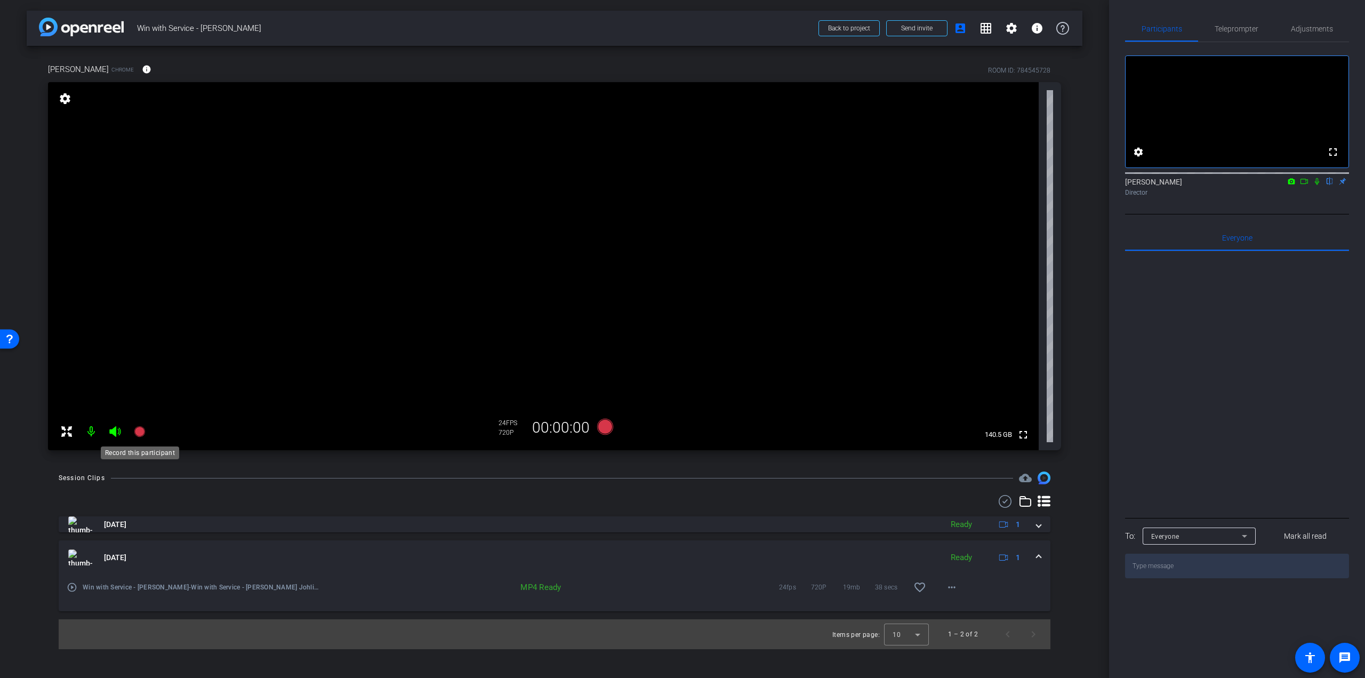
click at [135, 430] on icon at bounding box center [139, 431] width 11 height 11
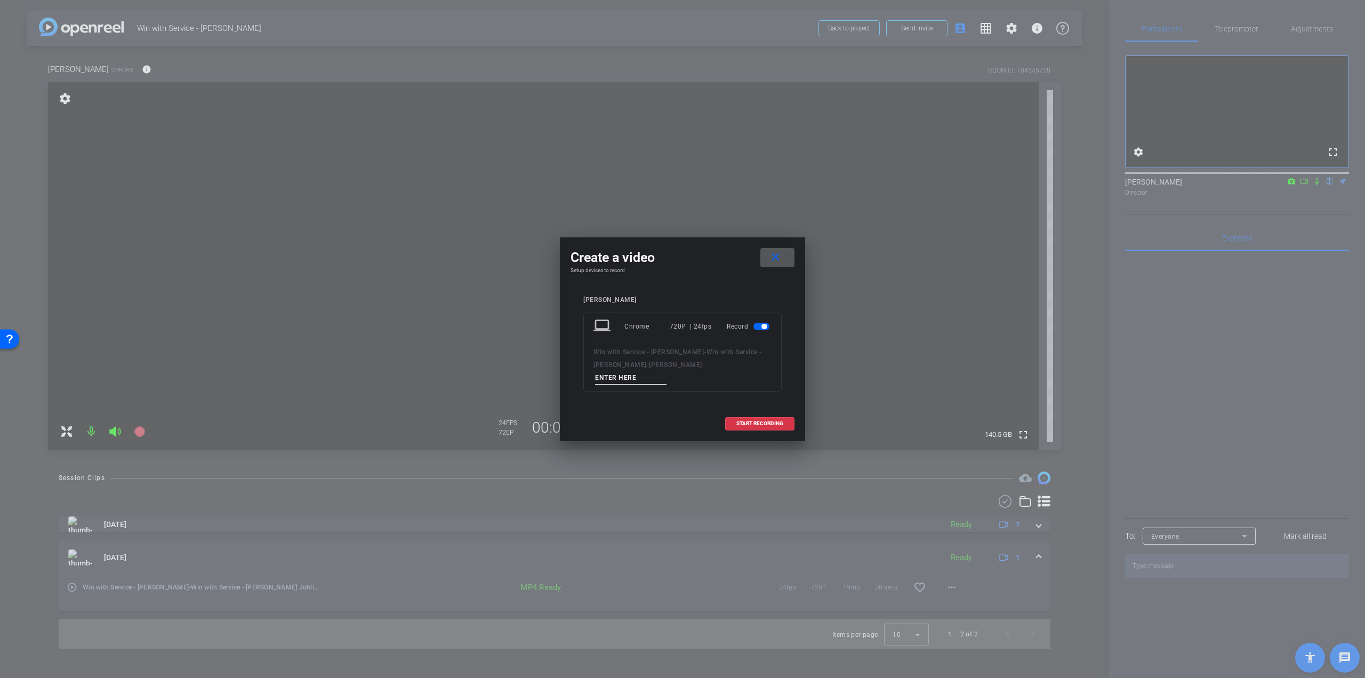
click at [599, 381] on input at bounding box center [630, 377] width 71 height 13
paste input "o [PERSON_NAME] - Q1 - take 3"
drag, startPoint x: 602, startPoint y: 376, endPoint x: 574, endPoint y: 375, distance: 28.3
click at [574, 375] on div "[PERSON_NAME] laptop Chrome 720P | 24fps Record Win with Service - [PERSON_NAME…" at bounding box center [682, 351] width 224 height 132
type input "[PERSON_NAME] - Q1 - take 3"
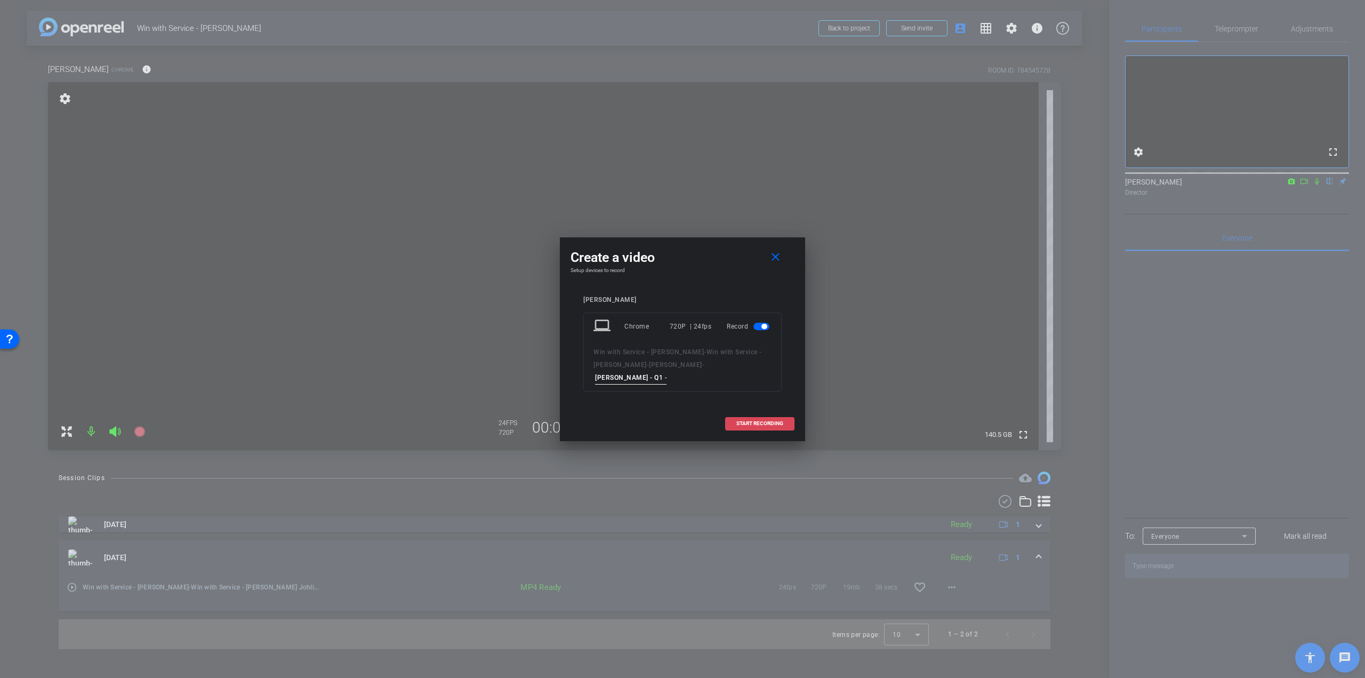
click at [754, 421] on span "START RECORDING" at bounding box center [759, 423] width 47 height 5
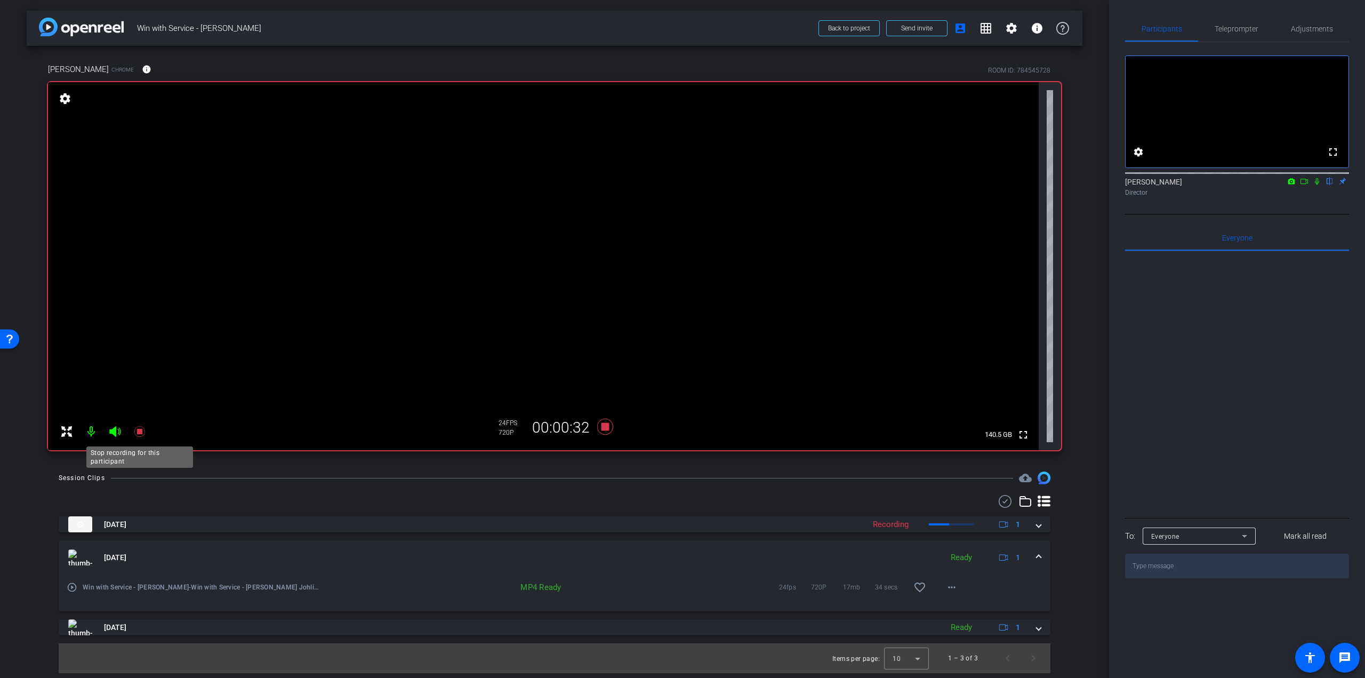
click at [142, 430] on icon at bounding box center [139, 431] width 13 height 13
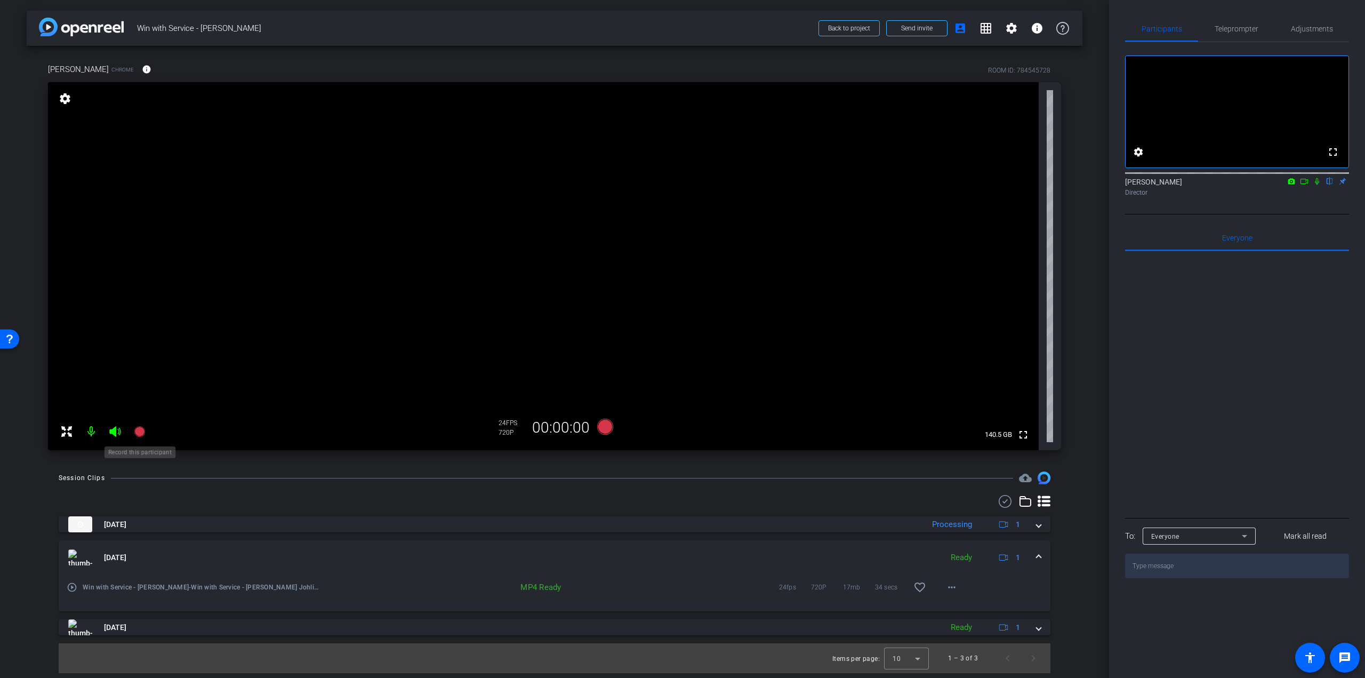
click at [133, 428] on icon at bounding box center [139, 431] width 13 height 13
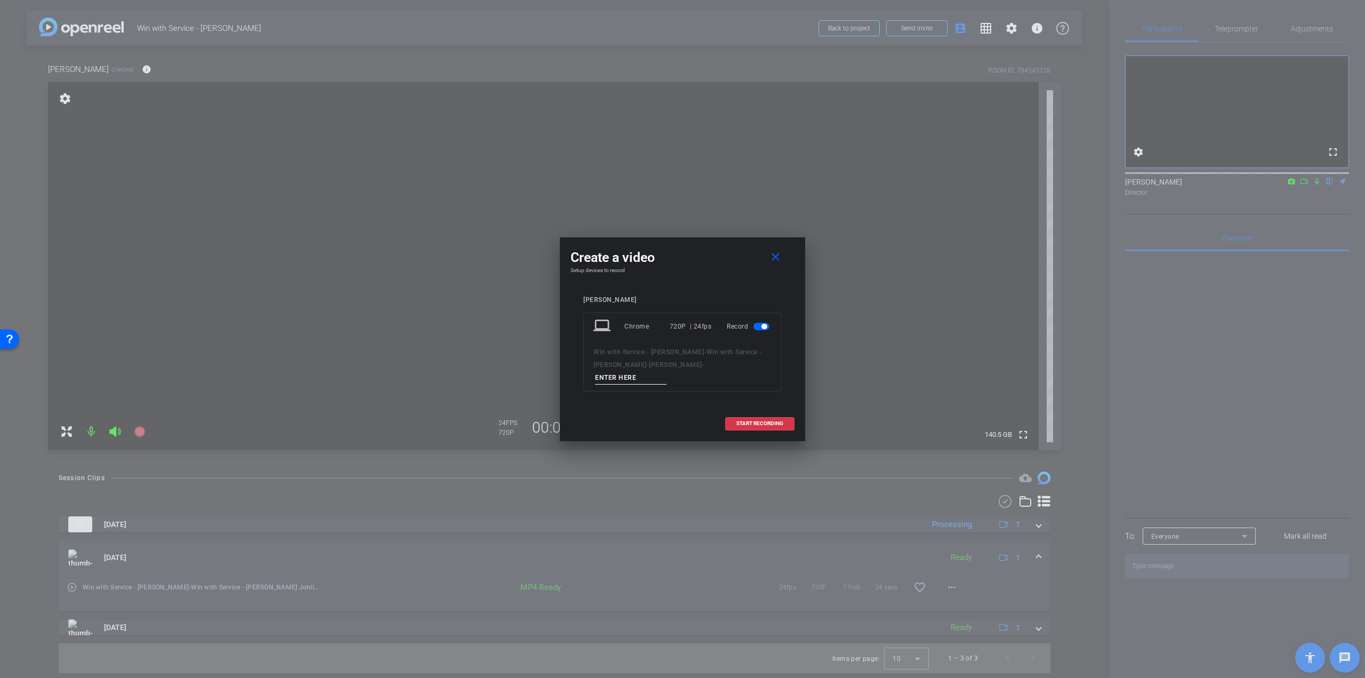
click at [633, 373] on input at bounding box center [630, 377] width 71 height 13
paste input "o [PERSON_NAME] – Q2 - take 1"
drag, startPoint x: 597, startPoint y: 376, endPoint x: 573, endPoint y: 376, distance: 24.0
click at [573, 376] on div "[PERSON_NAME] laptop Chrome 720P | 24fps Record Win with Service - [PERSON_NAME…" at bounding box center [682, 351] width 224 height 132
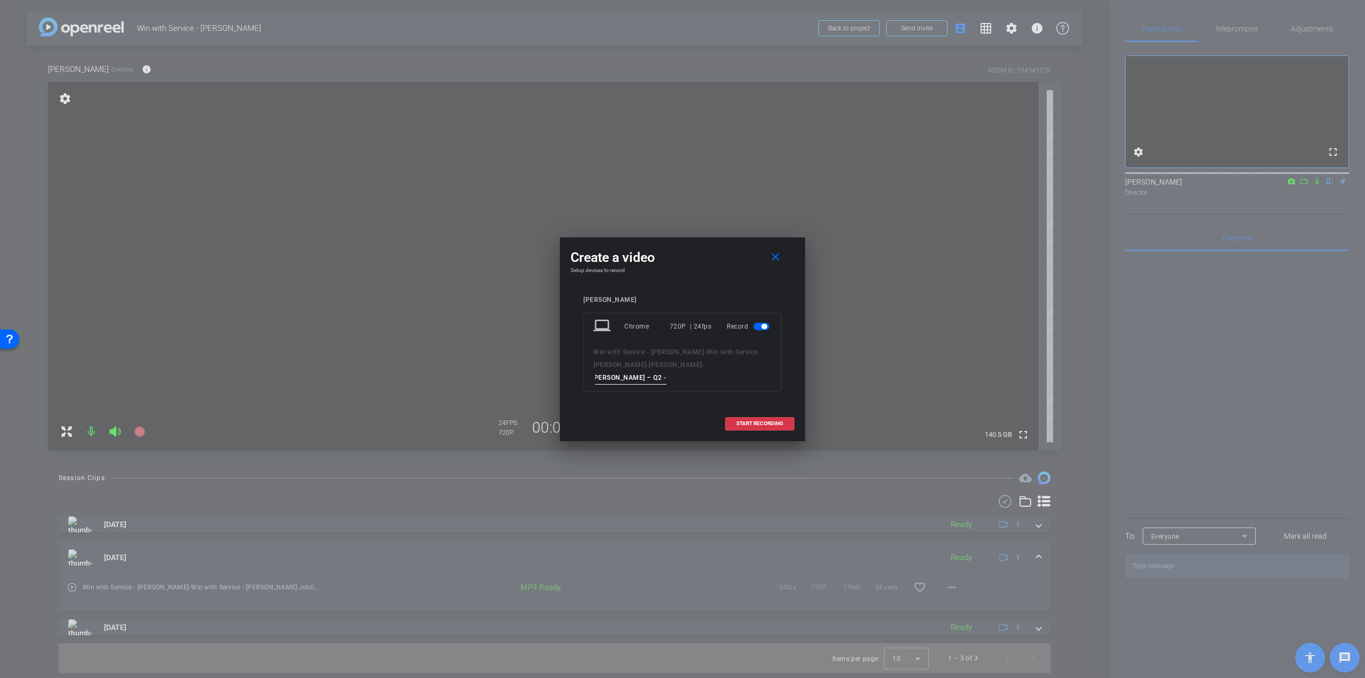
scroll to position [0, 0]
drag, startPoint x: 621, startPoint y: 377, endPoint x: 579, endPoint y: 380, distance: 41.7
click at [579, 380] on div "[PERSON_NAME] laptop Chrome 720P | 24fps Record Win with Service - [PERSON_NAME…" at bounding box center [682, 351] width 224 height 132
type input "[PERSON_NAME] – Q2 - take 1"
click at [670, 375] on div "Win with Service - [PERSON_NAME] - Win with Service - [PERSON_NAME] Johlinius -…" at bounding box center [682, 364] width 178 height 39
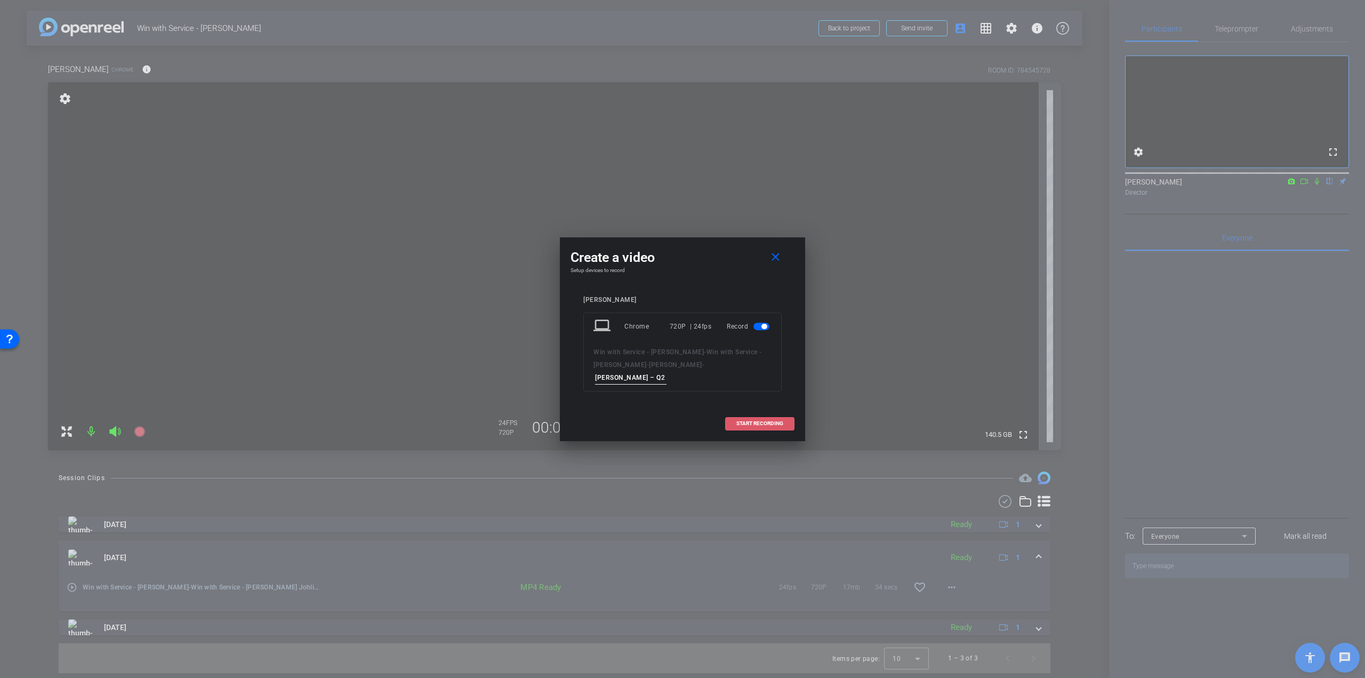
click at [751, 422] on span "START RECORDING" at bounding box center [759, 423] width 47 height 5
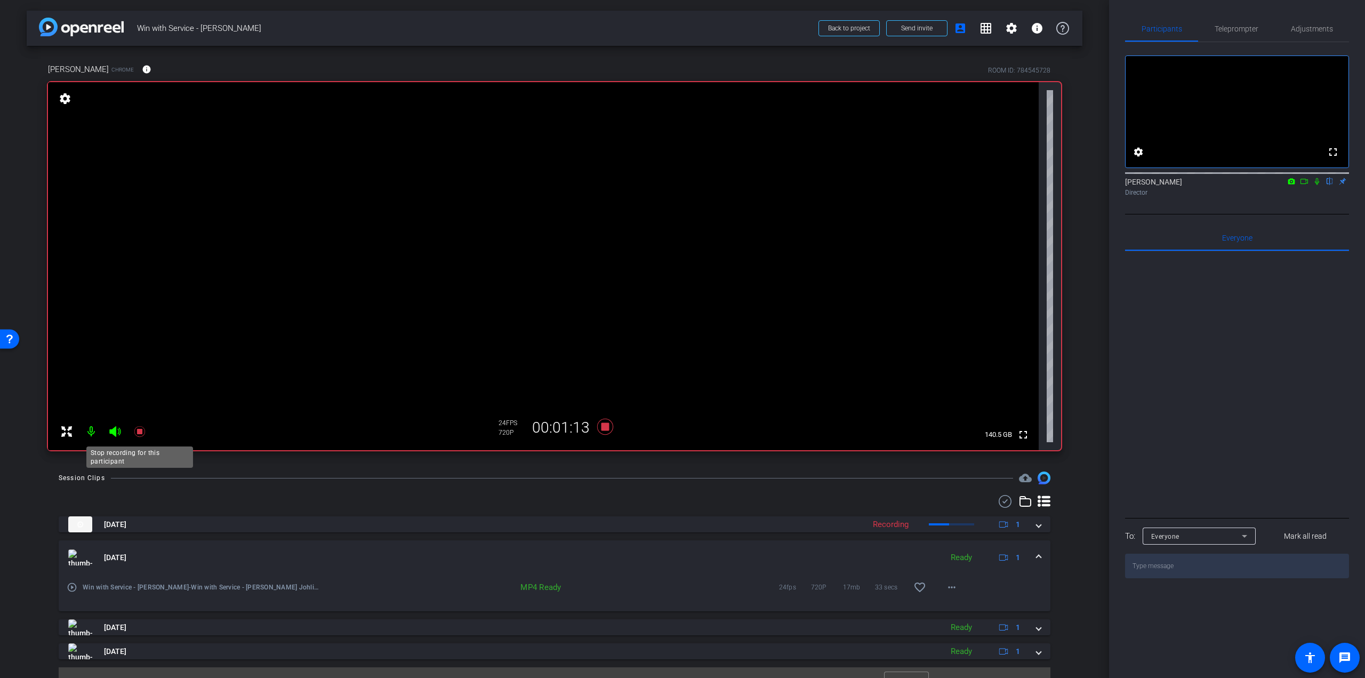
click at [134, 430] on icon at bounding box center [139, 431] width 13 height 13
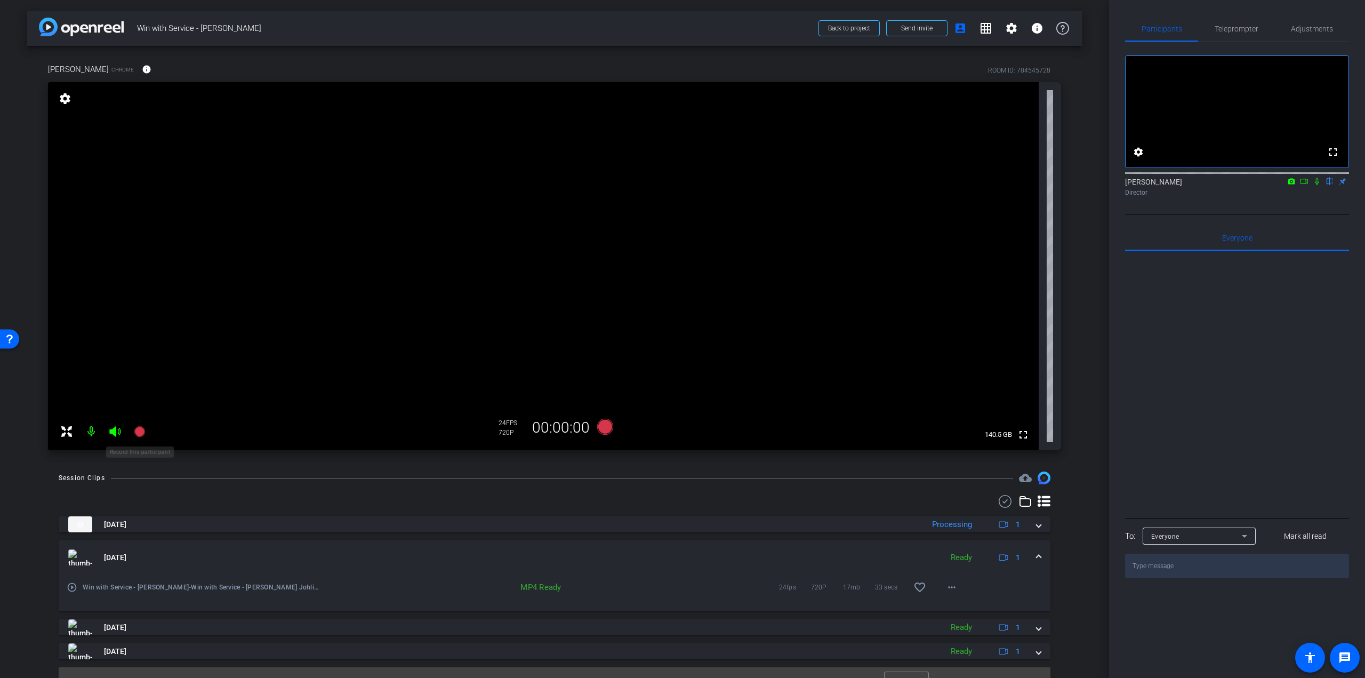
click at [138, 433] on icon at bounding box center [139, 431] width 11 height 11
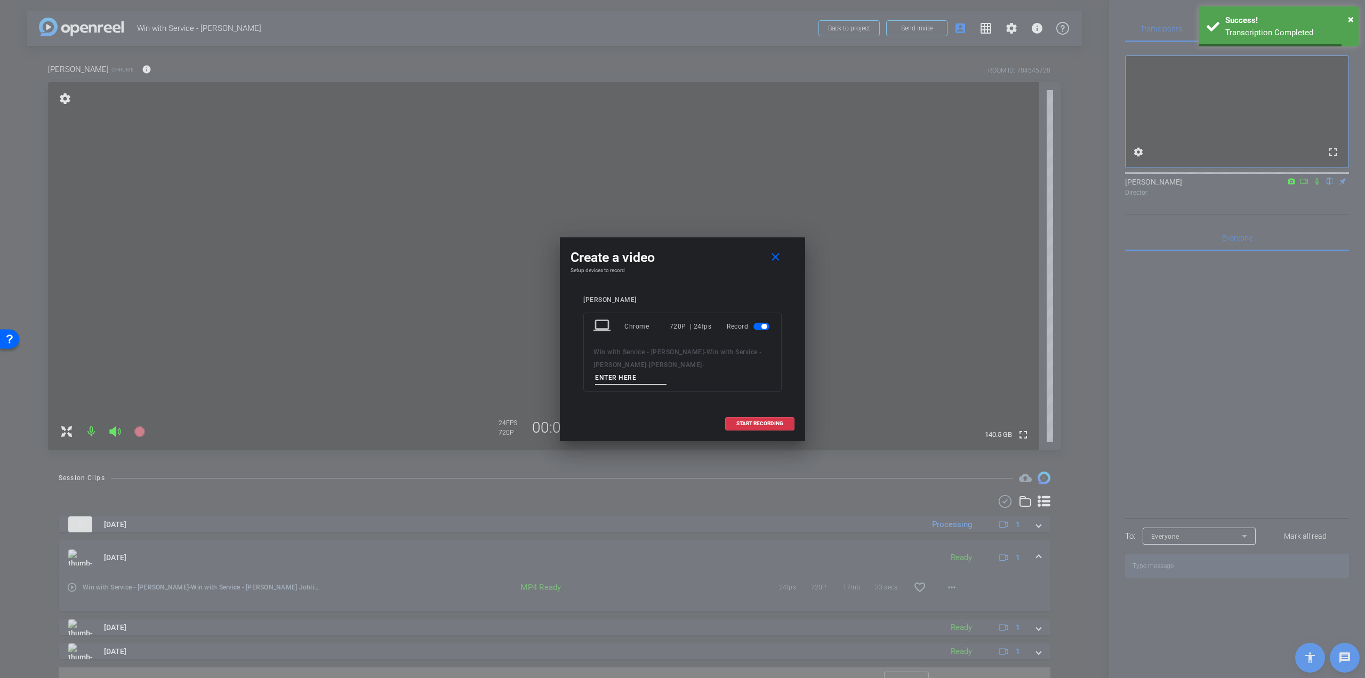
click at [604, 381] on input at bounding box center [630, 377] width 71 height 13
paste input "o [PERSON_NAME] – Q2 - take 1"
drag, startPoint x: 599, startPoint y: 376, endPoint x: 567, endPoint y: 379, distance: 32.1
click at [567, 379] on div "Create a video close Setup devices to record [PERSON_NAME] laptop Chrome 720P |…" at bounding box center [682, 339] width 245 height 204
click at [662, 375] on input "[PERSON_NAME] – Q2 - take 1" at bounding box center [630, 377] width 71 height 13
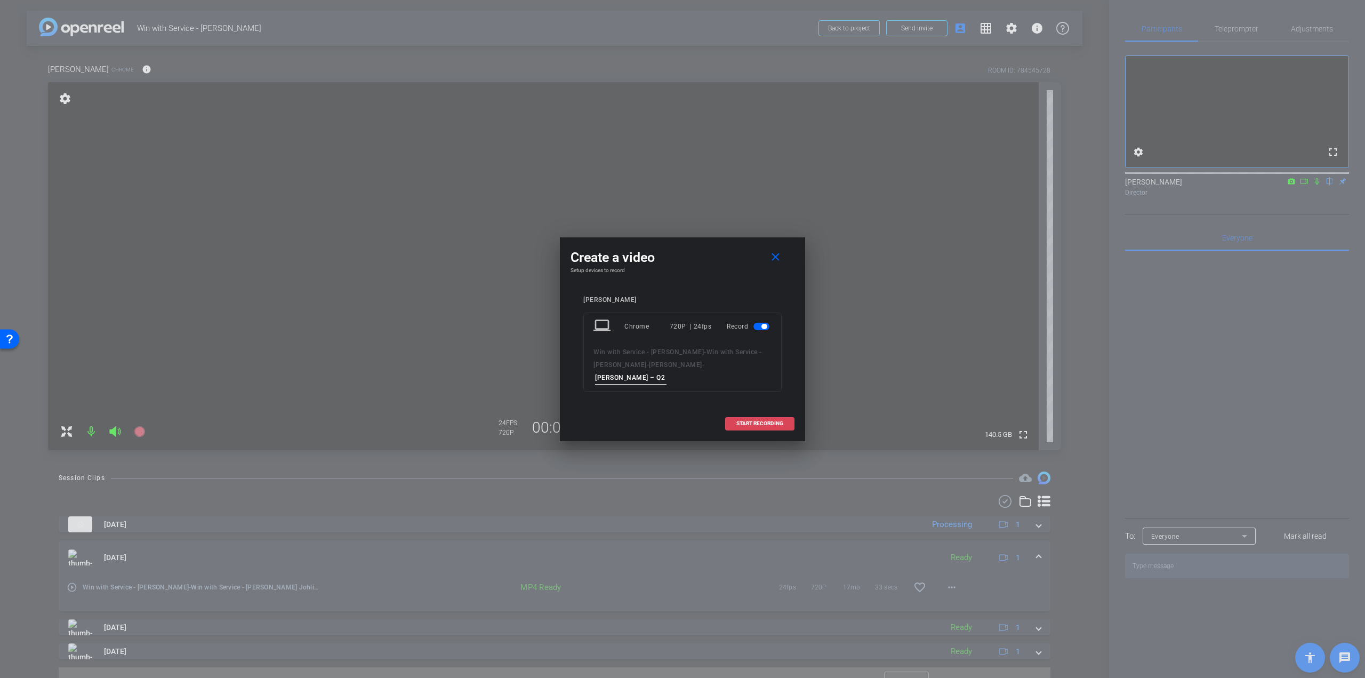
type input "[PERSON_NAME] – Q2 - take 2"
click at [742, 421] on span "START RECORDING" at bounding box center [759, 423] width 47 height 5
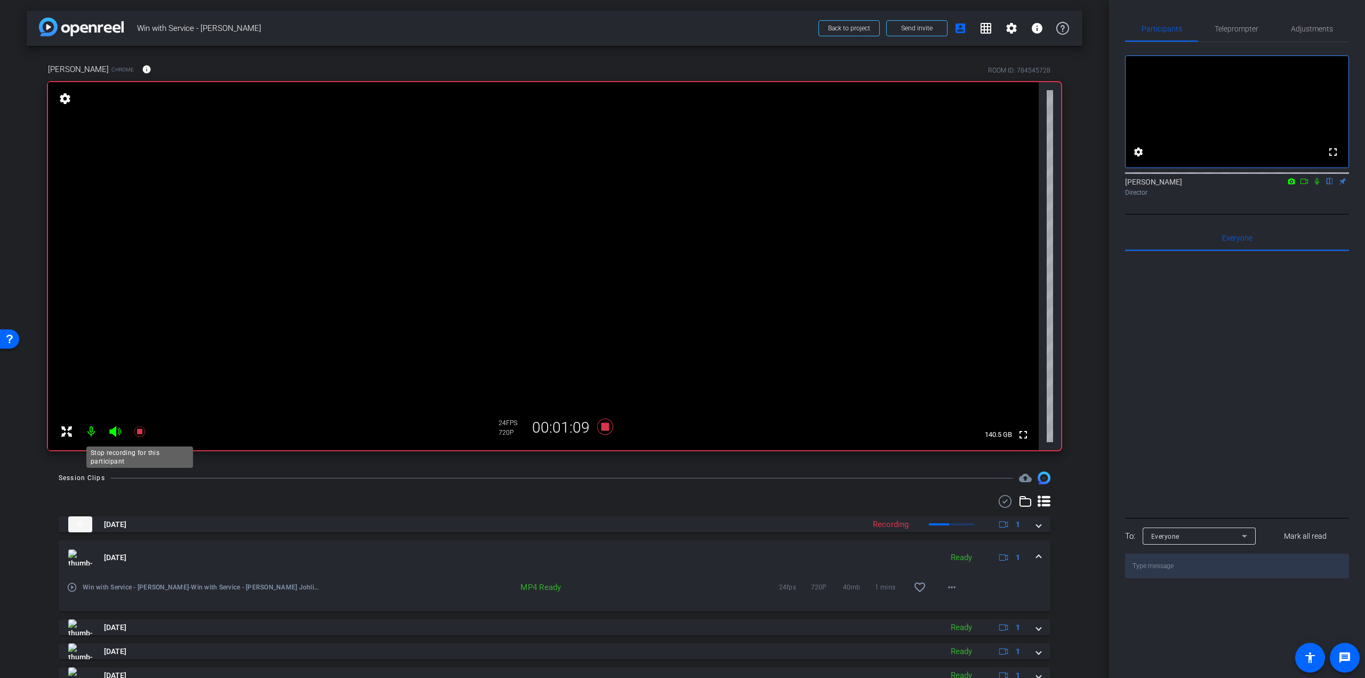
click at [142, 433] on icon at bounding box center [139, 431] width 13 height 13
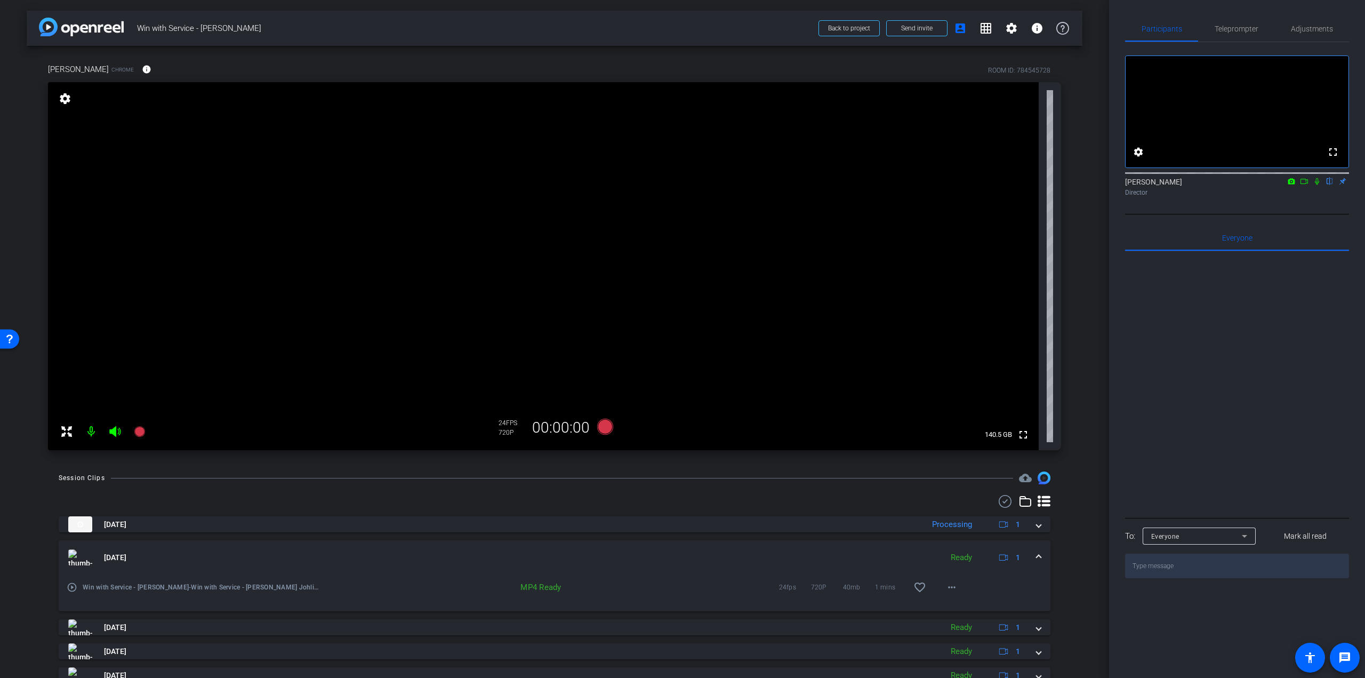
click at [141, 428] on icon at bounding box center [139, 431] width 11 height 11
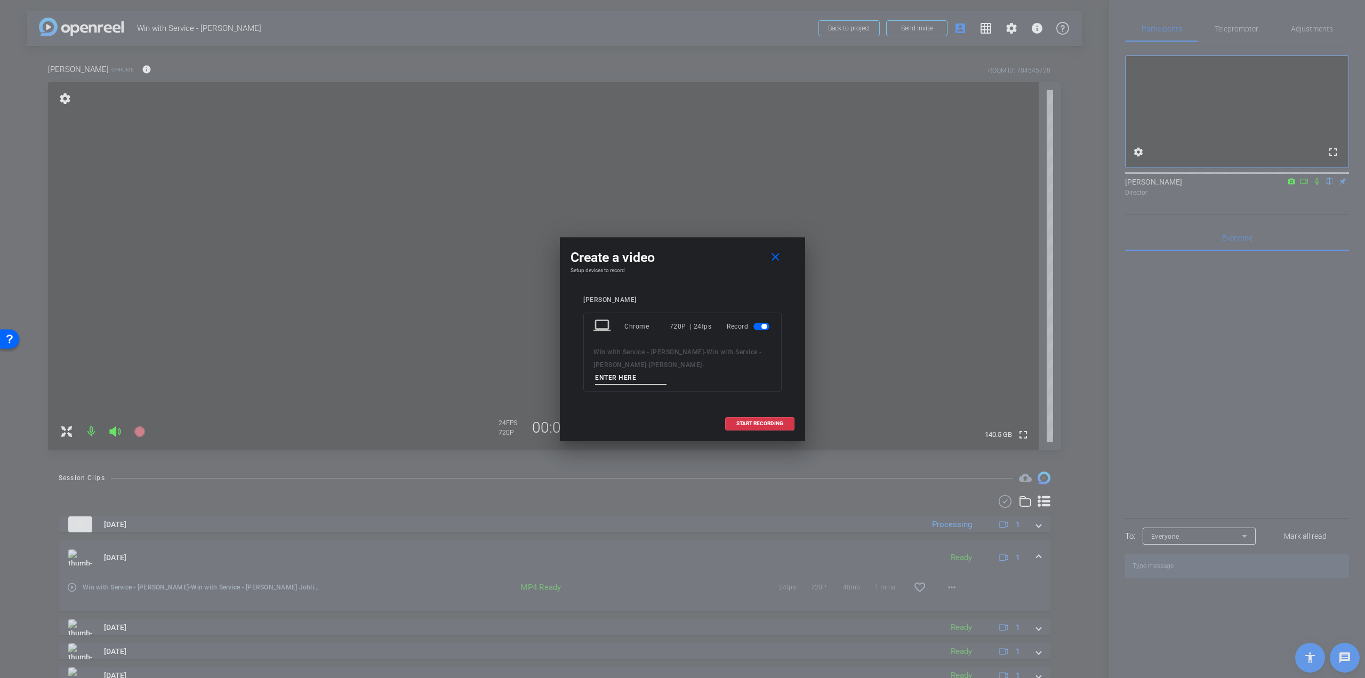
click at [635, 382] on input at bounding box center [630, 377] width 71 height 13
paste input "o [PERSON_NAME] – Q2 - take 1"
drag, startPoint x: 599, startPoint y: 375, endPoint x: 584, endPoint y: 376, distance: 15.0
click at [584, 376] on div "laptop Chrome 720P | 24fps Record Win with Service - [PERSON_NAME] - Win with S…" at bounding box center [682, 351] width 198 height 79
click at [663, 379] on input "[PERSON_NAME] – Q2 - take 1" at bounding box center [630, 377] width 71 height 13
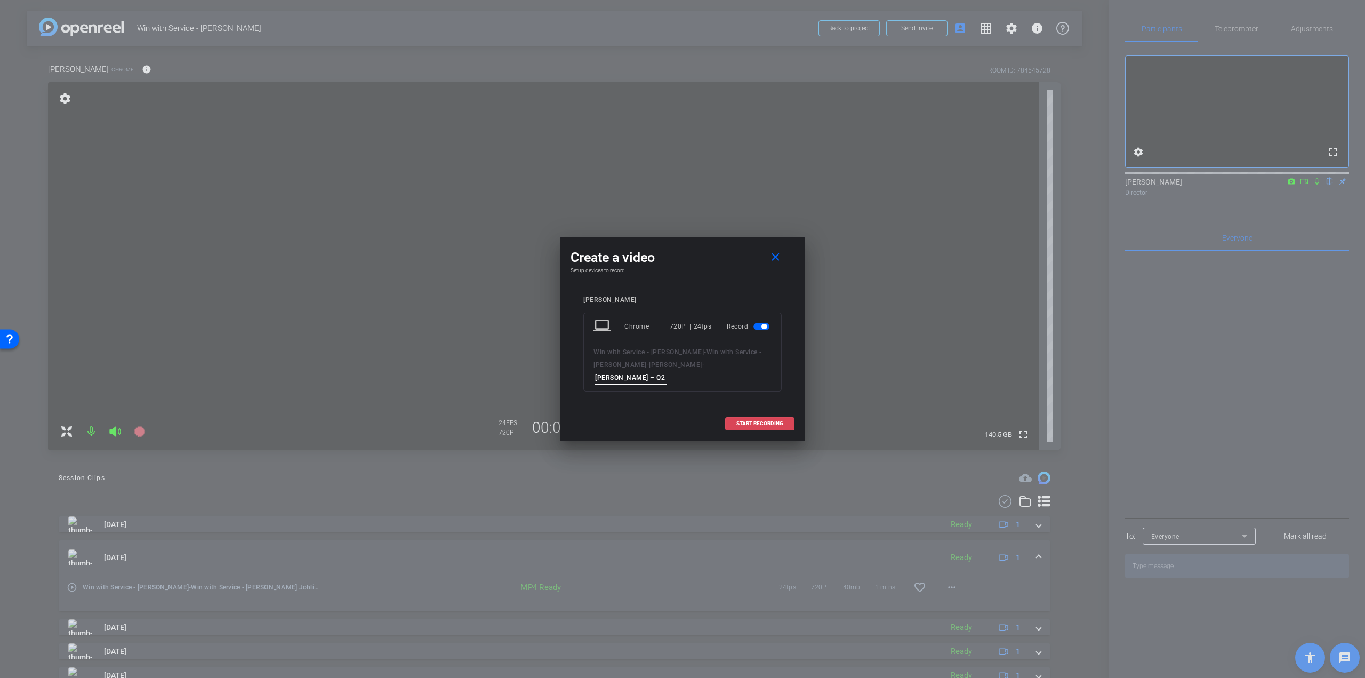
type input "[PERSON_NAME] – Q2 - take 3"
click at [753, 424] on span "START RECORDING" at bounding box center [759, 423] width 47 height 5
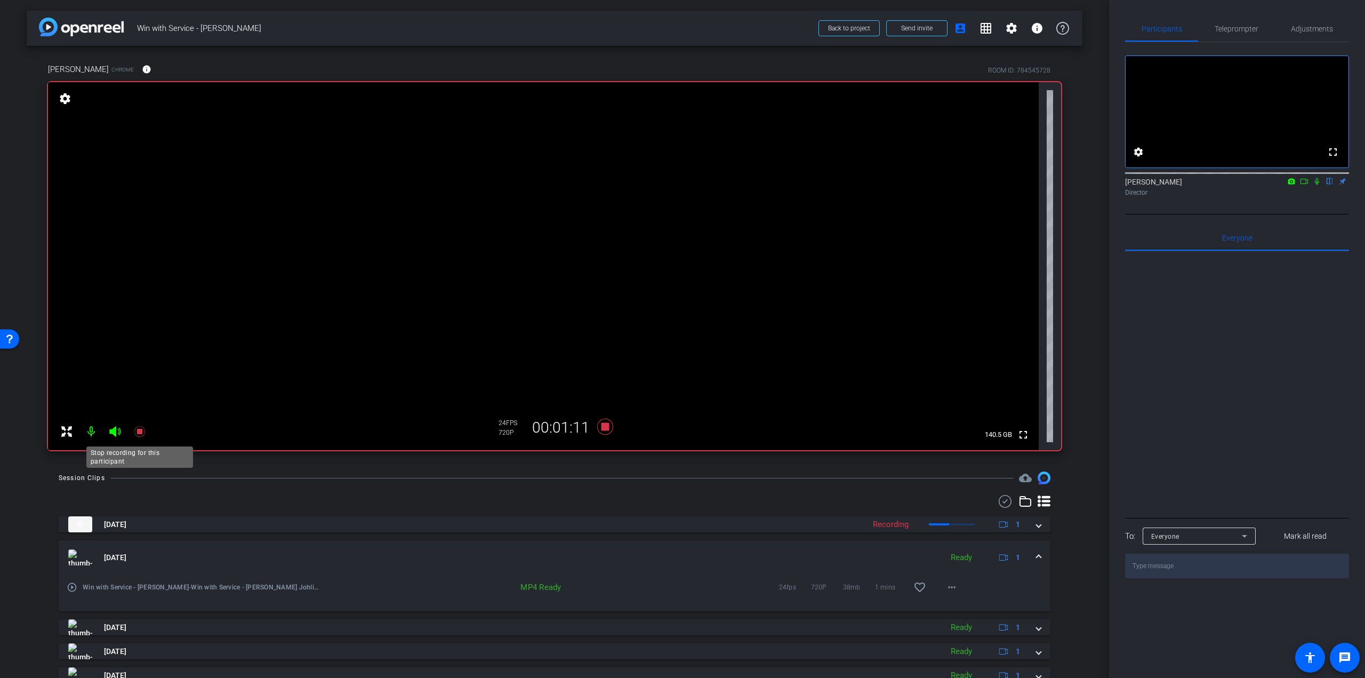
click at [136, 429] on icon at bounding box center [139, 431] width 13 height 13
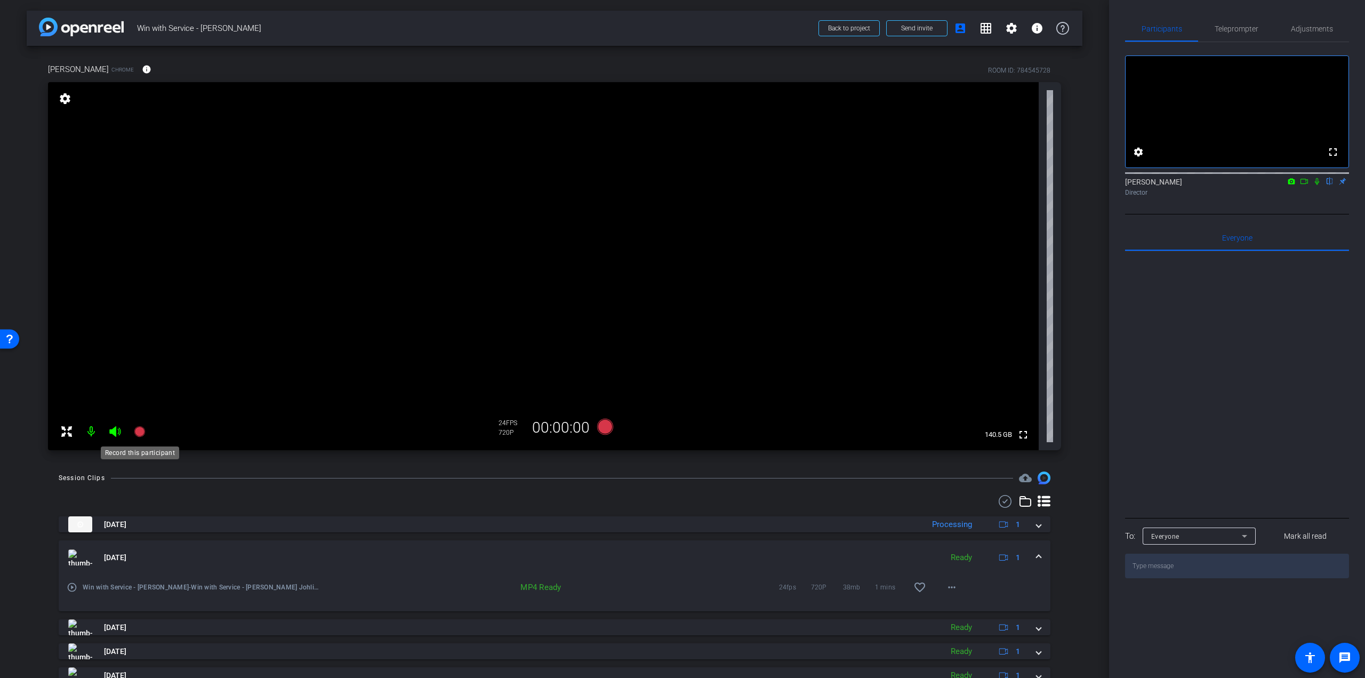
click at [139, 428] on icon at bounding box center [139, 431] width 11 height 11
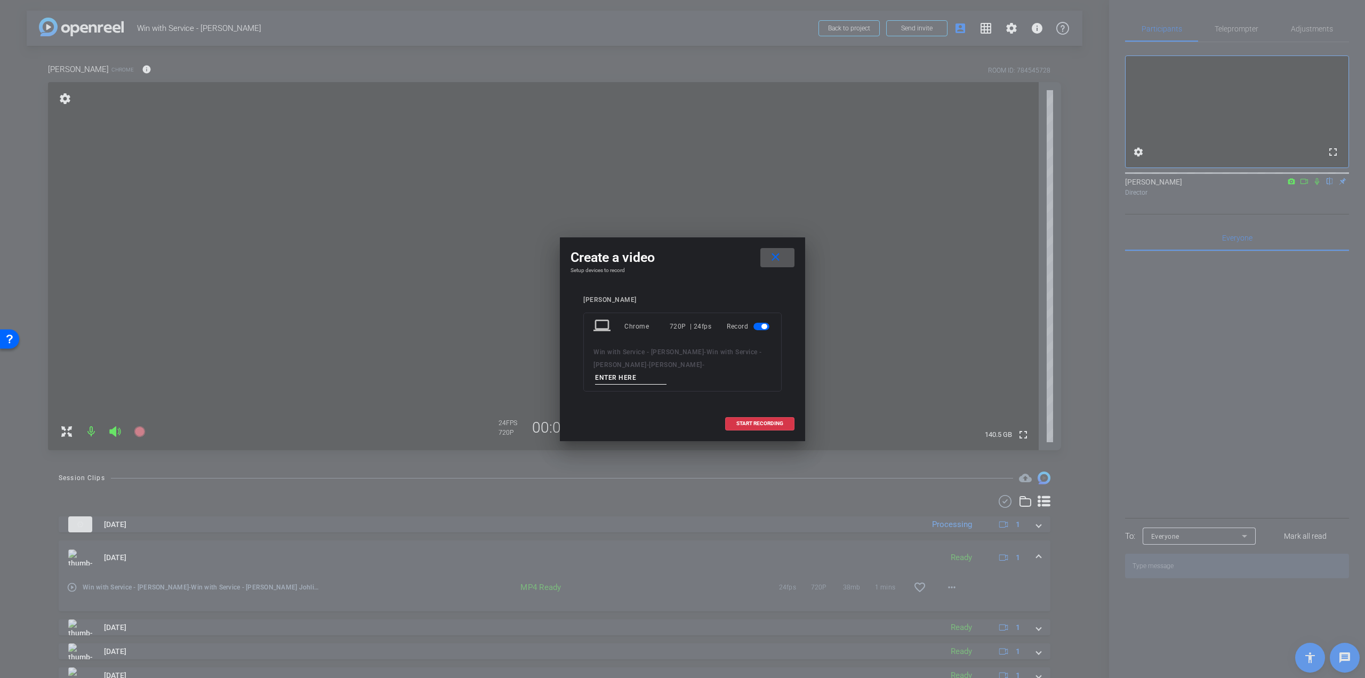
click at [621, 384] on input at bounding box center [630, 377] width 71 height 13
paste input "o [PERSON_NAME] – Q3 - take 1"
drag, startPoint x: 597, startPoint y: 376, endPoint x: 562, endPoint y: 377, distance: 35.2
click at [563, 377] on div "Create a video close Setup devices to record [PERSON_NAME] laptop Chrome 720P |…" at bounding box center [682, 339] width 245 height 204
click at [656, 376] on input "[PERSON_NAME] – Q3 - take 1" at bounding box center [630, 377] width 71 height 13
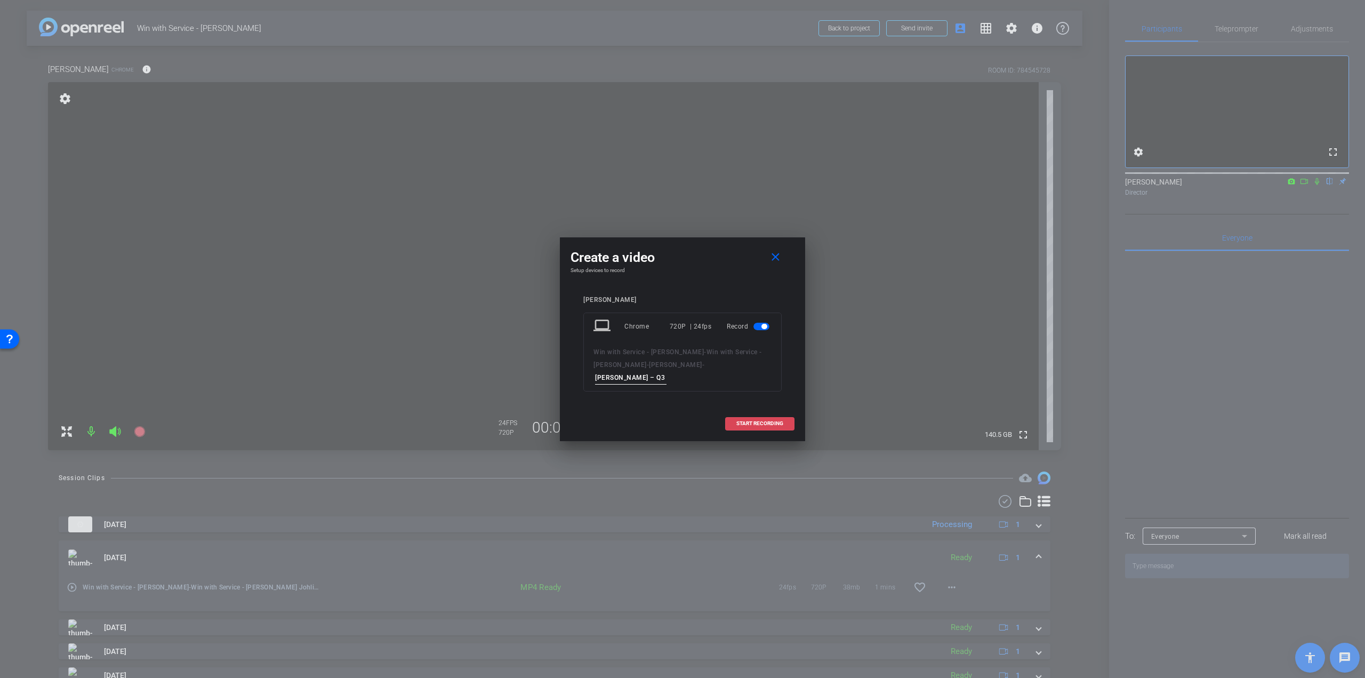
type input "[PERSON_NAME] – Q3 - take 1"
click at [751, 421] on span "START RECORDING" at bounding box center [759, 423] width 47 height 5
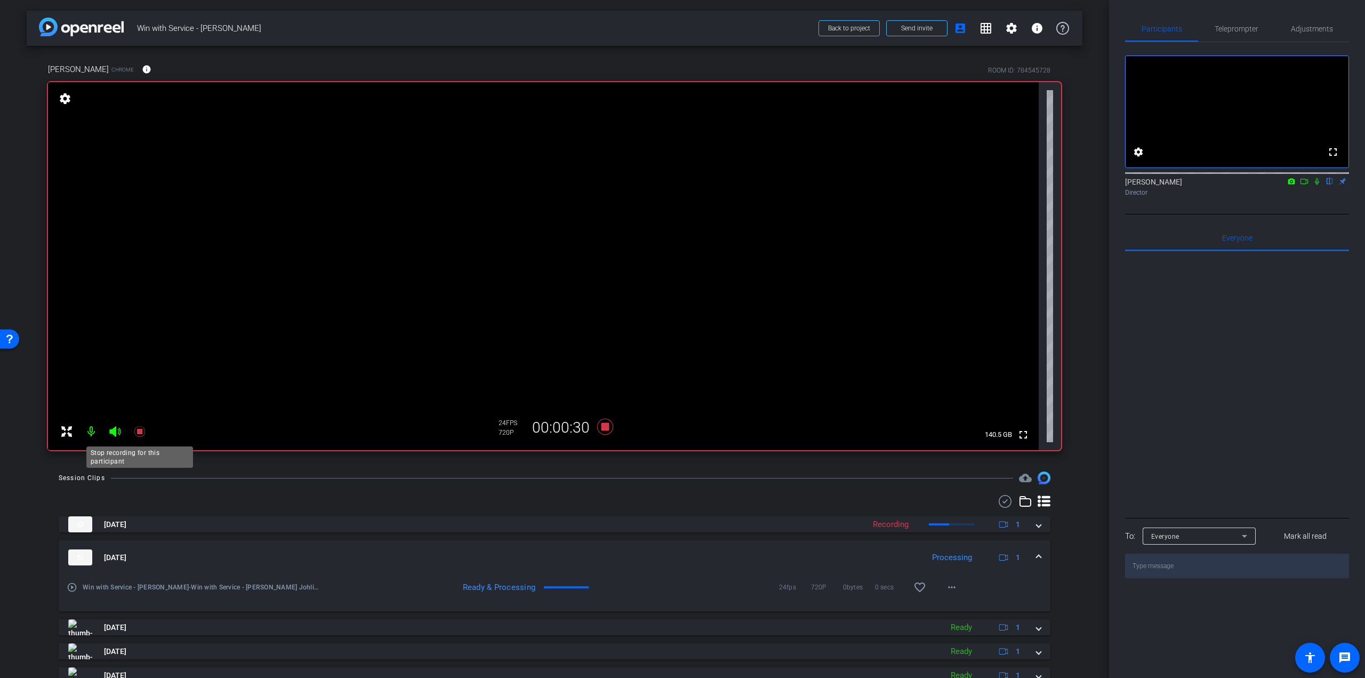
click at [141, 431] on icon at bounding box center [139, 431] width 11 height 11
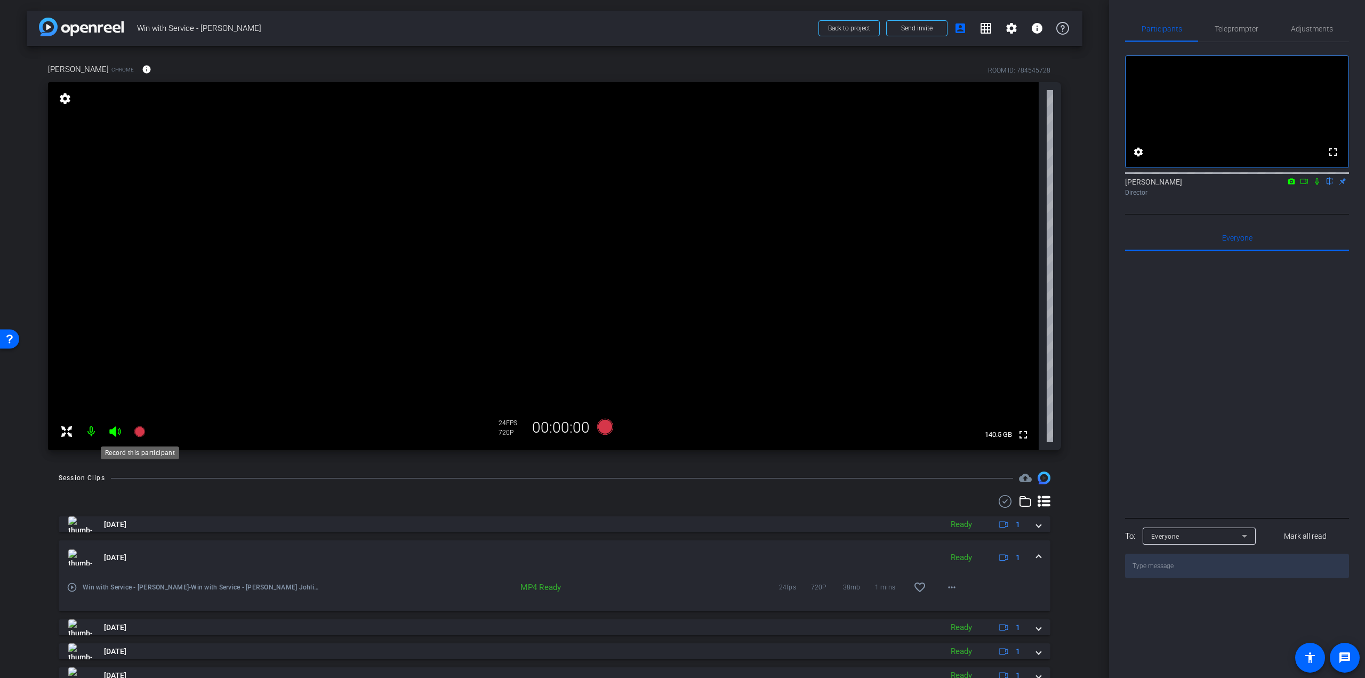
click at [134, 429] on icon at bounding box center [139, 431] width 13 height 13
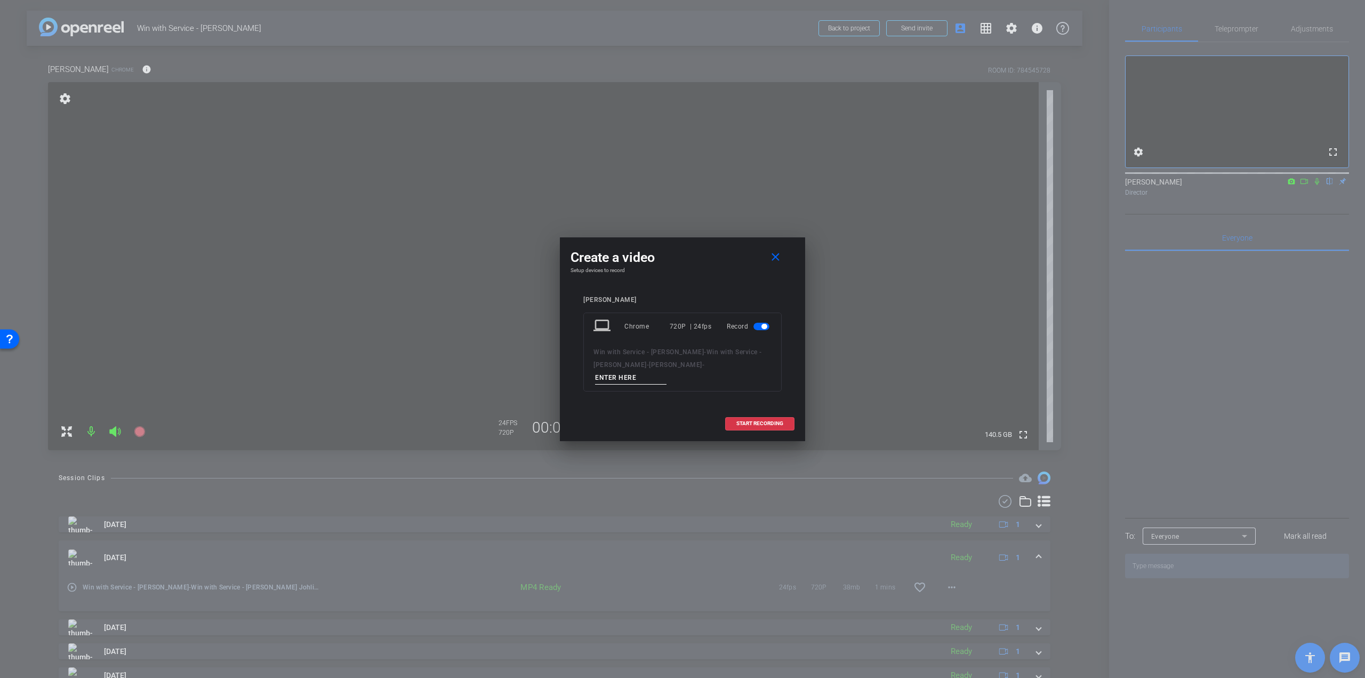
click at [627, 375] on input at bounding box center [630, 377] width 71 height 13
paste input "o [PERSON_NAME] – Q3 - take 2"
drag, startPoint x: 598, startPoint y: 378, endPoint x: 560, endPoint y: 376, distance: 38.4
click at [560, 376] on div "Create a video close Setup devices to record [PERSON_NAME] laptop Chrome 720P |…" at bounding box center [682, 339] width 245 height 204
type input "[PERSON_NAME] – Q3 - take 2"
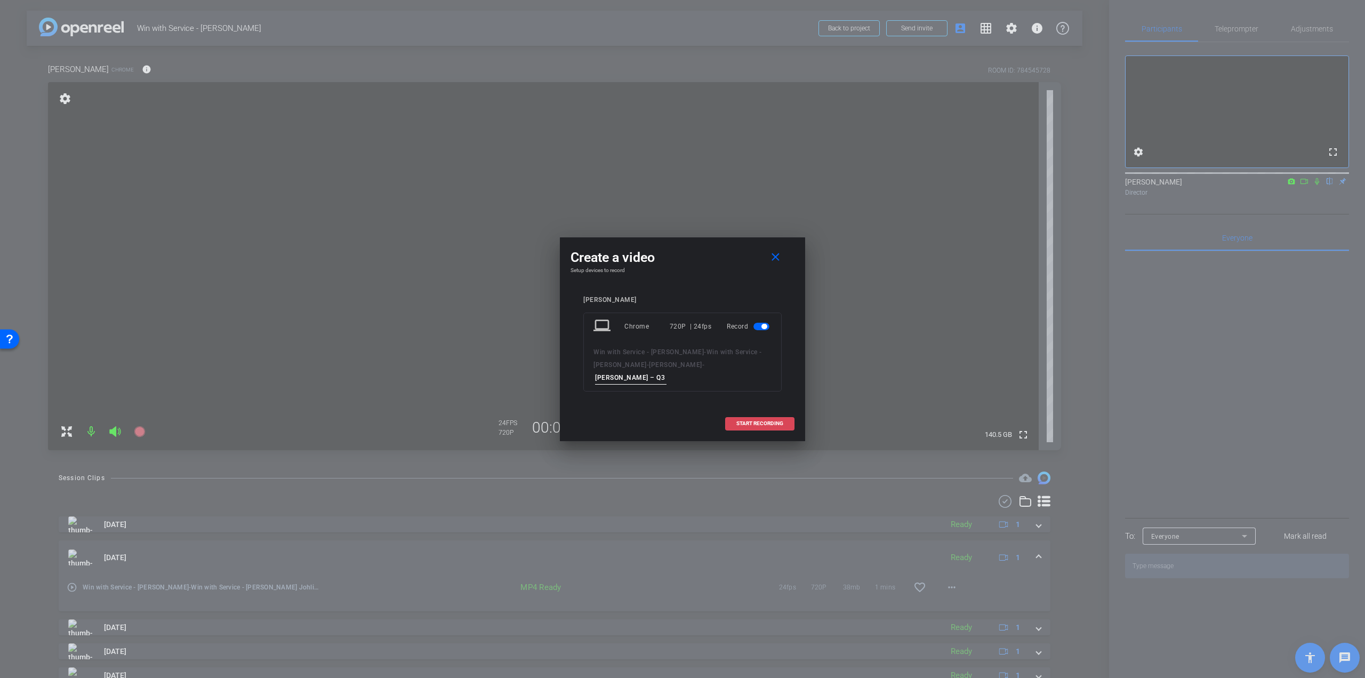
click at [731, 420] on span at bounding box center [760, 423] width 68 height 26
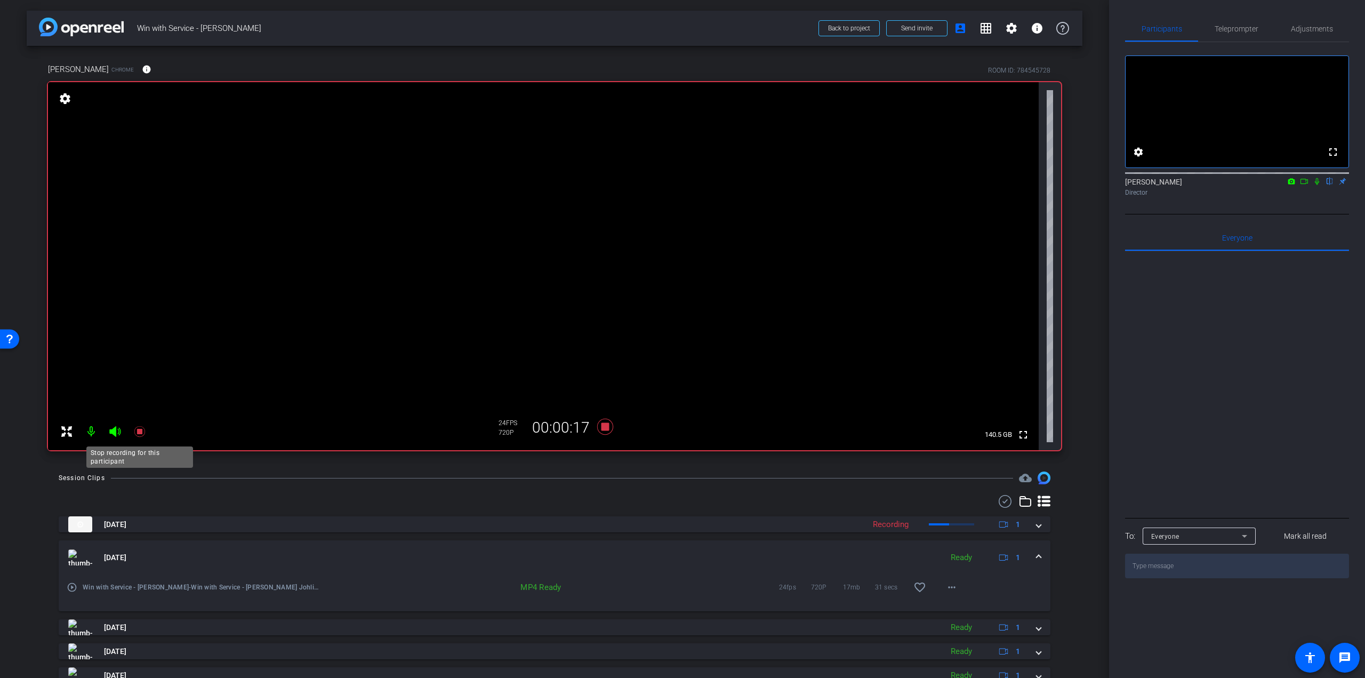
click at [140, 430] on icon at bounding box center [139, 431] width 11 height 11
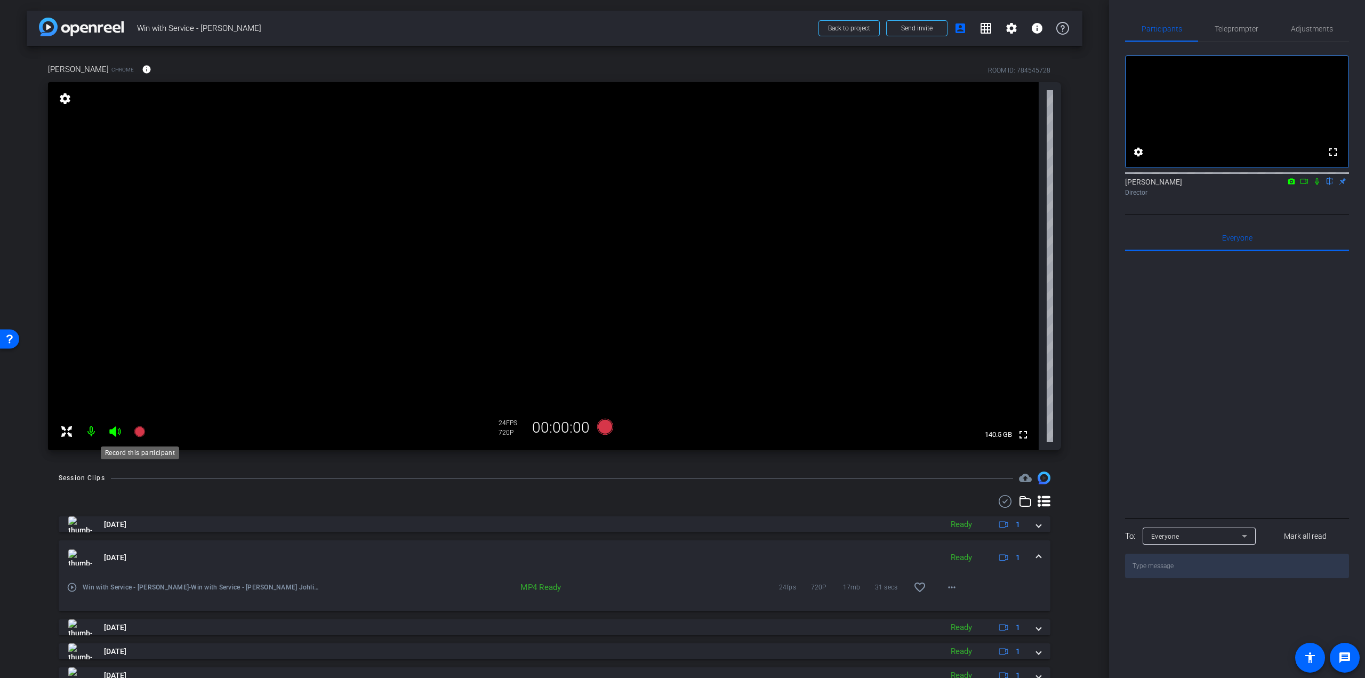
click at [136, 429] on icon at bounding box center [139, 431] width 11 height 11
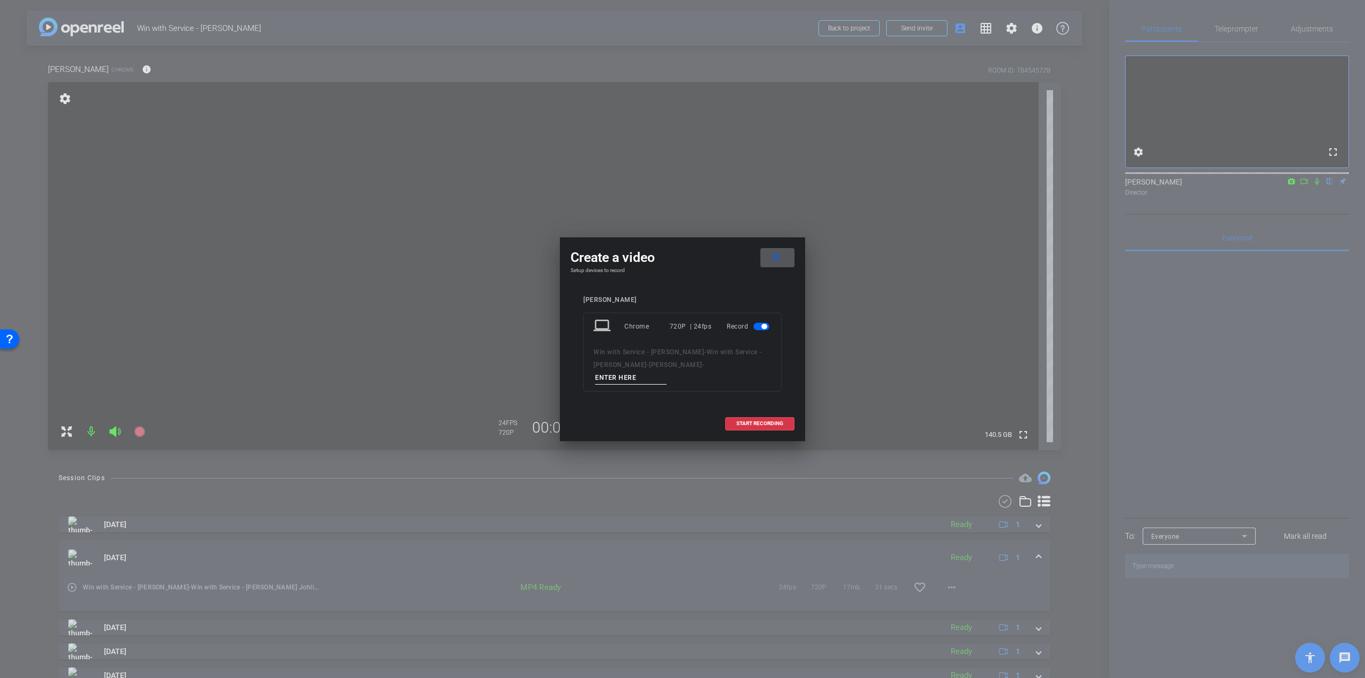
click at [593, 368] on div "laptop Chrome 720P | 24fps Record Win with Service - [PERSON_NAME] - Win with S…" at bounding box center [682, 351] width 198 height 79
click at [609, 373] on input at bounding box center [630, 377] width 71 height 13
paste input "o [PERSON_NAME] – Q3 - take 3"
drag, startPoint x: 599, startPoint y: 376, endPoint x: 585, endPoint y: 377, distance: 13.9
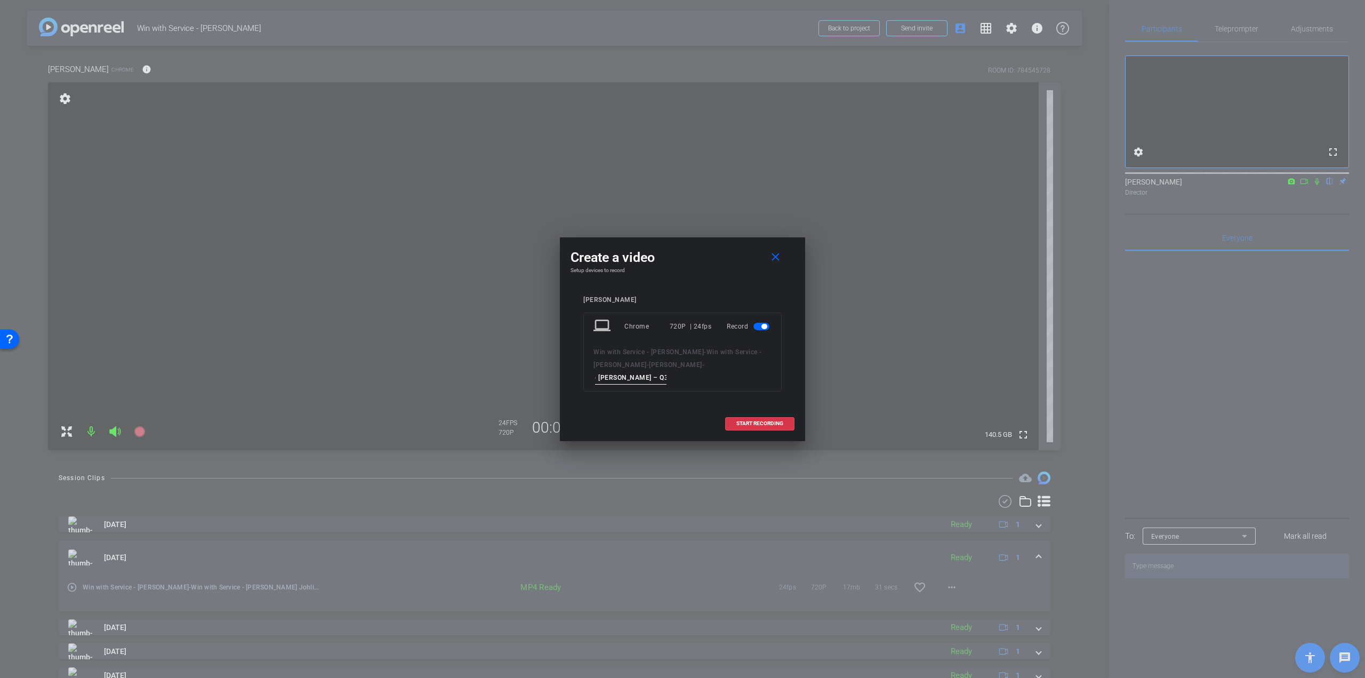
click at [585, 377] on div "laptop Chrome 720P | 24fps Record Win with Service - [PERSON_NAME] - Win with S…" at bounding box center [682, 351] width 198 height 79
type input "[PERSON_NAME] – Q3 - take 3"
click at [743, 421] on span "START RECORDING" at bounding box center [759, 423] width 47 height 5
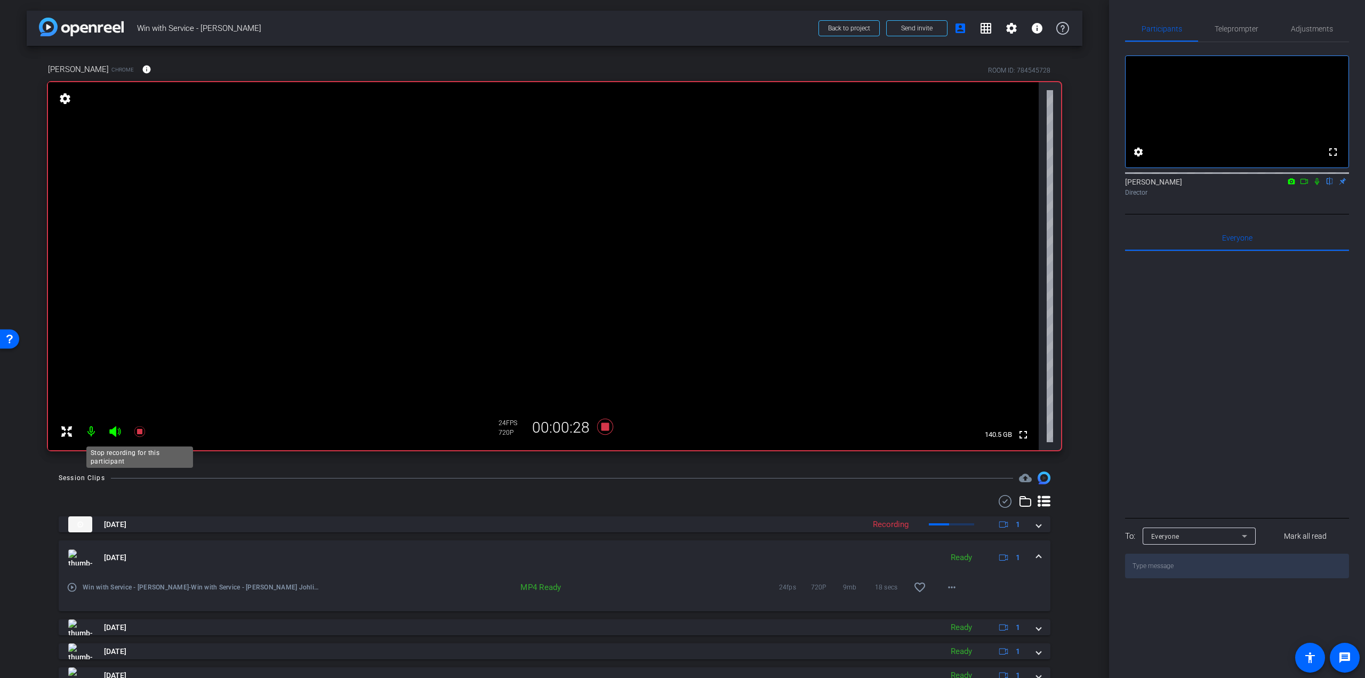
click at [140, 432] on icon at bounding box center [139, 431] width 11 height 11
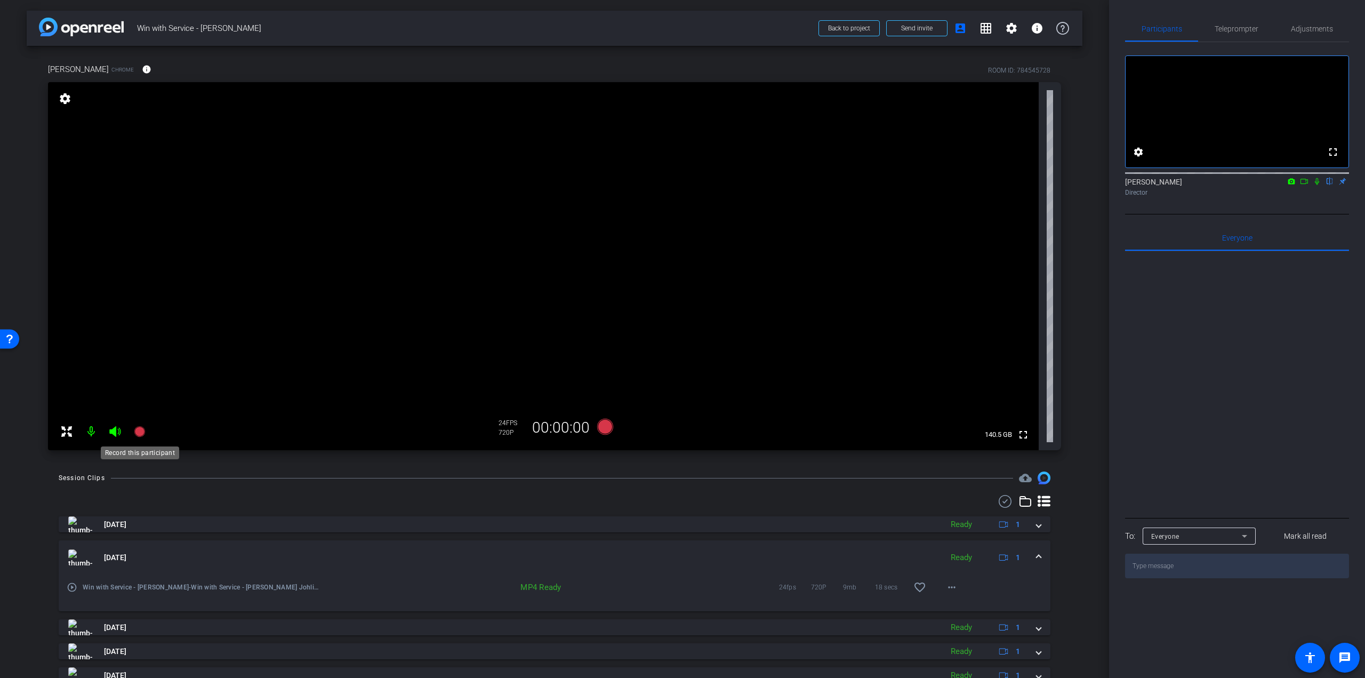
click at [140, 432] on icon at bounding box center [139, 431] width 11 height 11
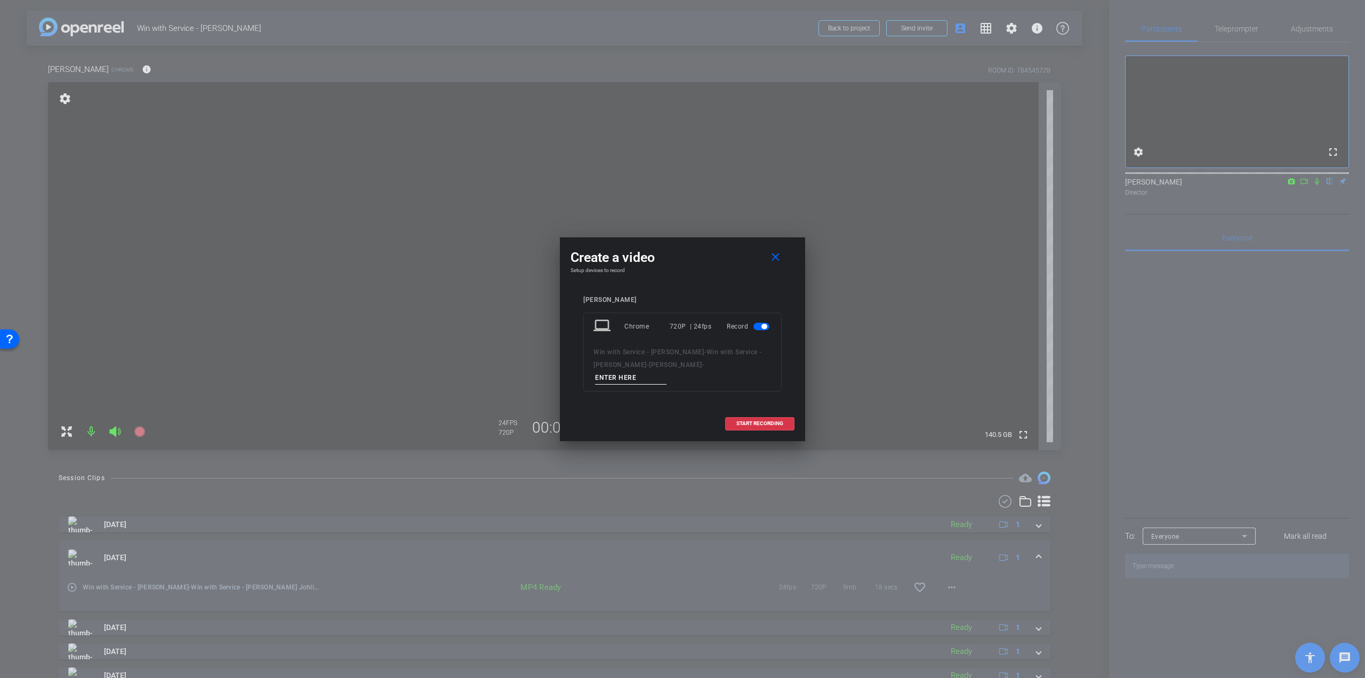
click at [620, 375] on input at bounding box center [630, 377] width 71 height 13
paste input "o [PERSON_NAME] – Q3 - take 4"
drag, startPoint x: 597, startPoint y: 376, endPoint x: 565, endPoint y: 376, distance: 31.5
click at [565, 376] on div "Create a video close Setup devices to record [PERSON_NAME] laptop Chrome 720P |…" at bounding box center [682, 339] width 245 height 204
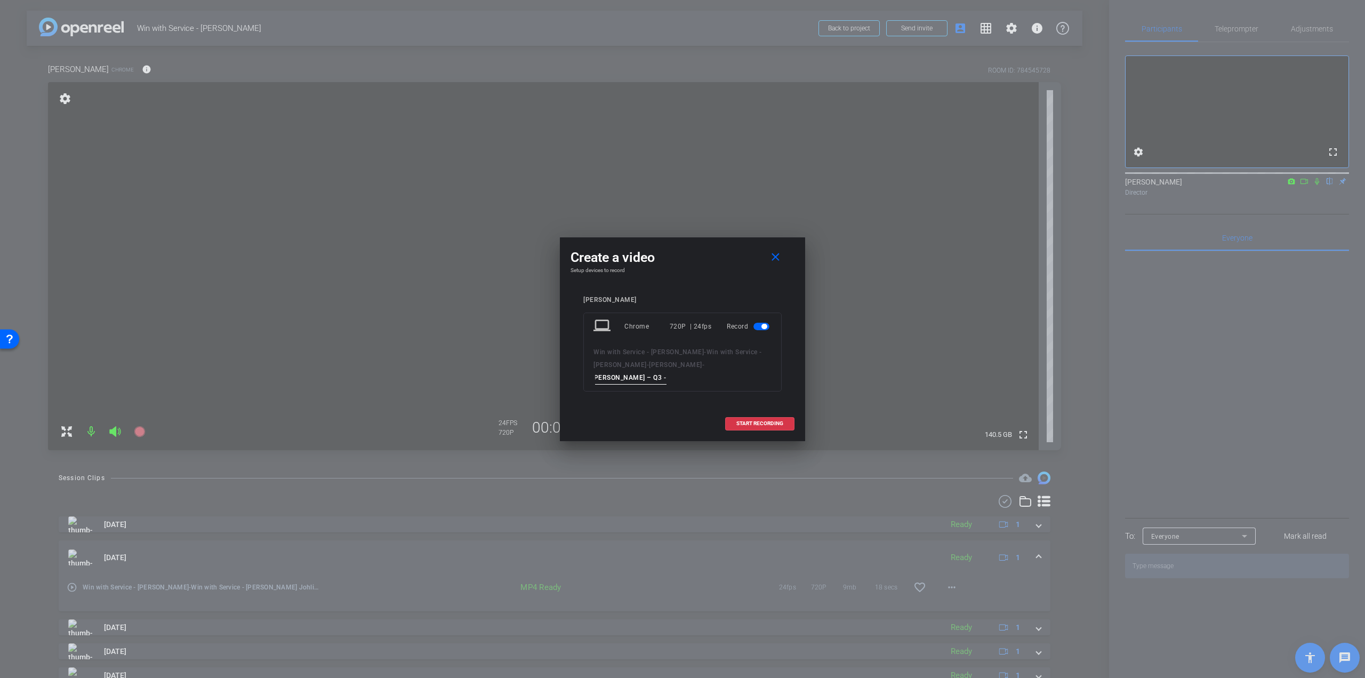
scroll to position [0, 0]
click at [664, 375] on input "[PERSON_NAME] – Q3 - take 4" at bounding box center [630, 377] width 71 height 13
type input "[PERSON_NAME] – Q3 - take 4"
click at [741, 421] on span "START RECORDING" at bounding box center [759, 423] width 47 height 5
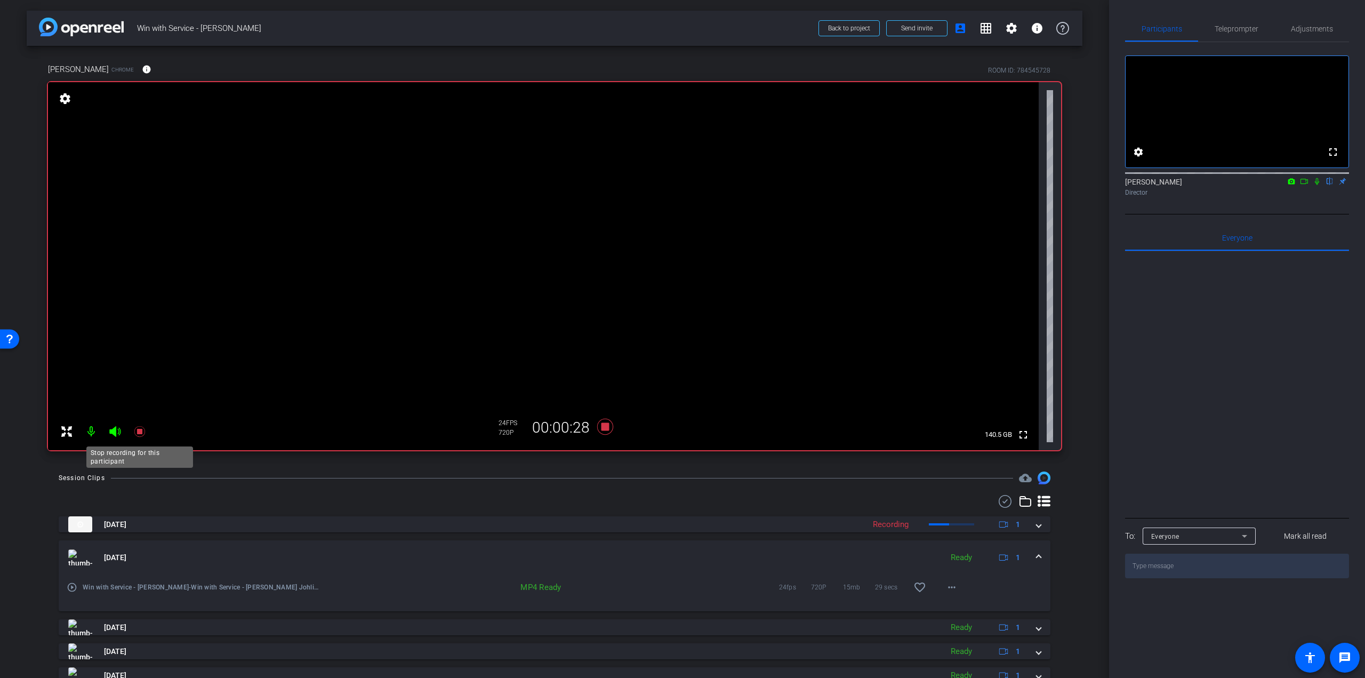
click at [134, 426] on icon at bounding box center [139, 431] width 13 height 13
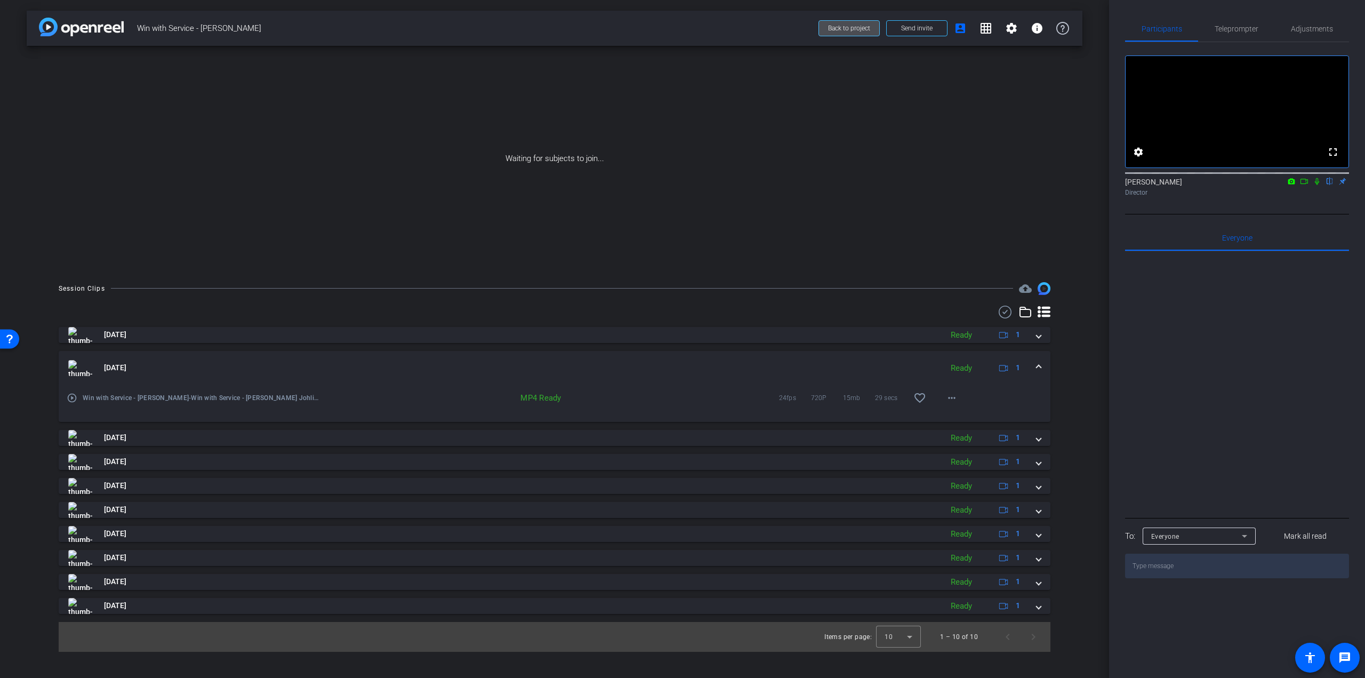
click at [835, 26] on span "Back to project" at bounding box center [849, 28] width 42 height 7
